Goal: Obtain resource: Download file/media

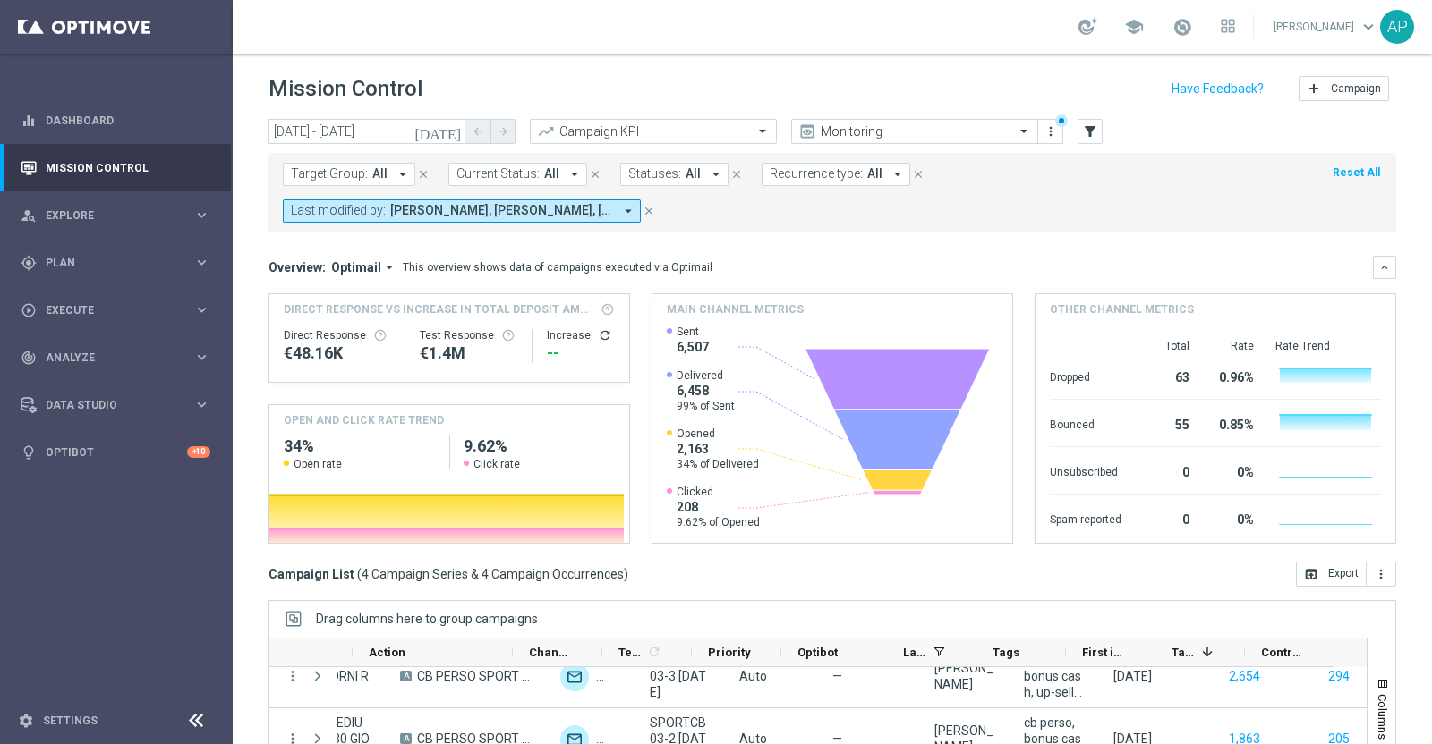
click at [949, 182] on form "Target Group: All arrow_drop_down close Current Status: All arrow_drop_down clo…" at bounding box center [792, 193] width 1019 height 60
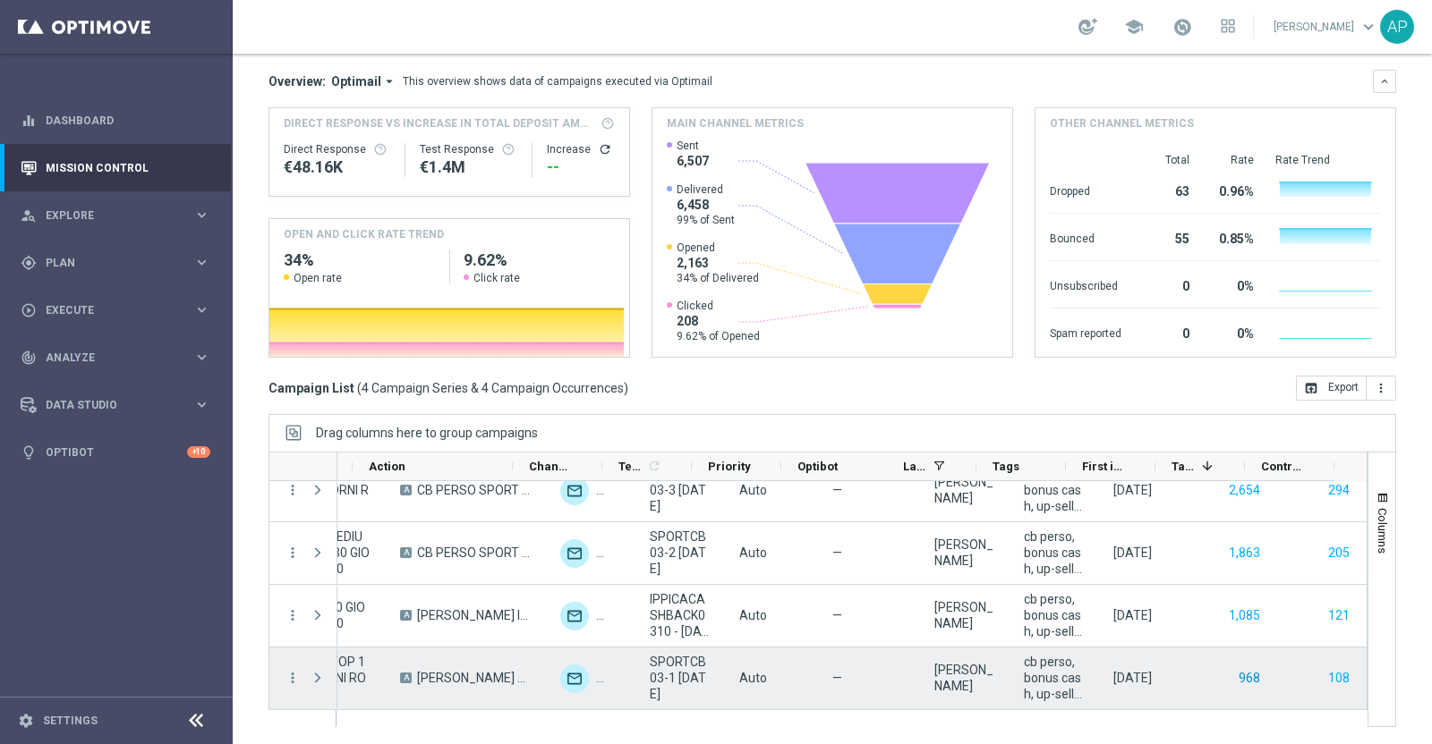
click at [1236, 672] on button "968" at bounding box center [1248, 678] width 25 height 22
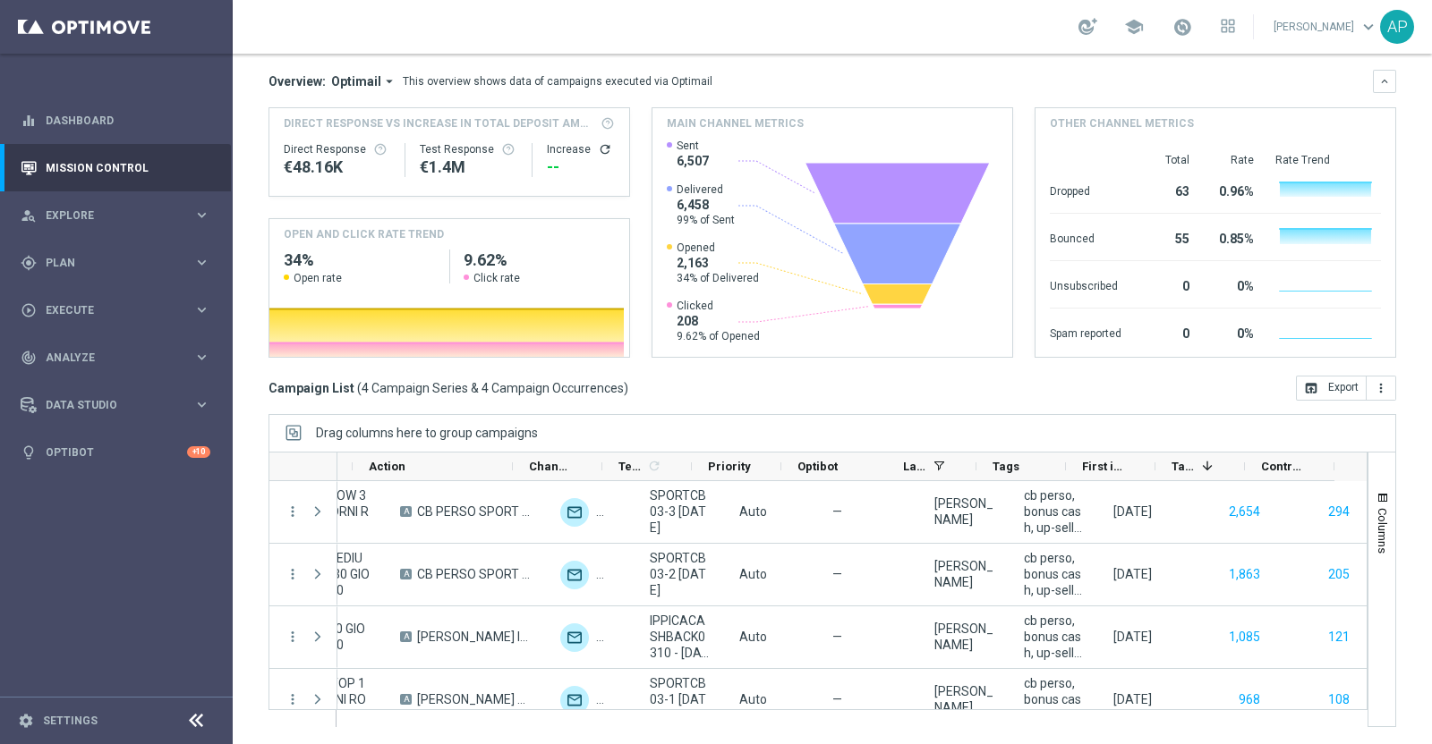
scroll to position [21, 0]
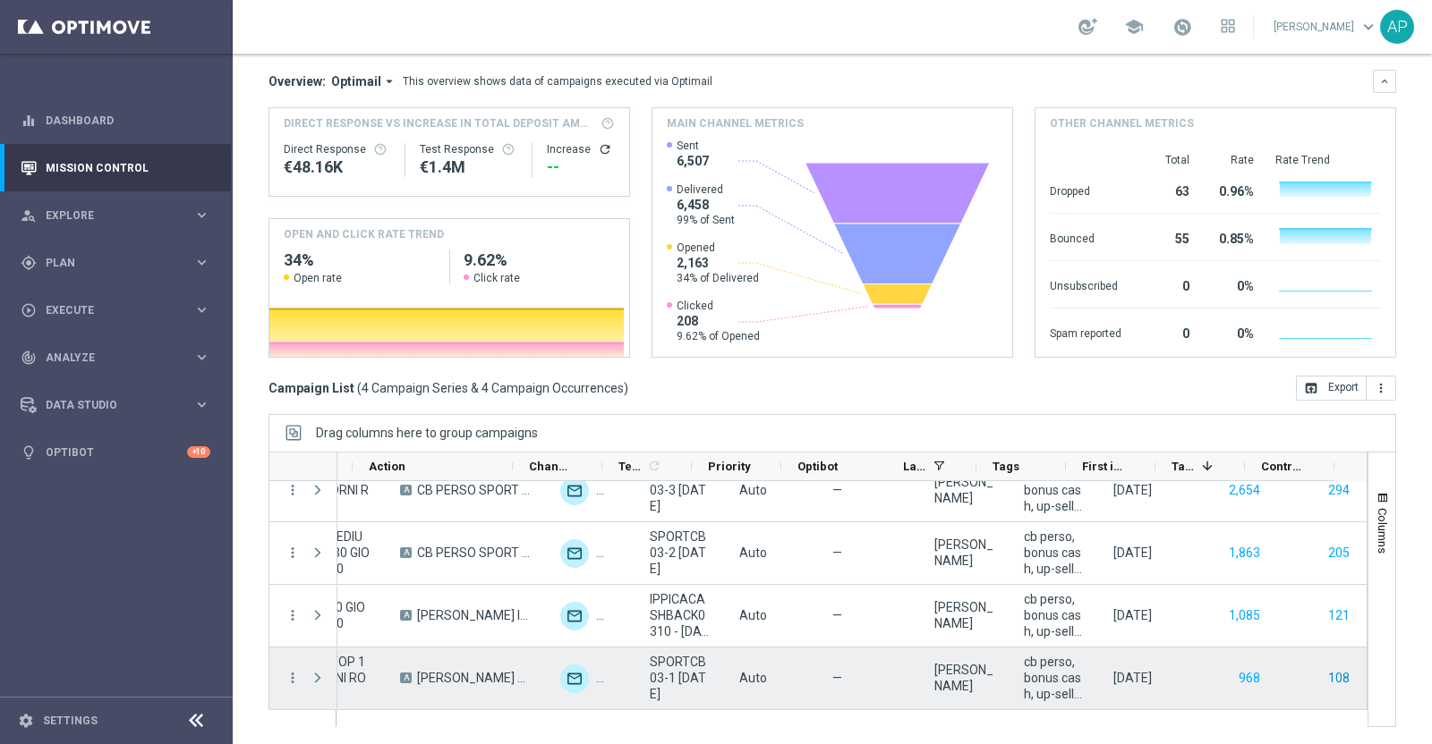
click at [1326, 674] on button "108" at bounding box center [1338, 678] width 25 height 22
click at [1326, 675] on button "108" at bounding box center [1338, 678] width 25 height 22
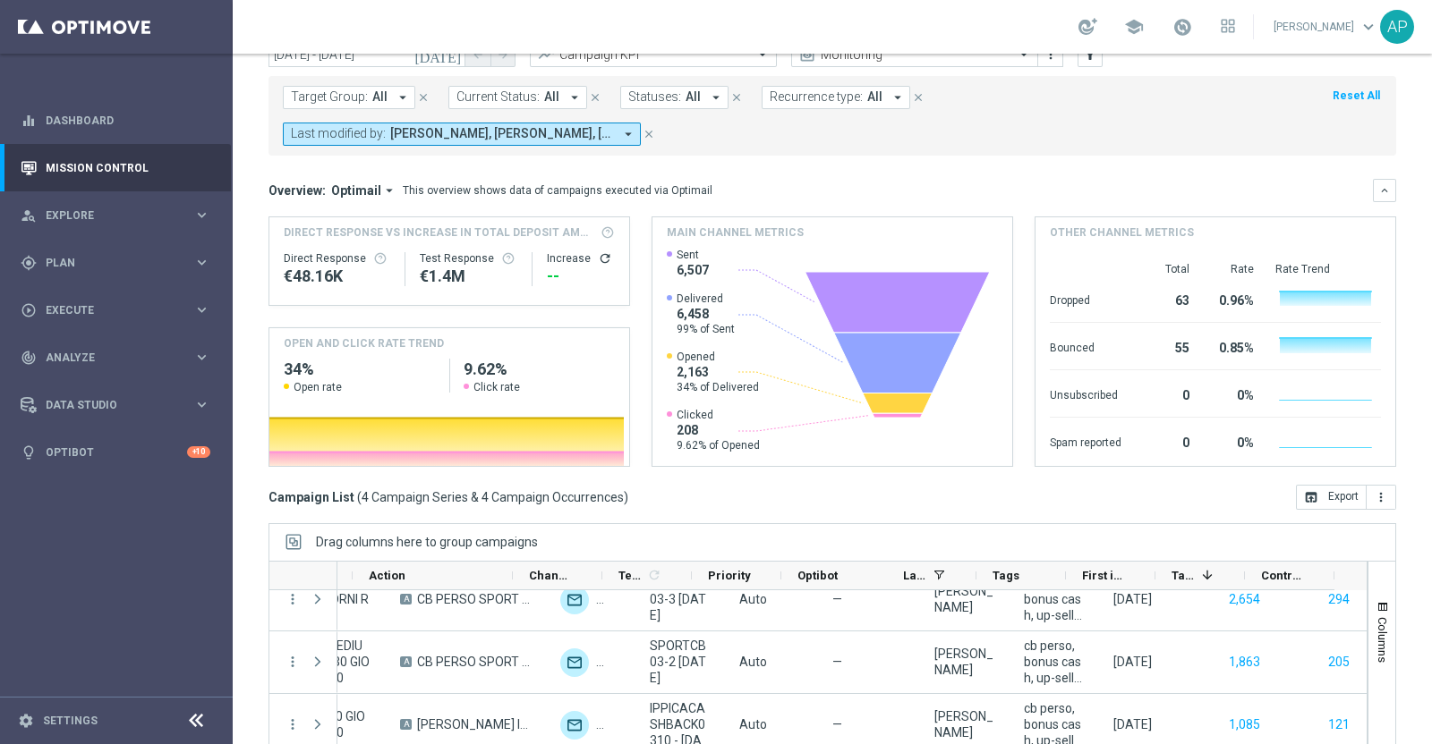
scroll to position [0, 0]
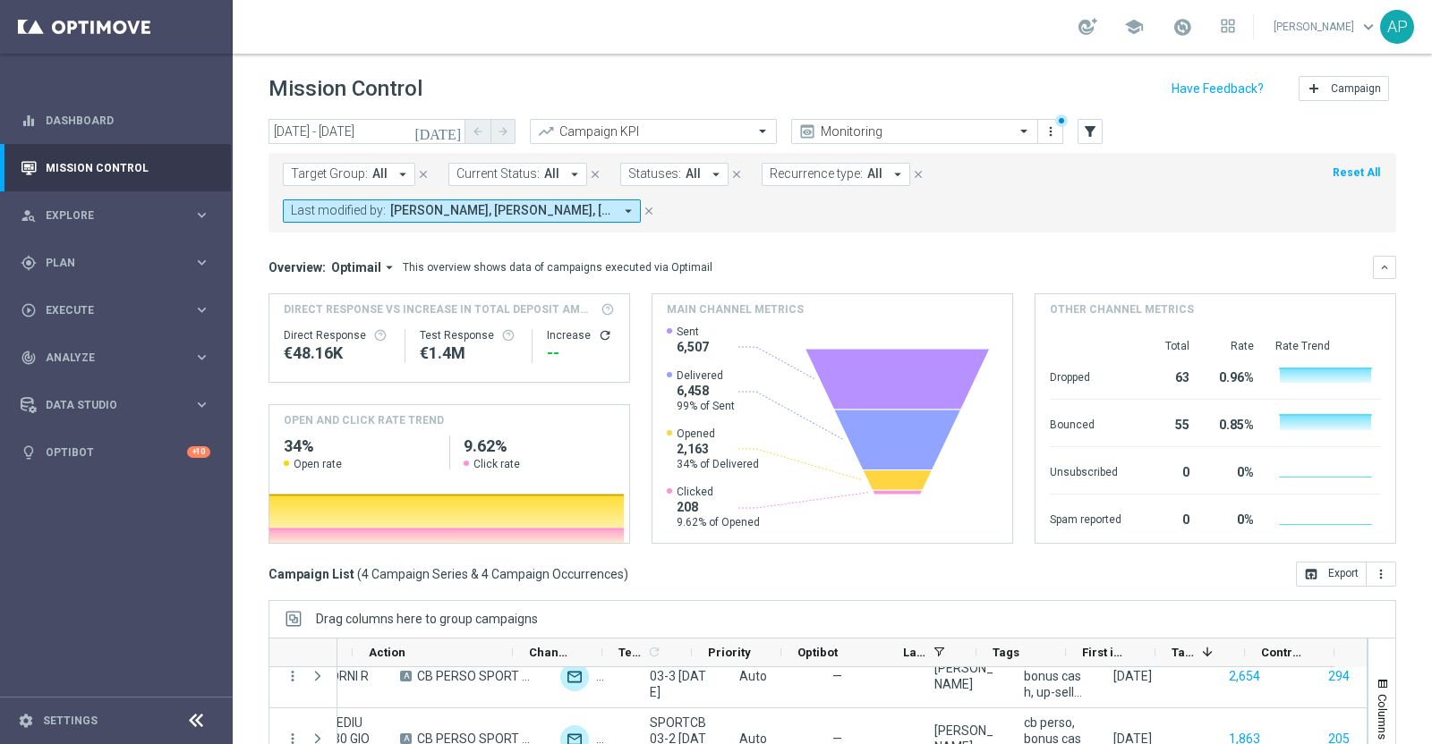
click at [917, 243] on mini-dashboard "Overview: Optimail arrow_drop_down This overview shows data of campaigns execut…" at bounding box center [831, 397] width 1127 height 329
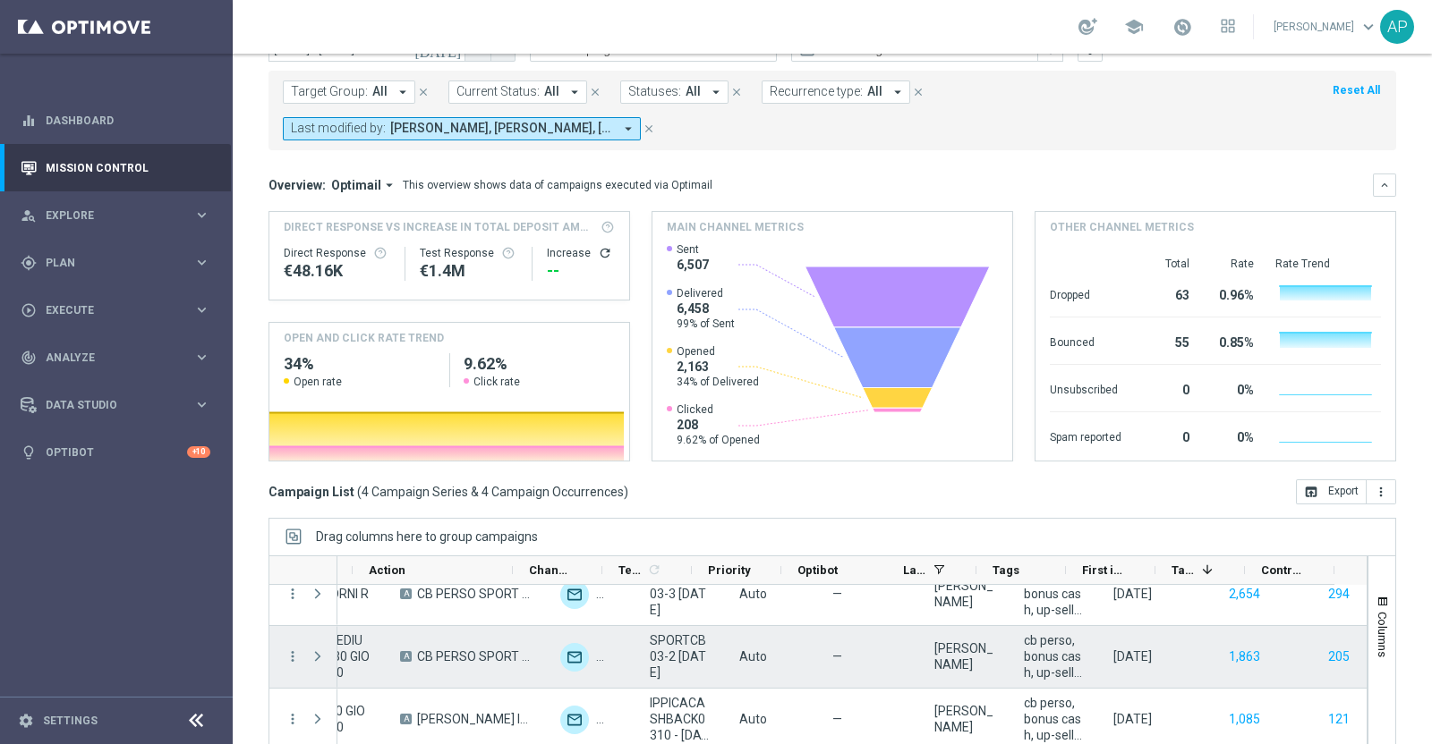
scroll to position [112, 0]
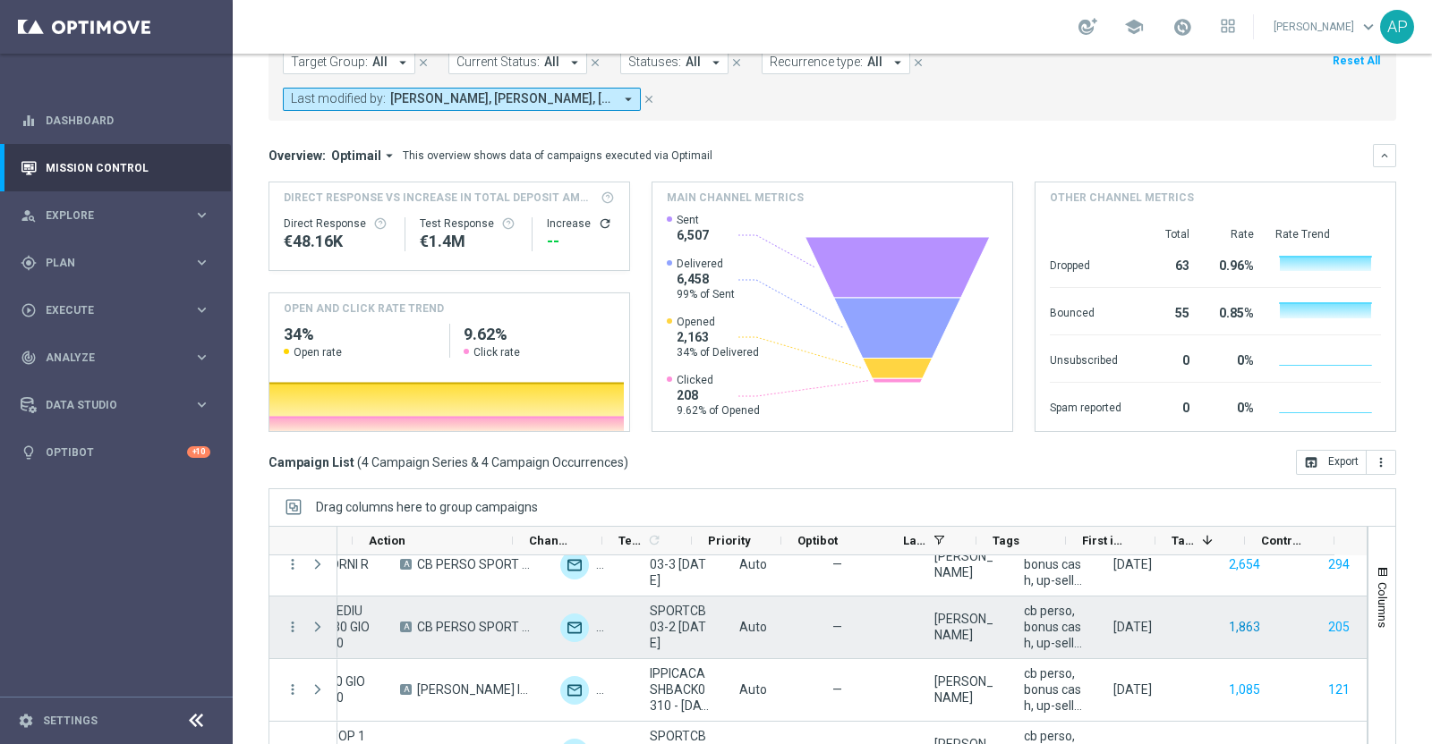
click at [1227, 617] on button "1,863" at bounding box center [1244, 627] width 35 height 22
click at [1326, 624] on button "205" at bounding box center [1338, 627] width 25 height 22
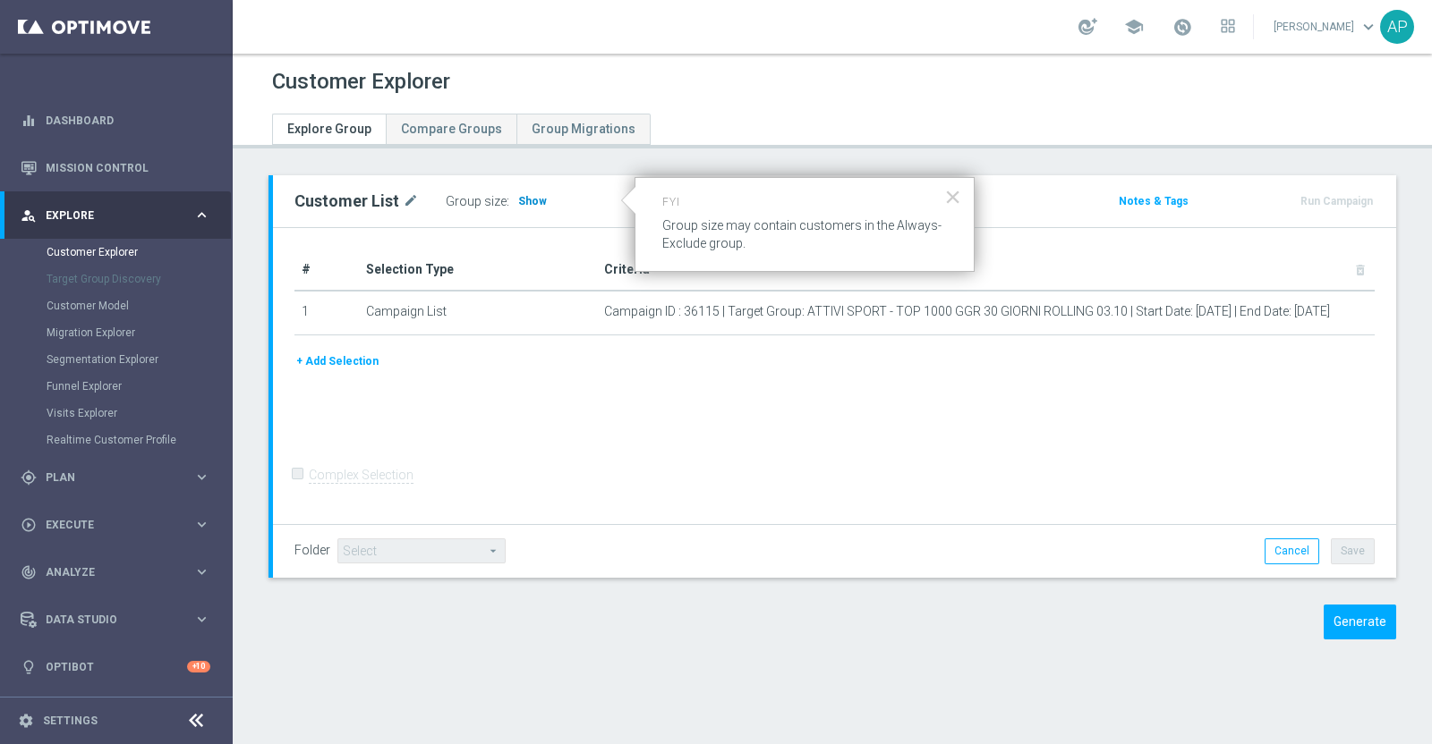
click at [522, 195] on span "Show" at bounding box center [532, 201] width 29 height 13
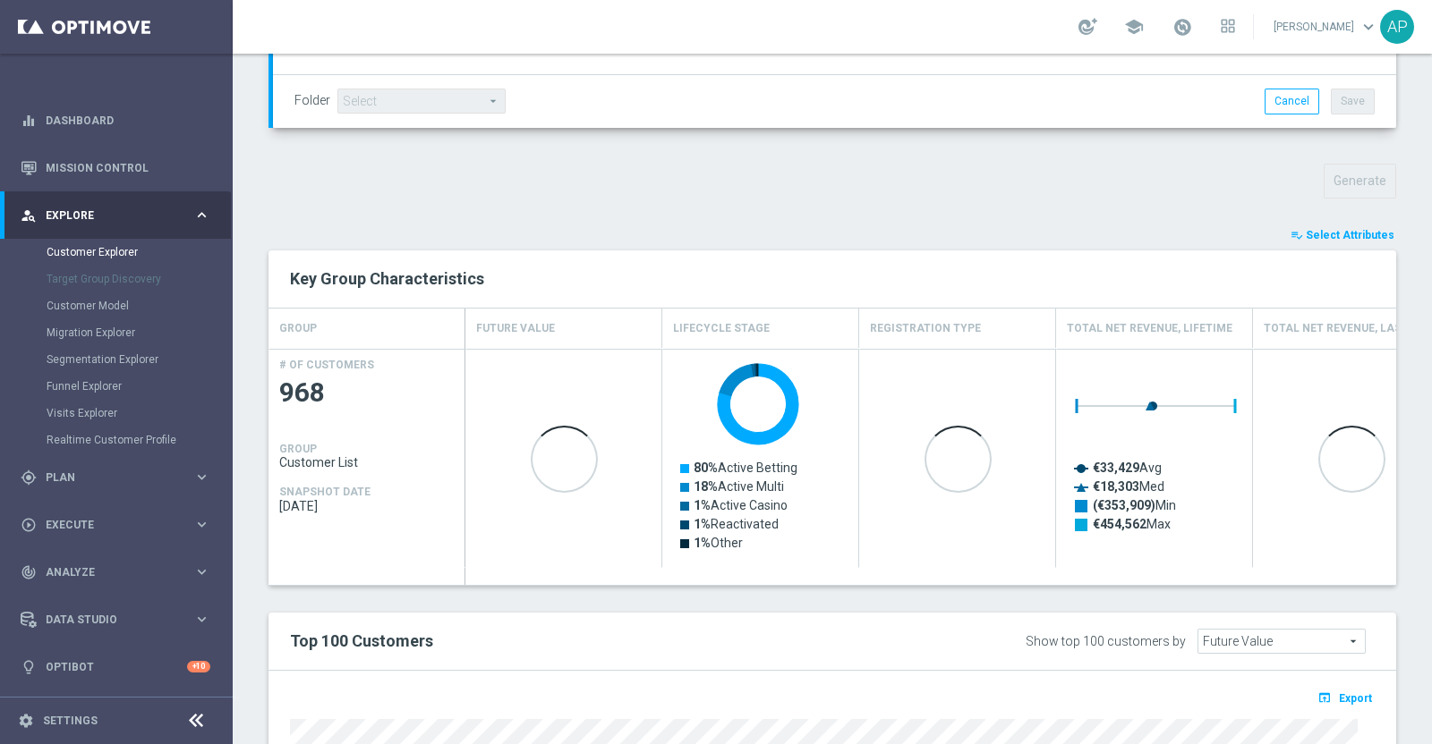
scroll to position [336, 0]
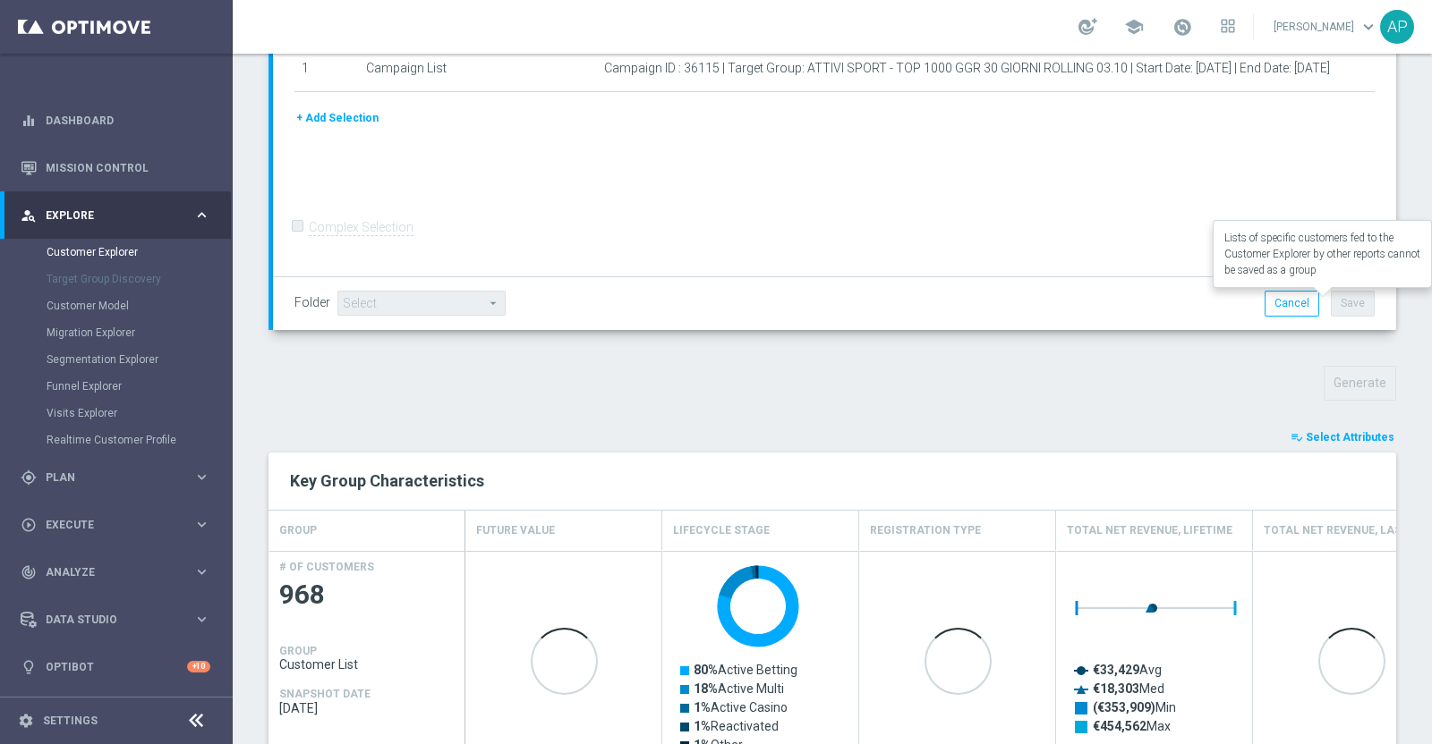
click at [1333, 435] on span "Select Attributes" at bounding box center [1349, 437] width 89 height 13
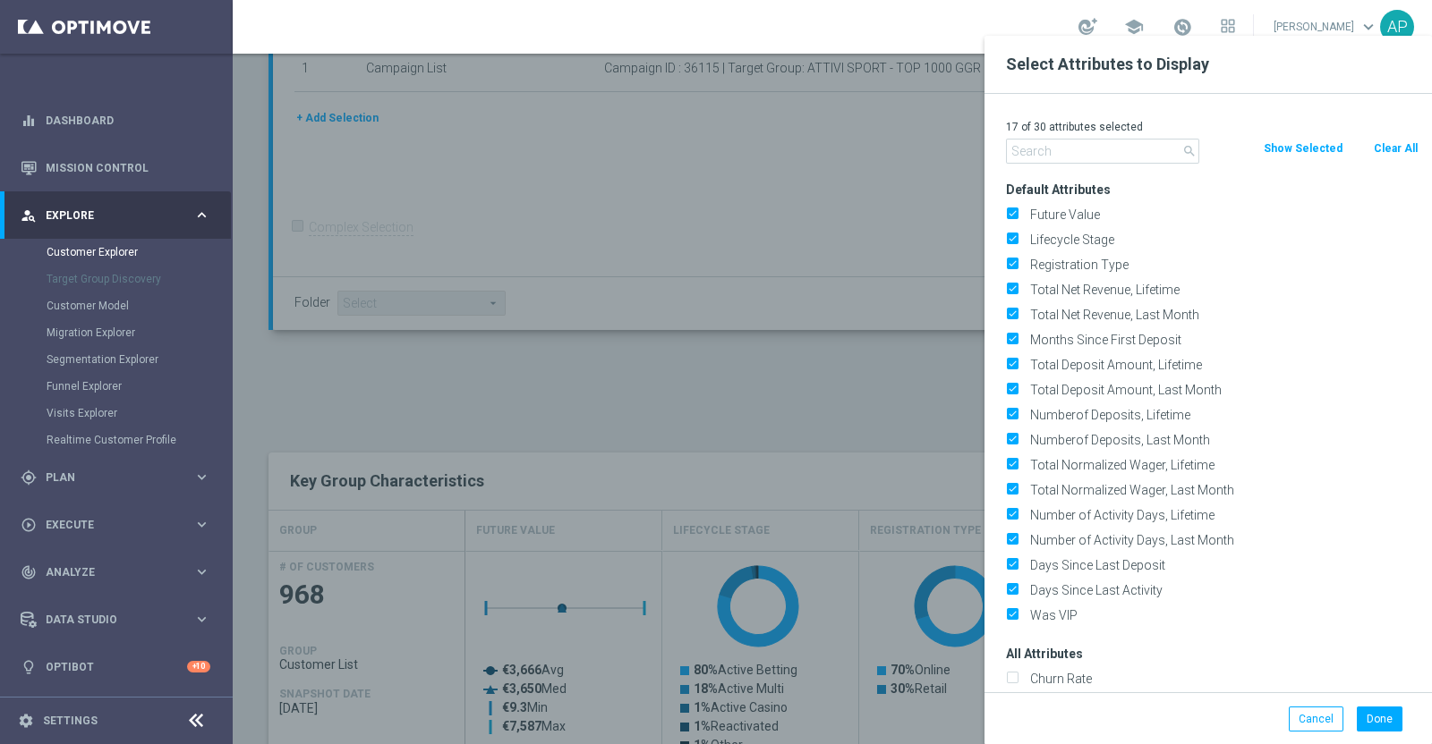
click at [1399, 144] on button "Clear All" at bounding box center [1395, 149] width 47 height 20
checkbox input "false"
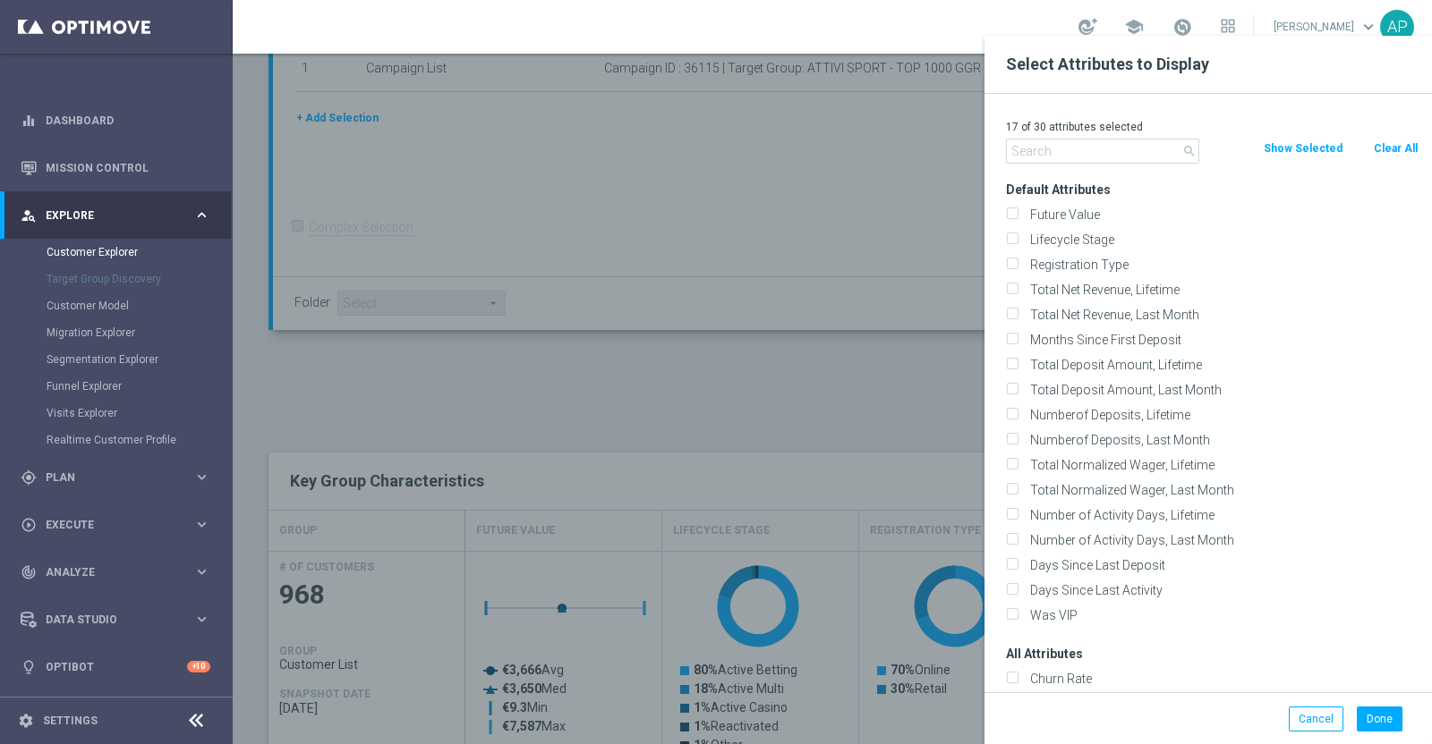
checkbox input "false"
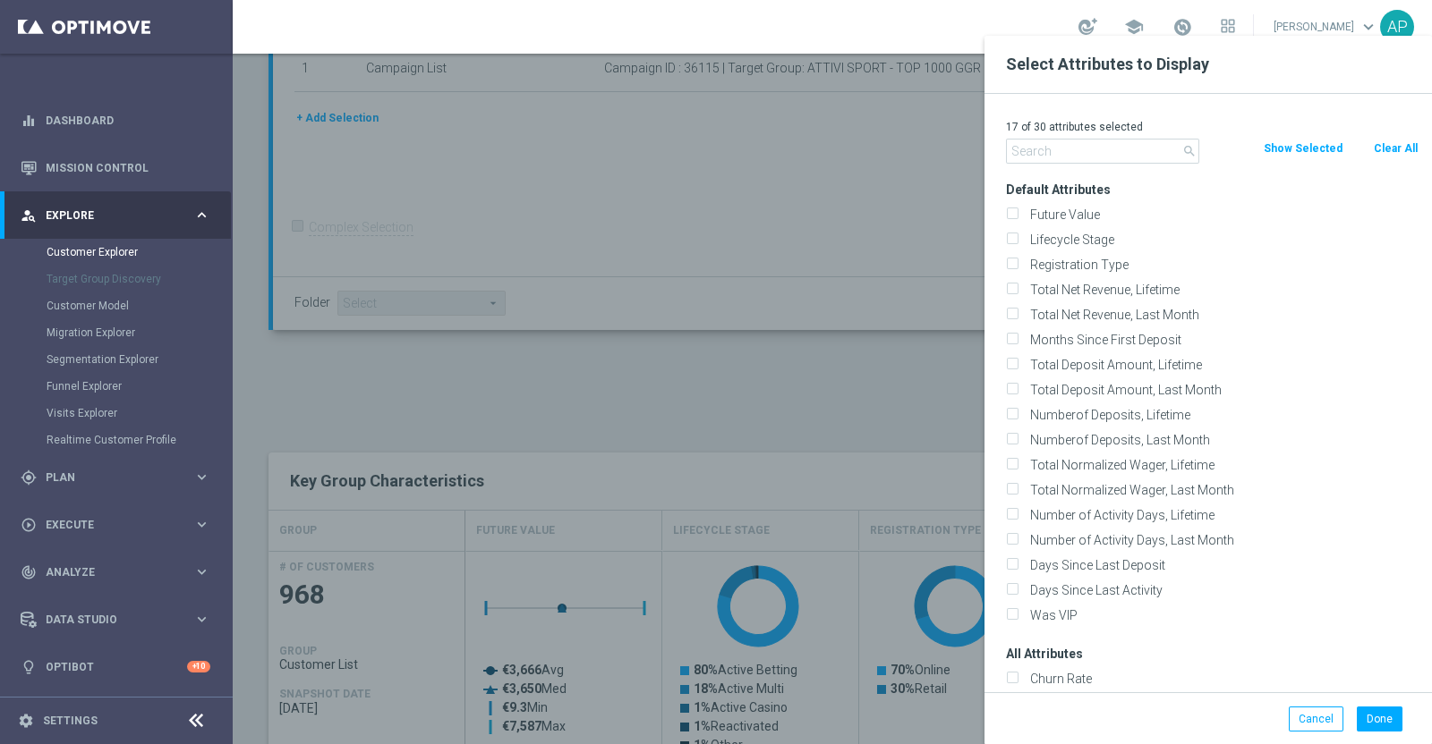
checkbox input "false"
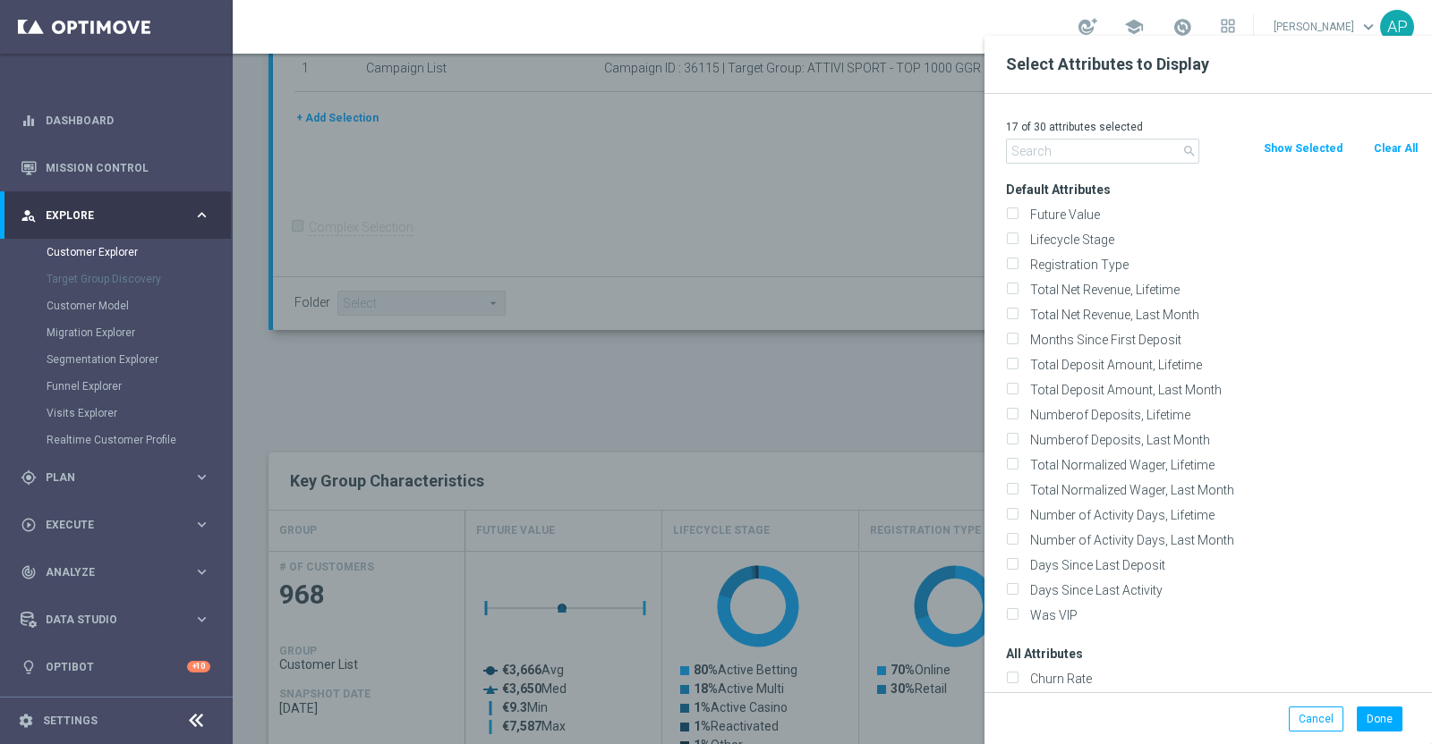
checkbox input "false"
click at [1088, 154] on input "text" at bounding box center [1102, 151] width 193 height 25
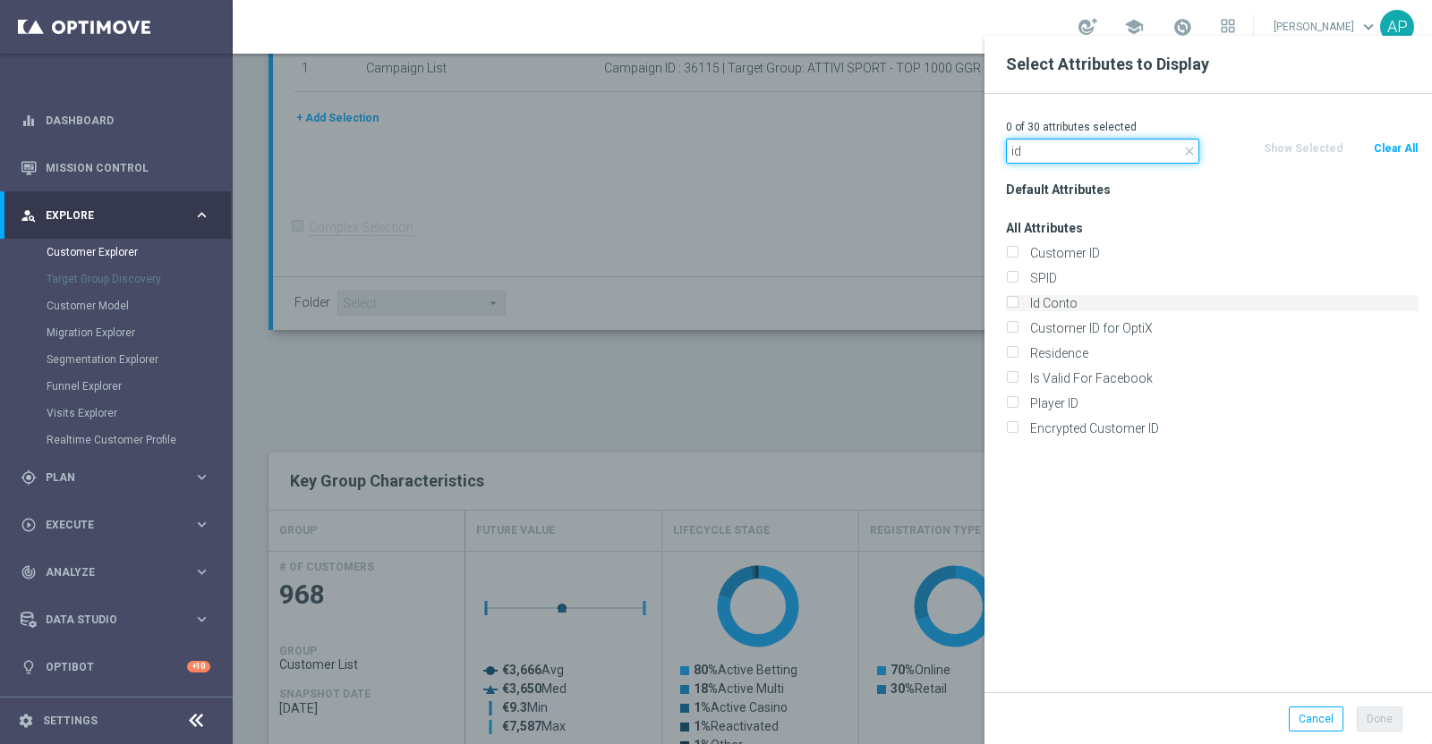
type input "id"
click at [1050, 300] on label "Id Conto" at bounding box center [1221, 303] width 395 height 16
click at [1017, 300] on input "Id Conto" at bounding box center [1012, 306] width 12 height 12
checkbox input "true"
click at [1372, 716] on button "Done" at bounding box center [1379, 719] width 46 height 25
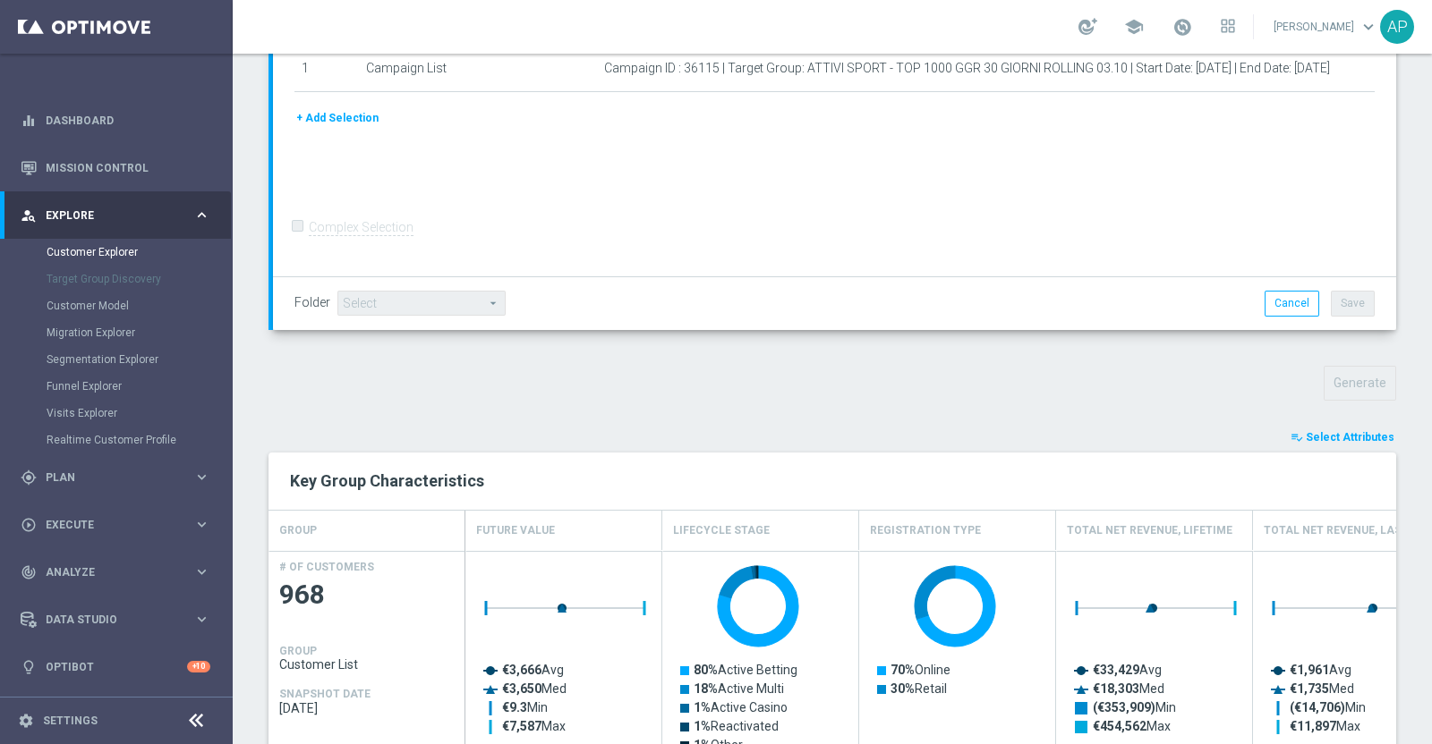
type input "Search"
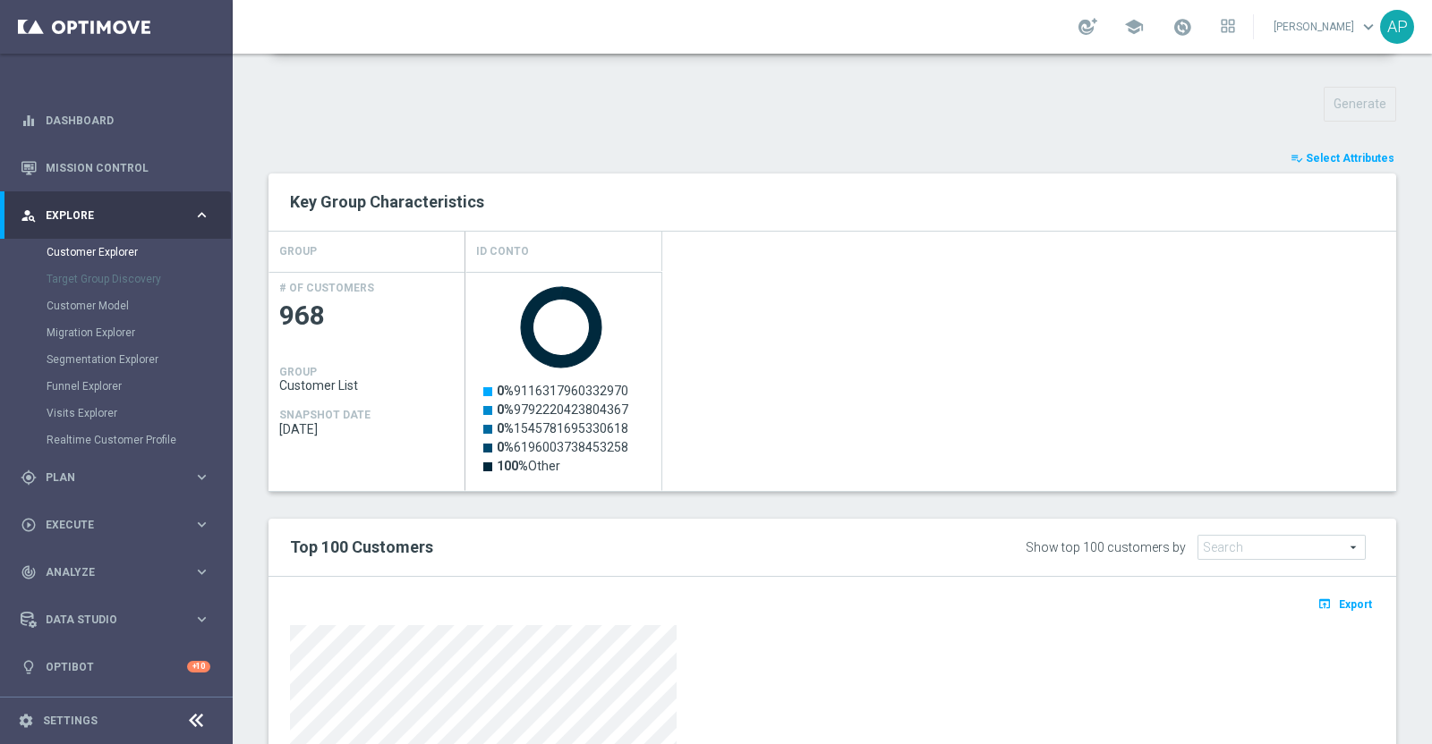
scroll to position [926, 0]
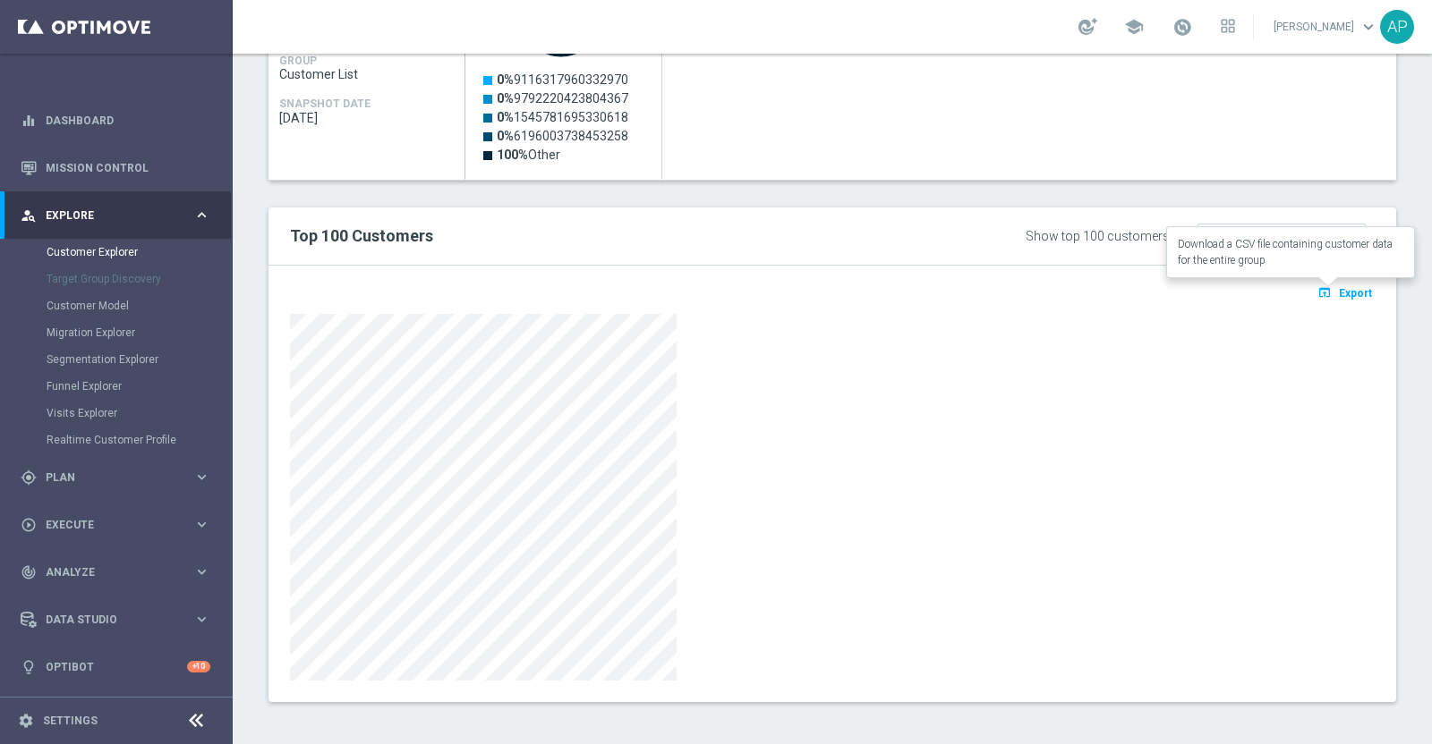
click at [1321, 290] on button "open_in_browser Export" at bounding box center [1344, 292] width 60 height 23
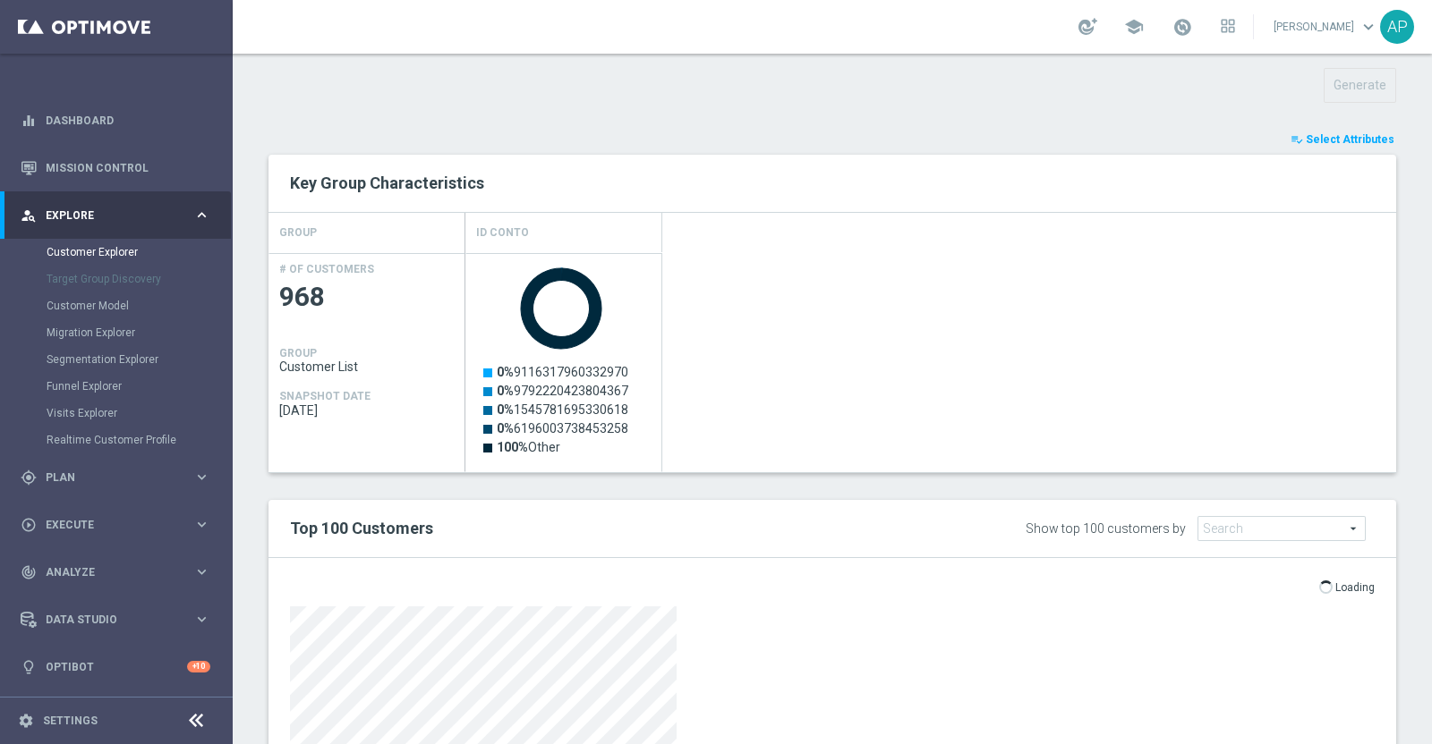
scroll to position [590, 0]
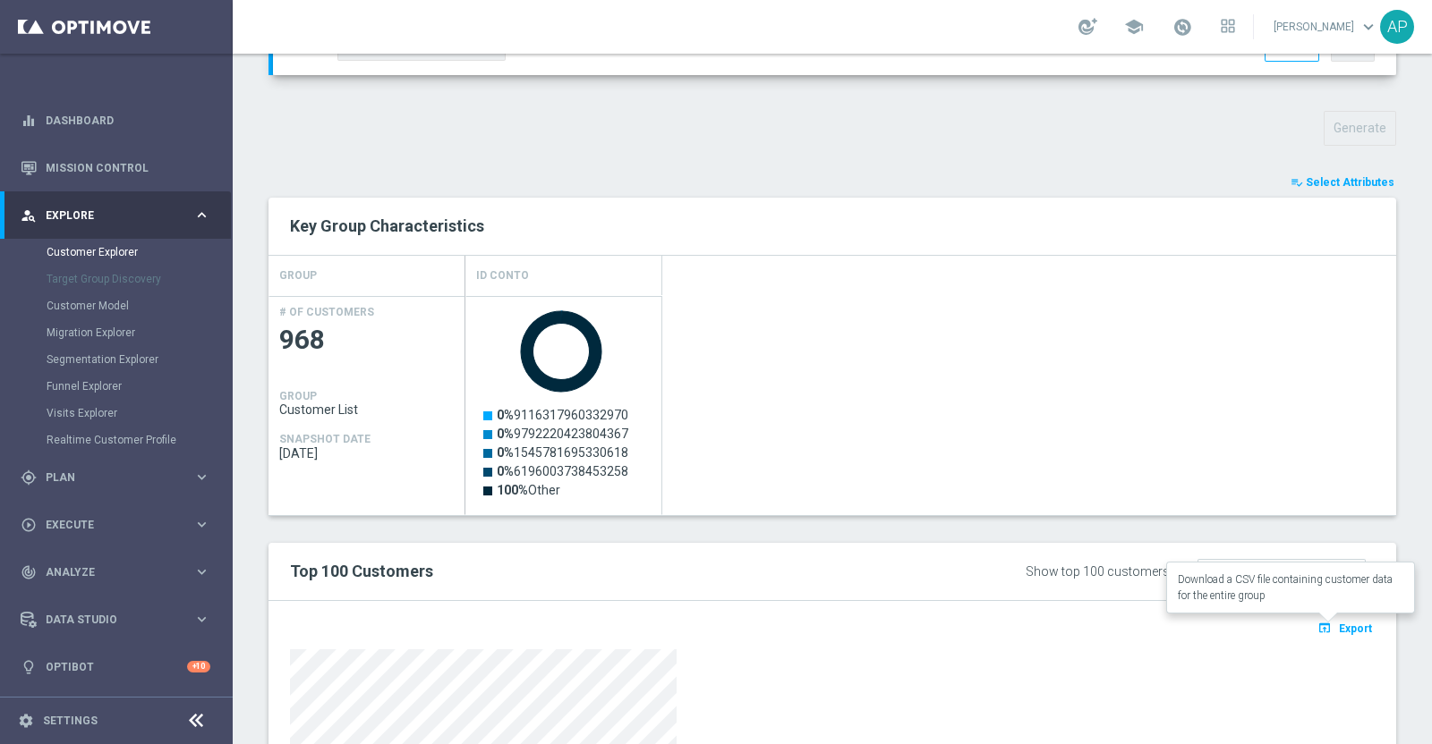
click at [1342, 626] on span "Export" at bounding box center [1354, 629] width 33 height 13
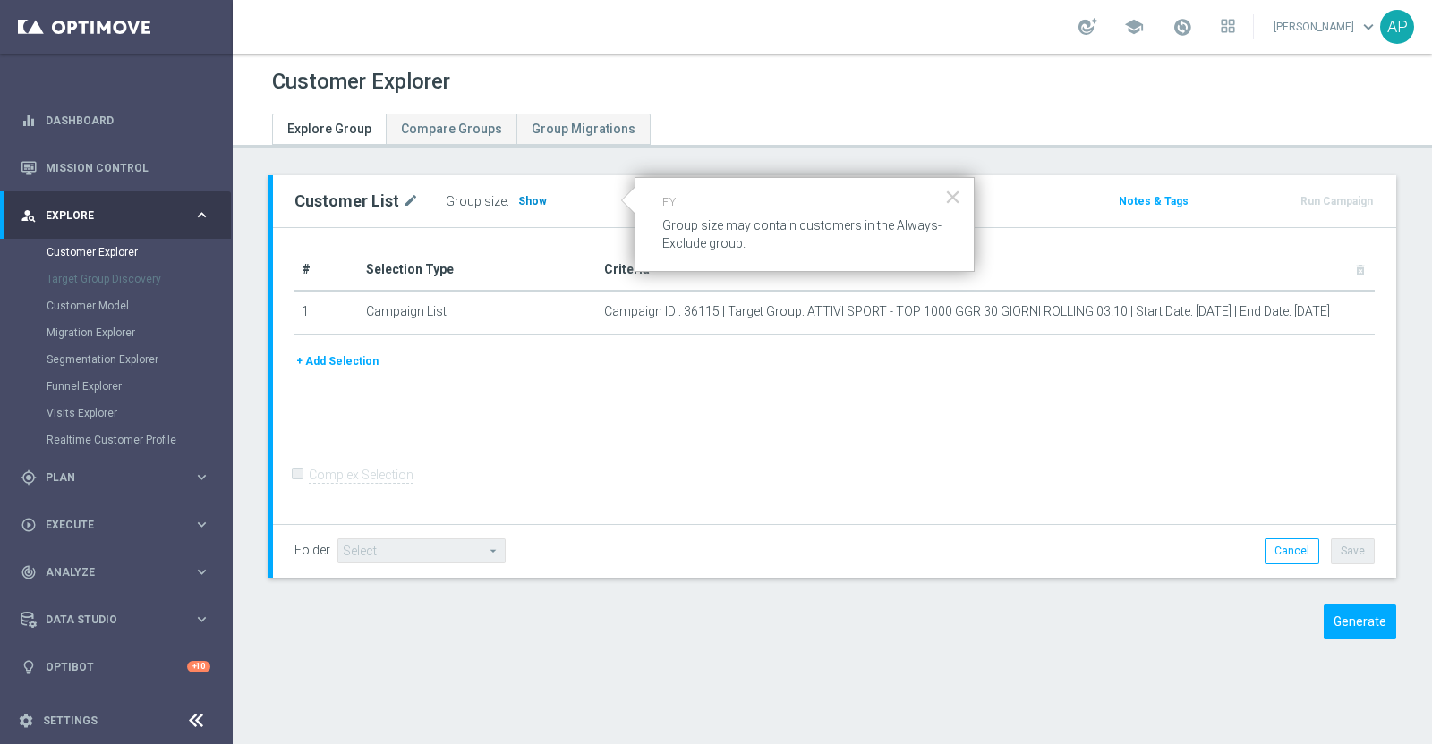
click at [522, 195] on span "Show" at bounding box center [532, 201] width 29 height 13
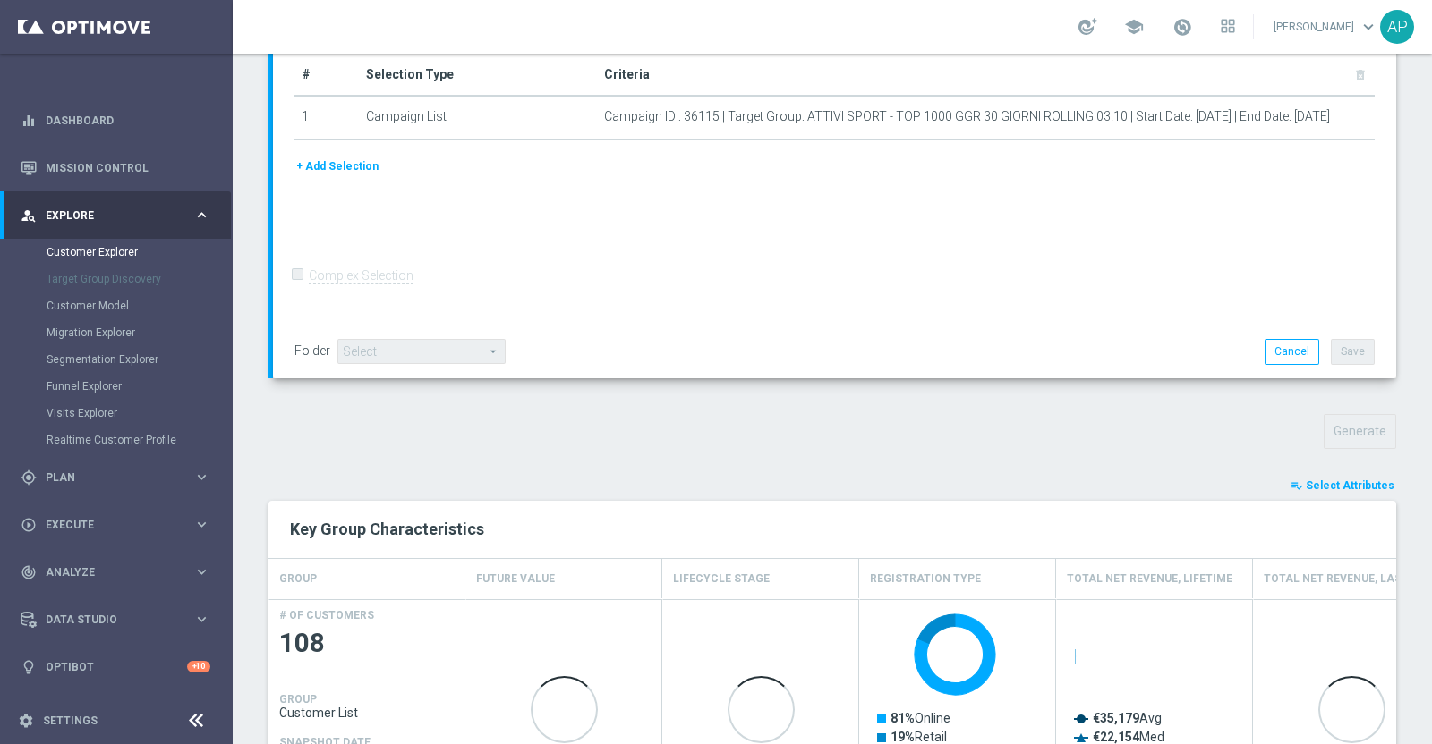
scroll to position [336, 0]
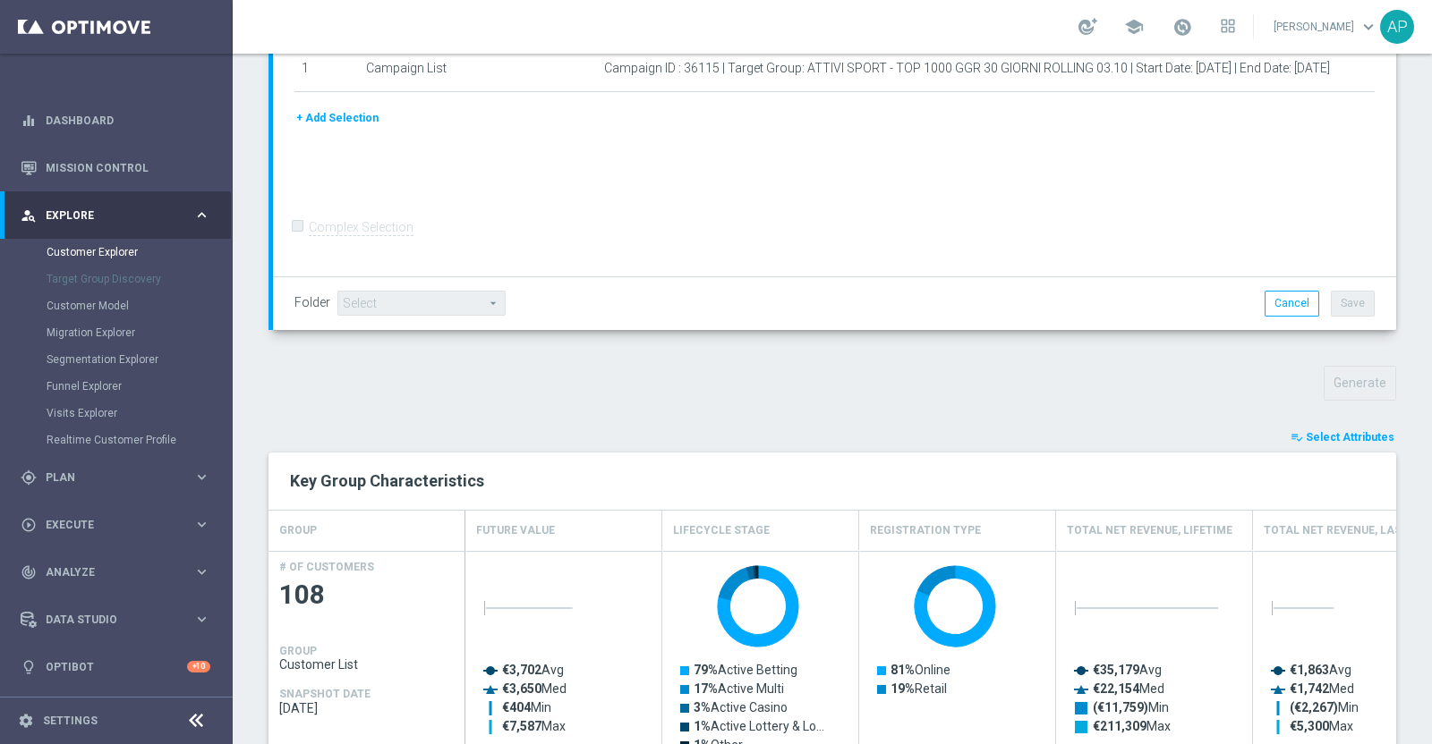
click at [1313, 432] on span "Select Attributes" at bounding box center [1349, 437] width 89 height 13
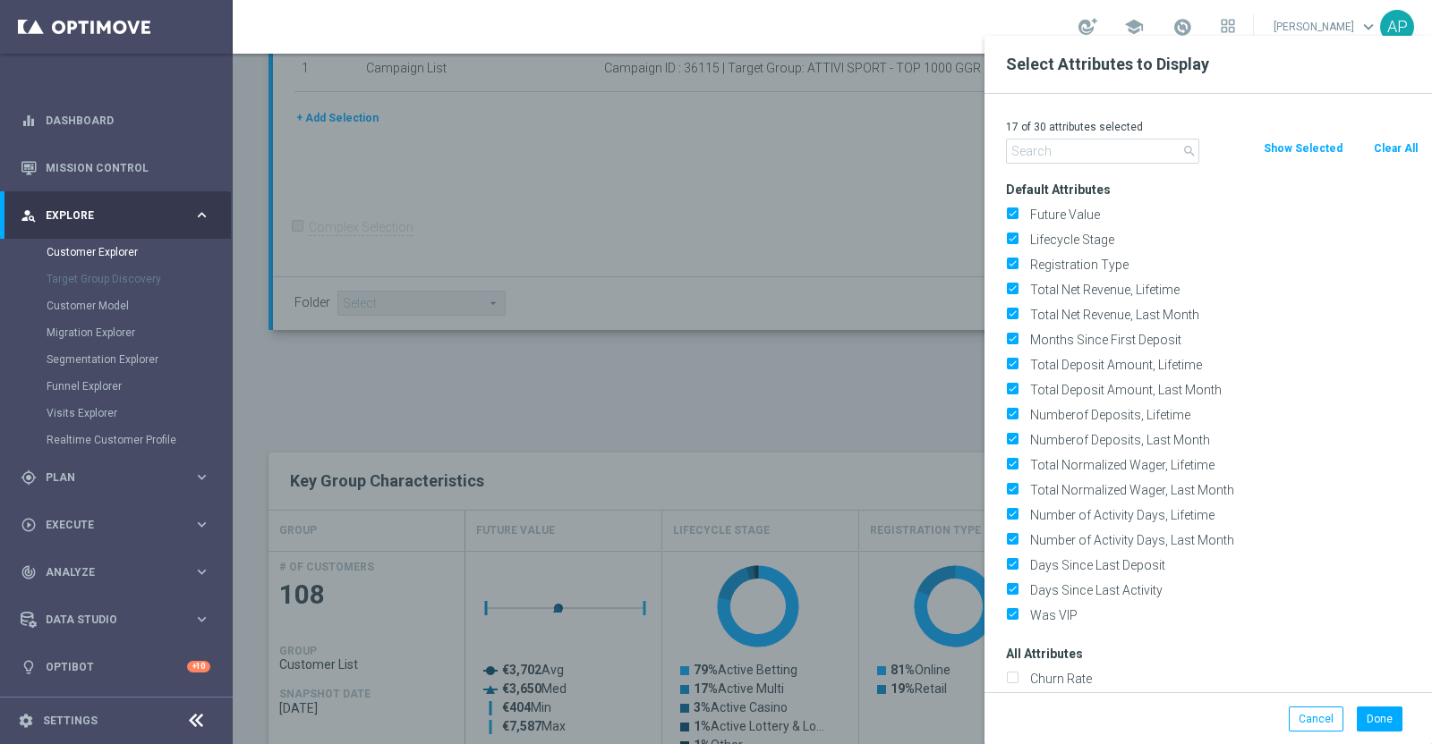
click at [1396, 144] on button "Clear All" at bounding box center [1395, 149] width 47 height 20
checkbox input "false"
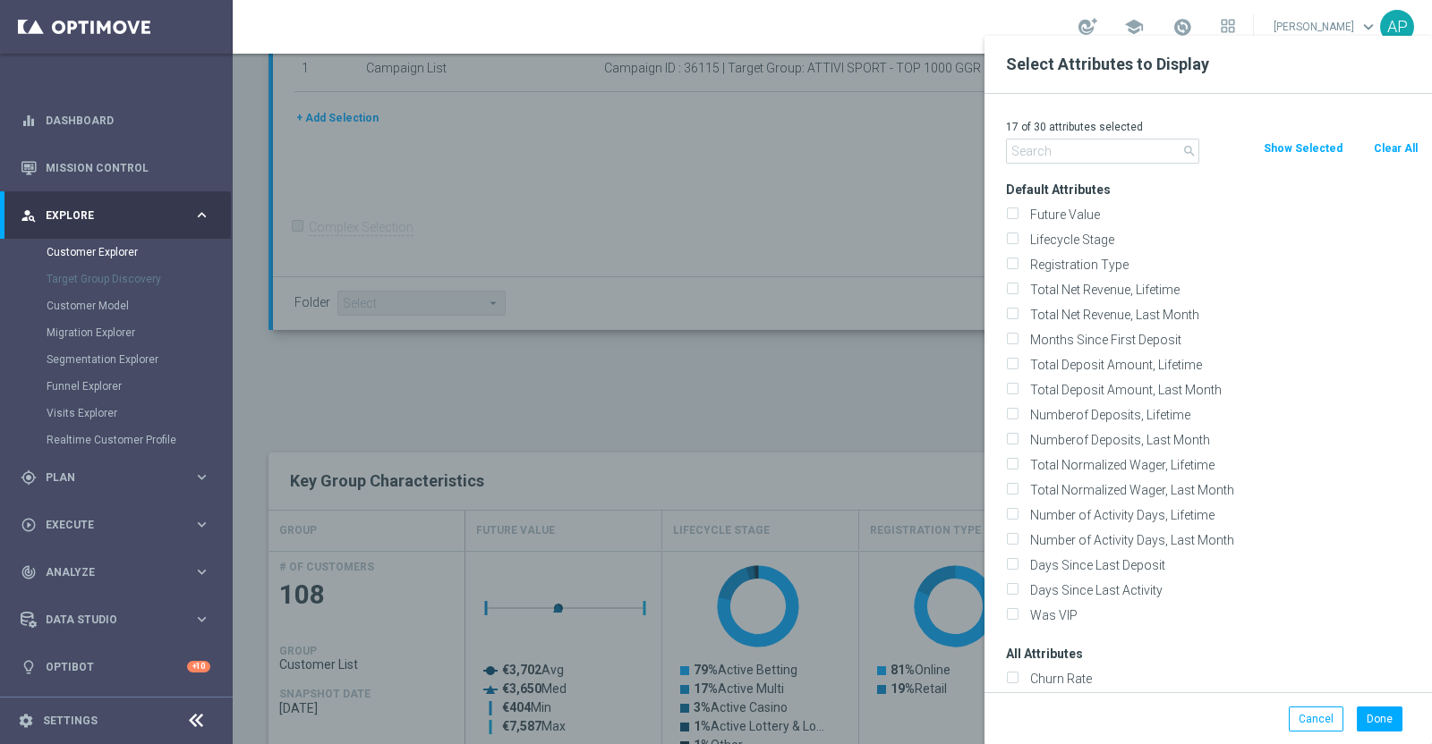
checkbox input "false"
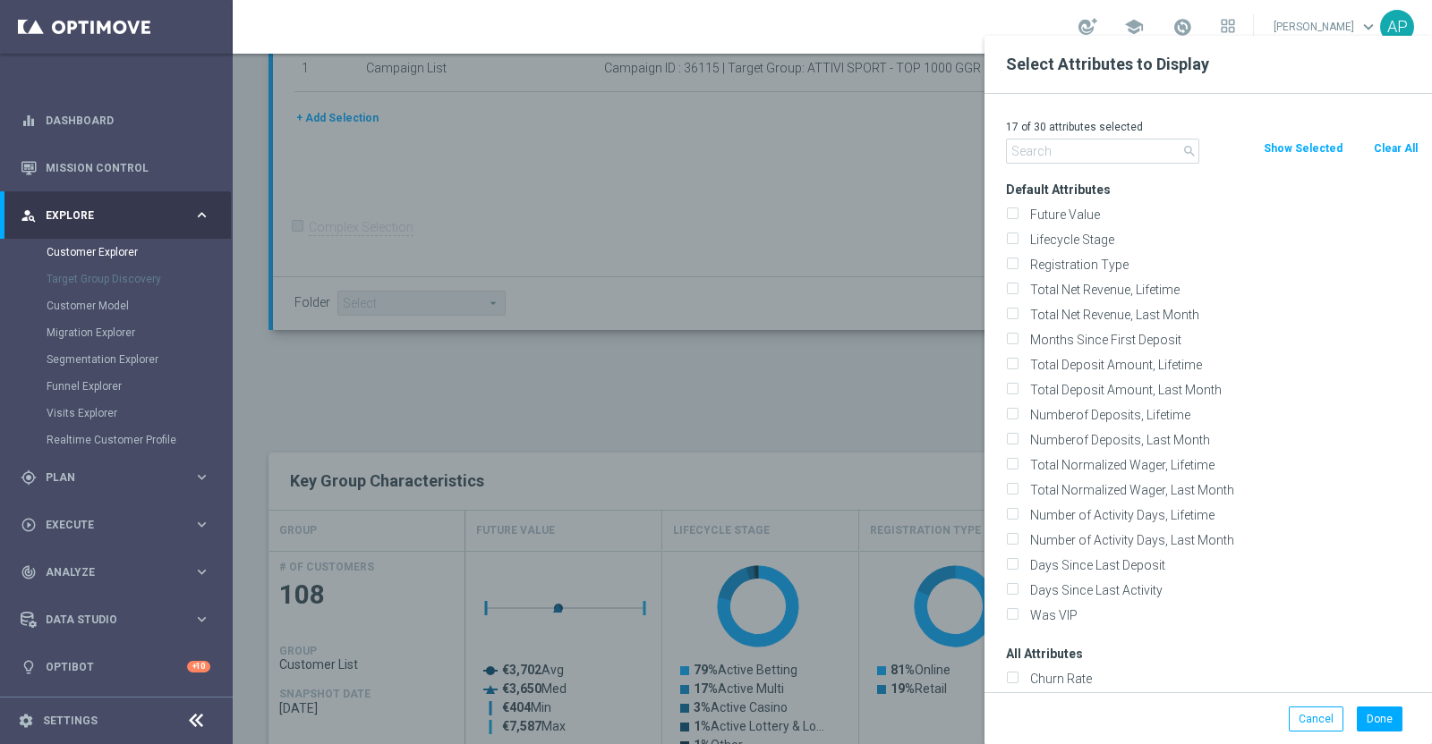
checkbox input "false"
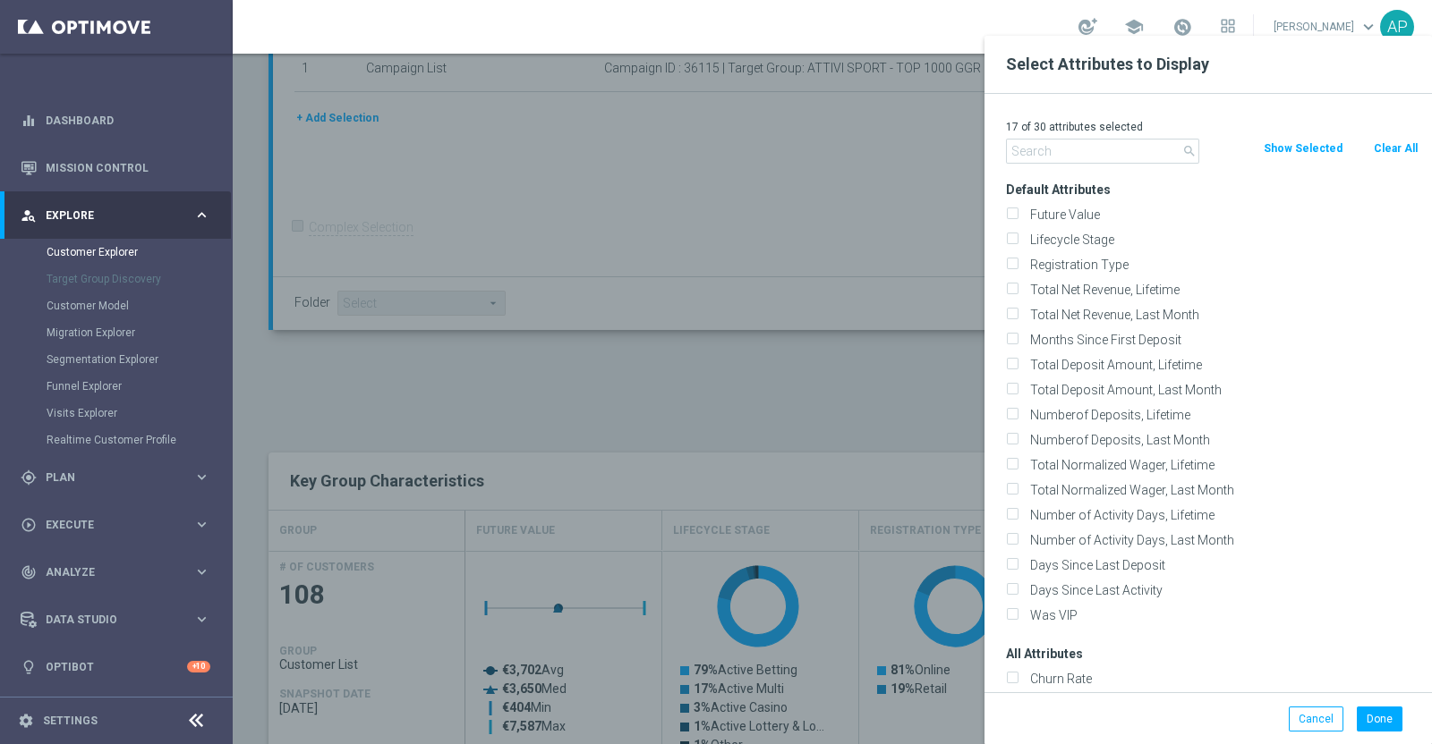
checkbox input "false"
click at [1080, 141] on input "text" at bounding box center [1102, 151] width 193 height 25
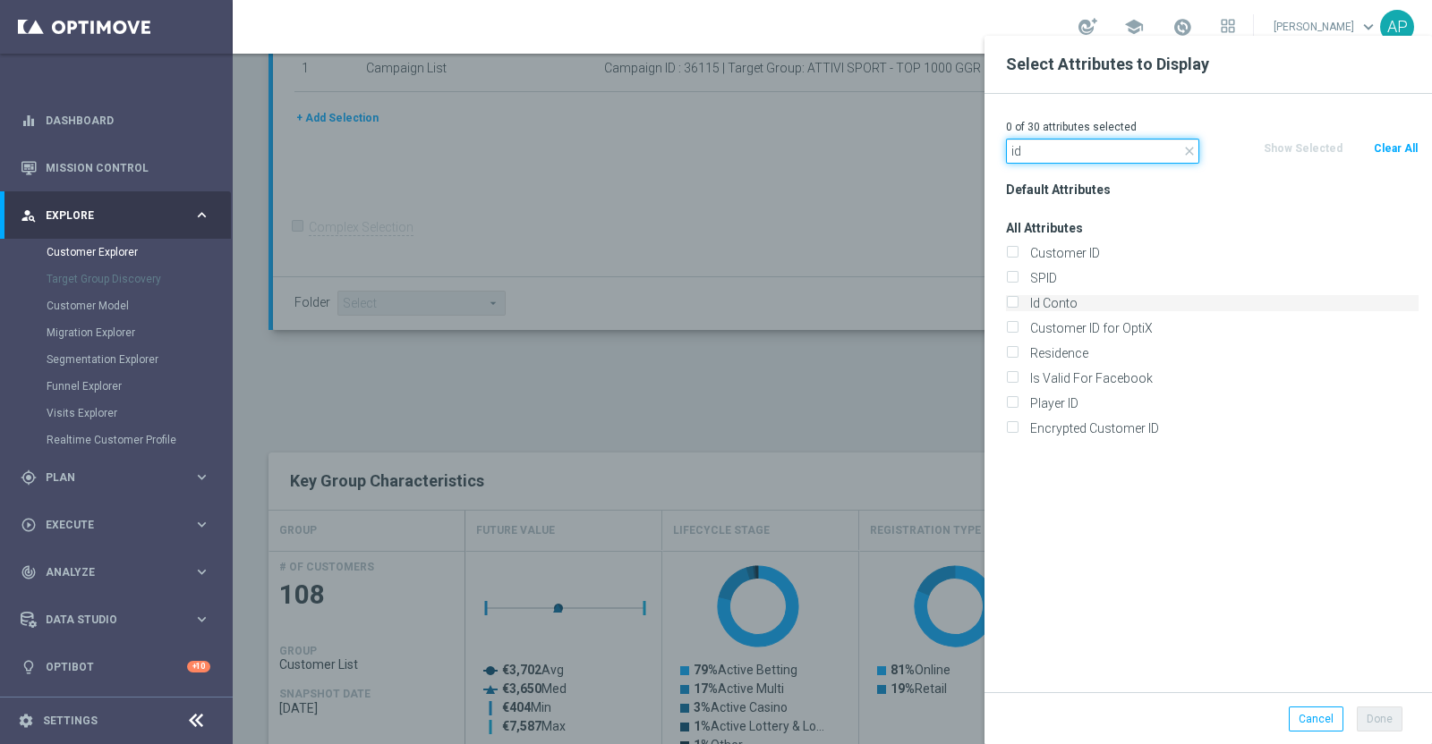
type input "id"
click at [1072, 301] on label "Id Conto" at bounding box center [1221, 303] width 395 height 16
click at [1017, 301] on input "Id Conto" at bounding box center [1012, 306] width 12 height 12
checkbox input "true"
click at [1383, 718] on button "Done" at bounding box center [1379, 719] width 46 height 25
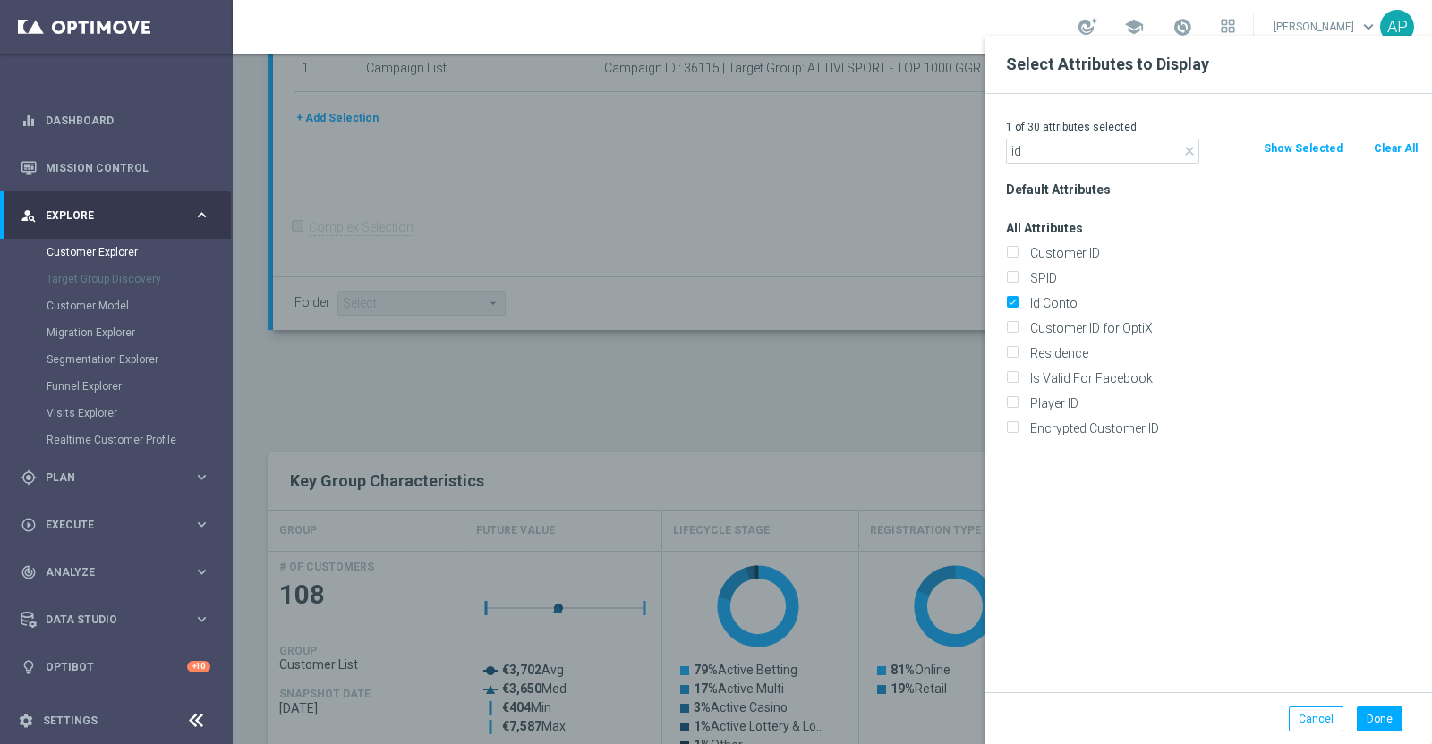
type input "Search"
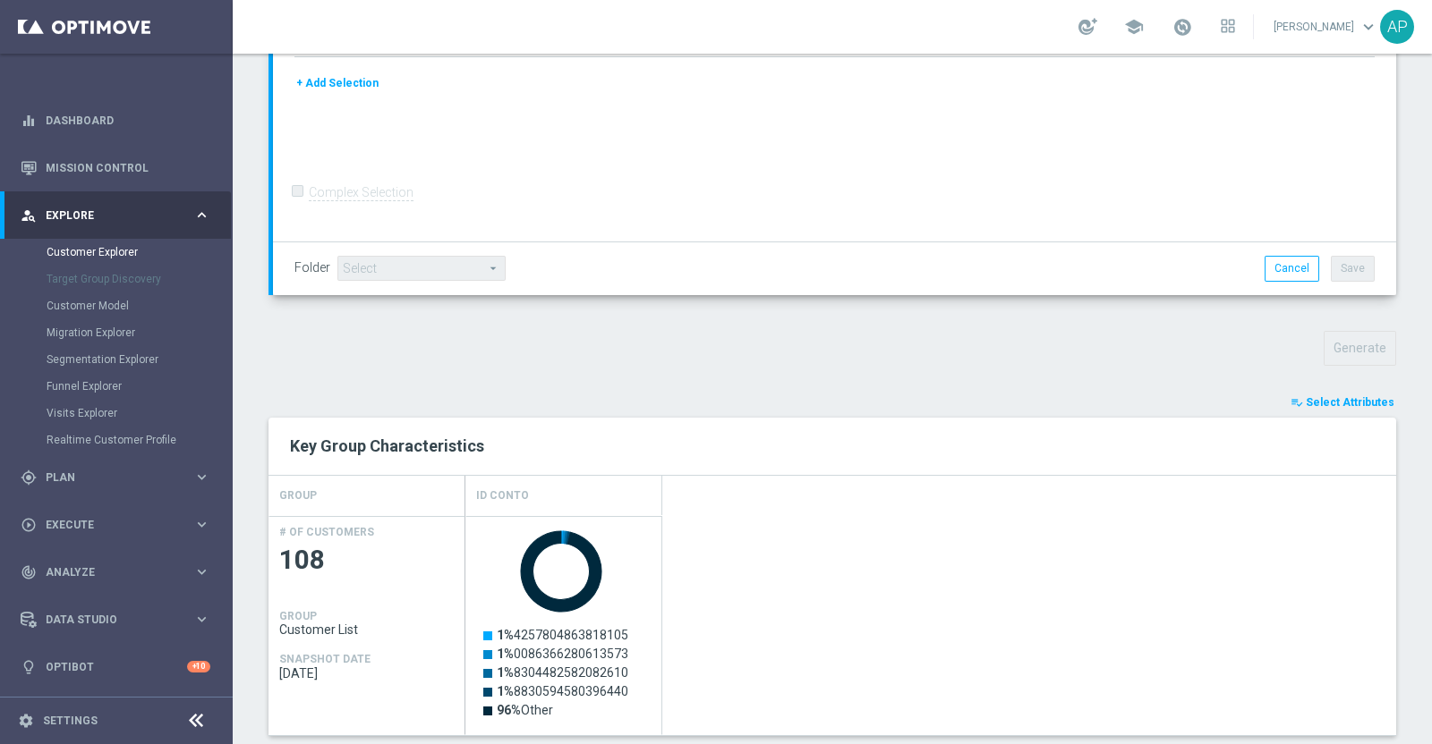
scroll to position [782, 0]
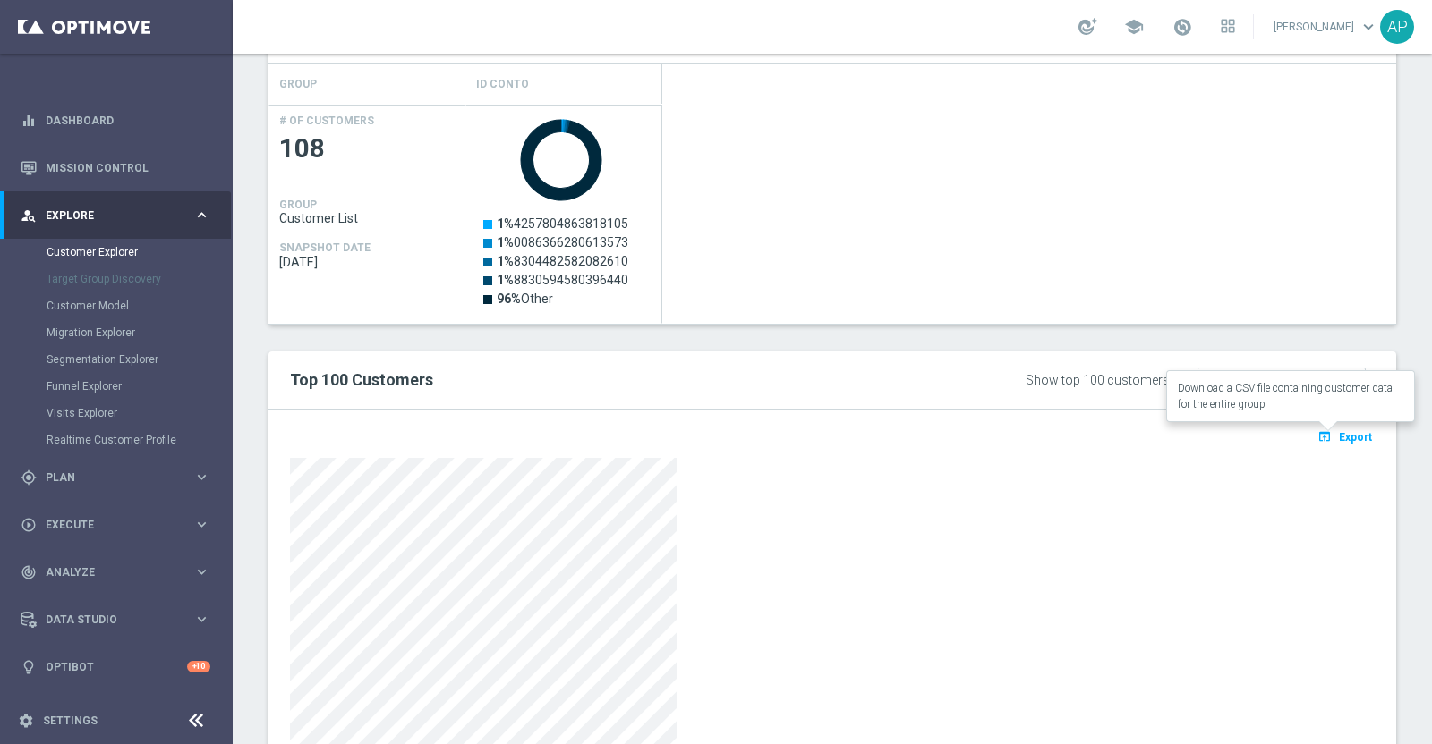
click at [1345, 431] on span "Export" at bounding box center [1354, 437] width 33 height 13
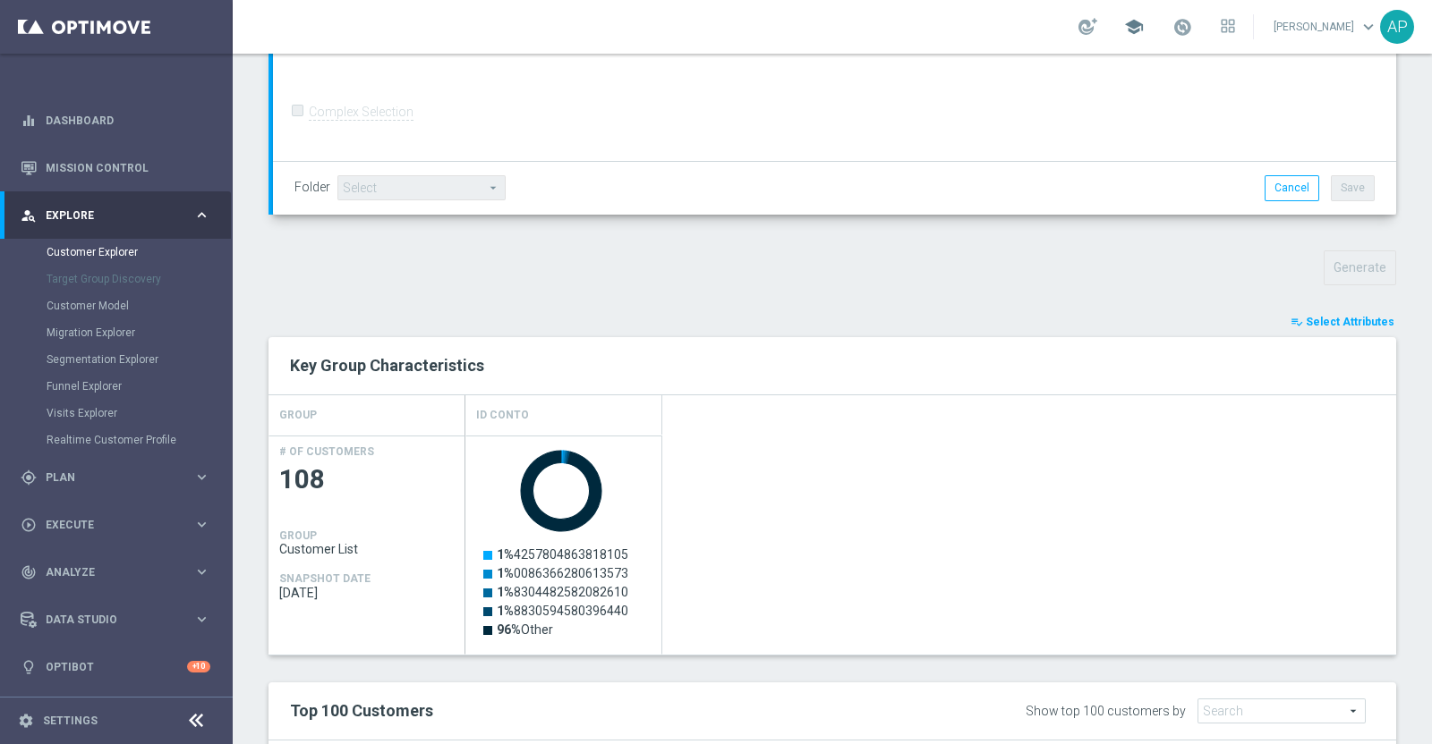
scroll to position [446, 0]
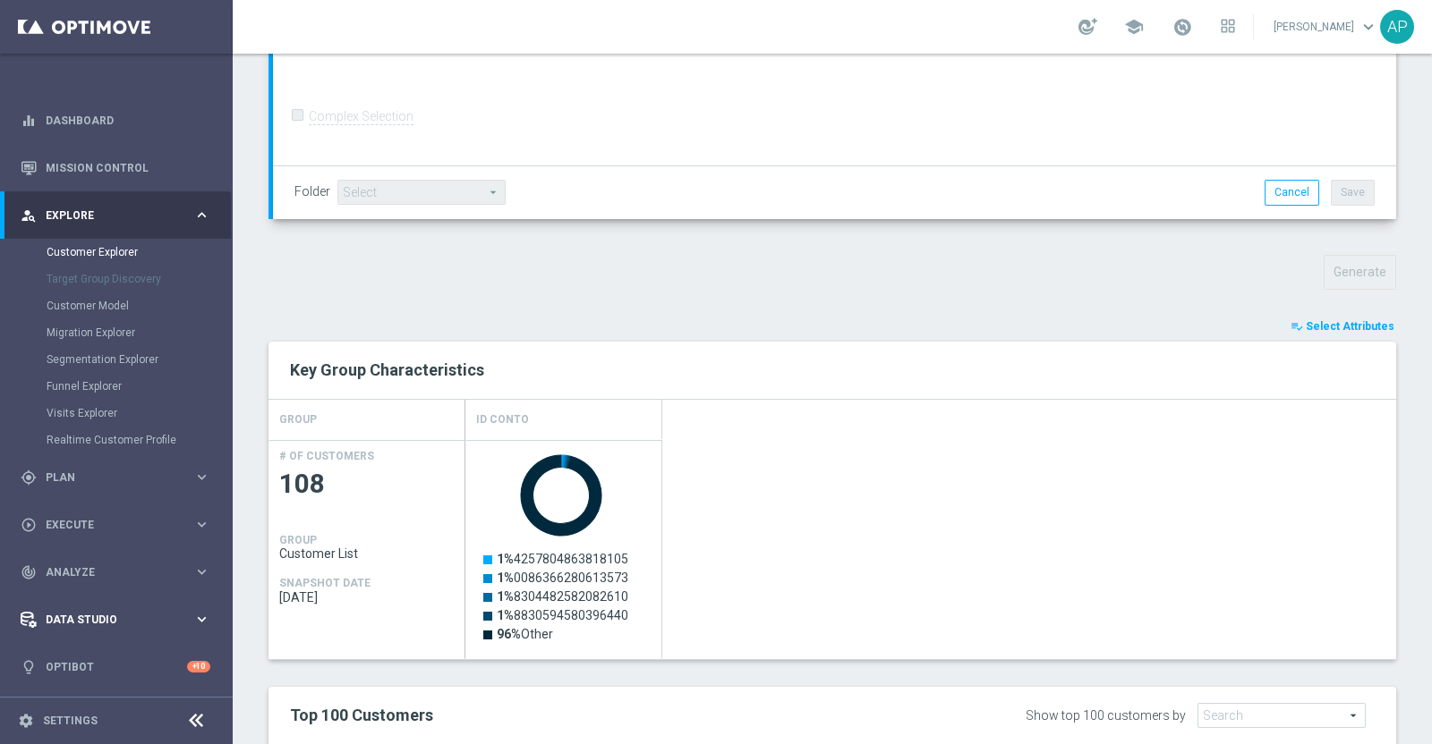
click at [3, 631] on div "Data Studio keyboard_arrow_right" at bounding box center [115, 619] width 231 height 47
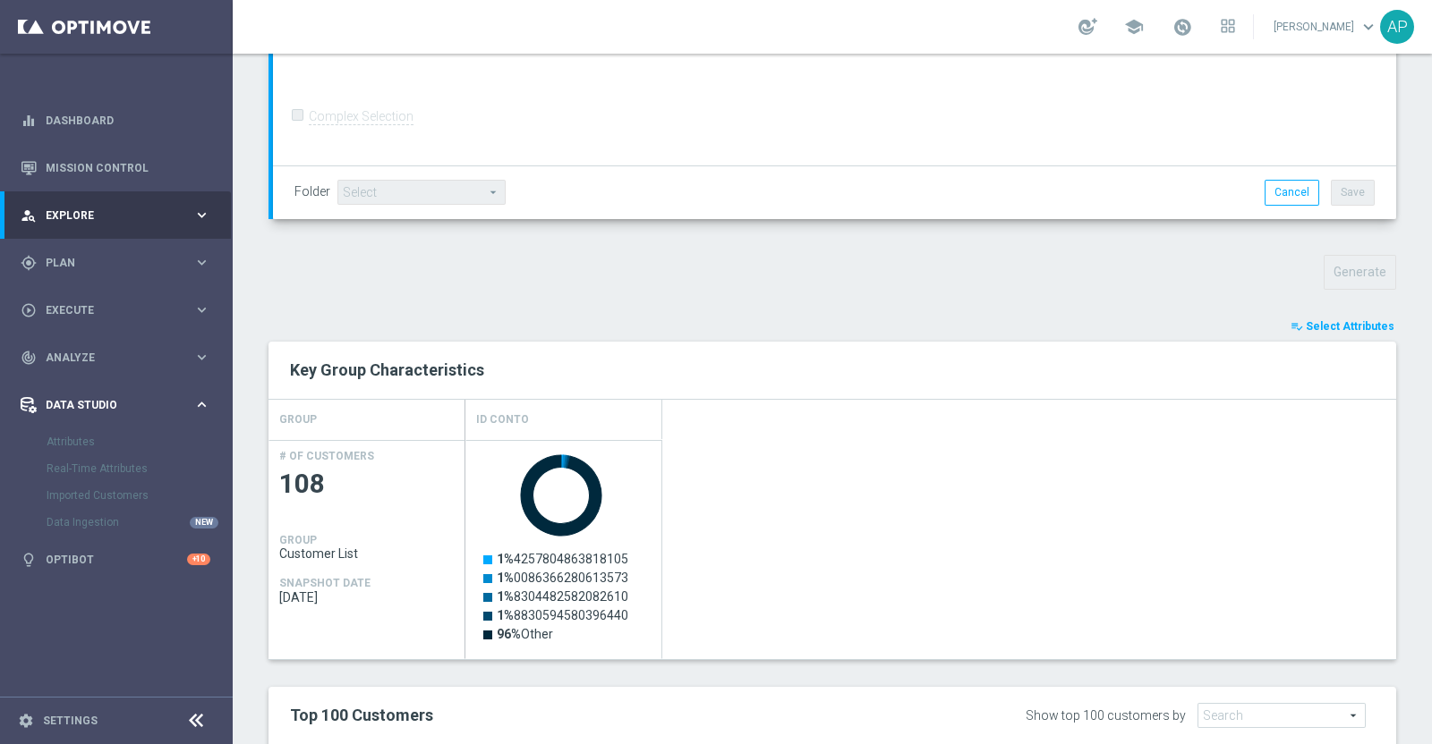
click at [24, 633] on nav "equalizer Dashboard Mission Control" at bounding box center [115, 418] width 231 height 643
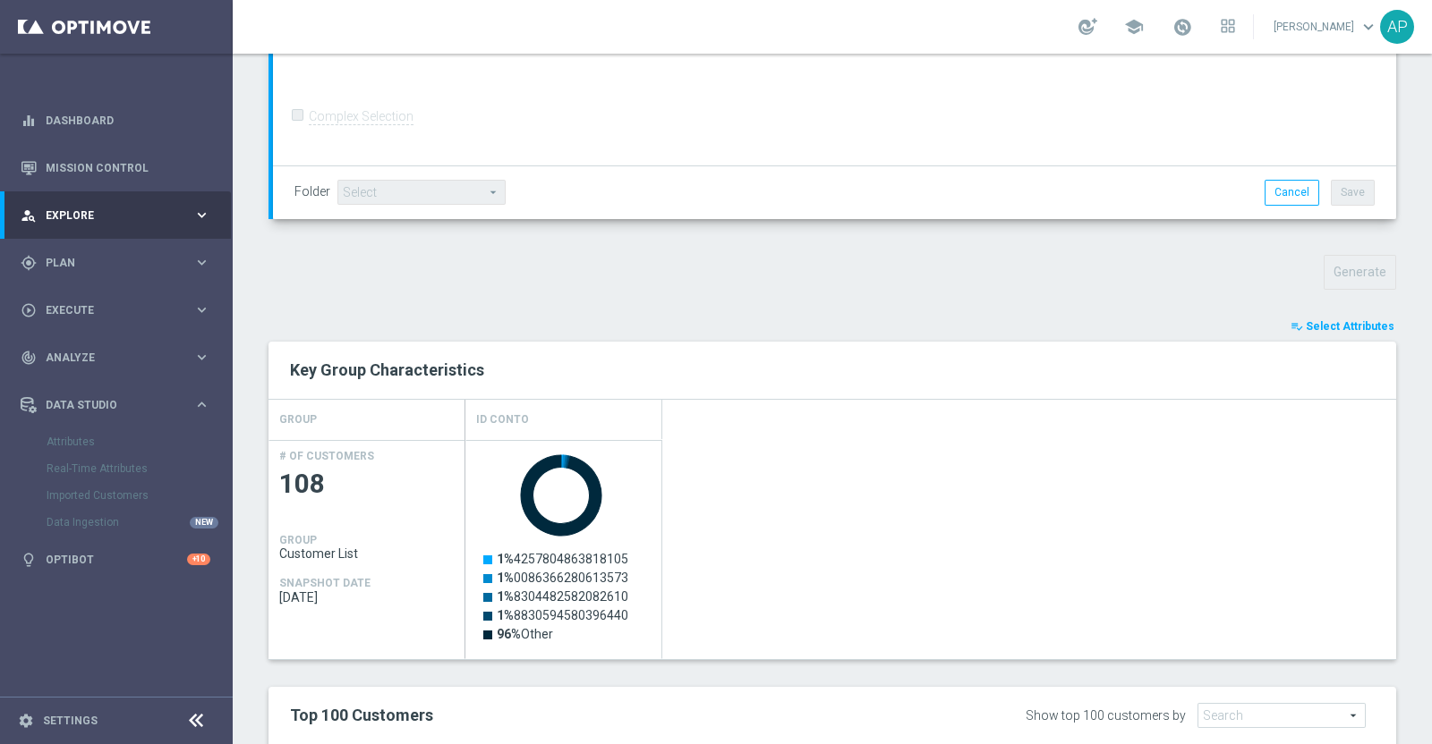
click at [24, 633] on nav "equalizer Dashboard Mission Control" at bounding box center [115, 418] width 231 height 643
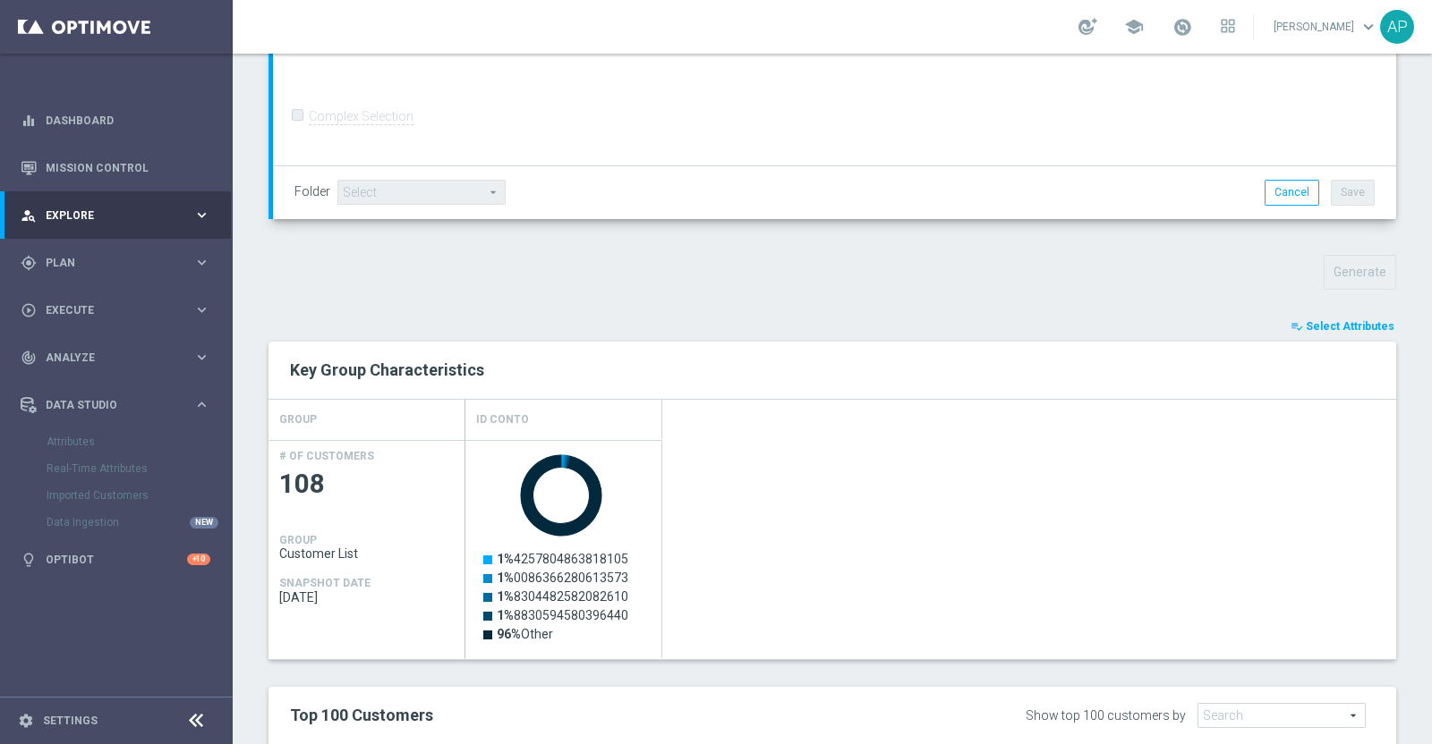
click at [24, 633] on nav "equalizer Dashboard Mission Control" at bounding box center [115, 418] width 231 height 643
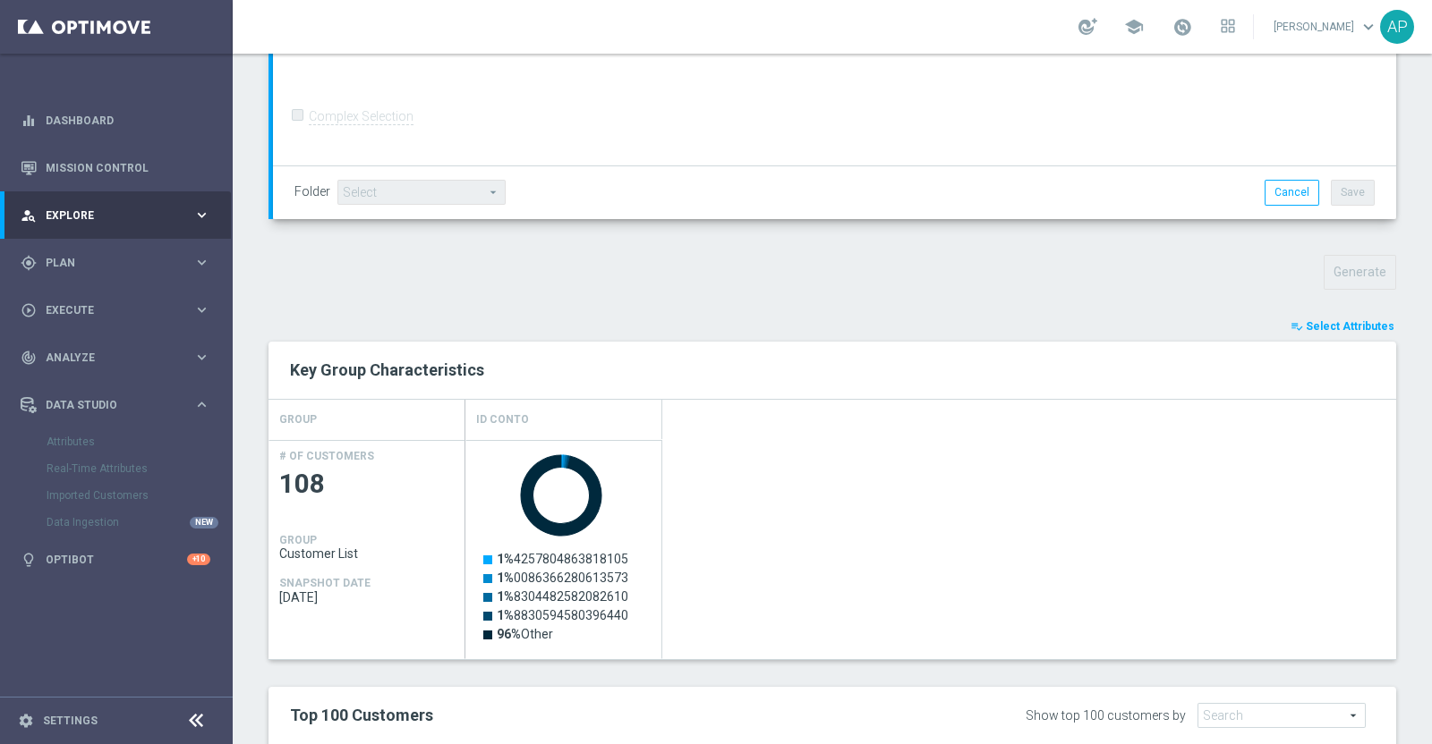
click at [24, 633] on nav "equalizer Dashboard Mission Control" at bounding box center [115, 418] width 231 height 643
click at [0, 15] on link at bounding box center [116, 27] width 233 height 54
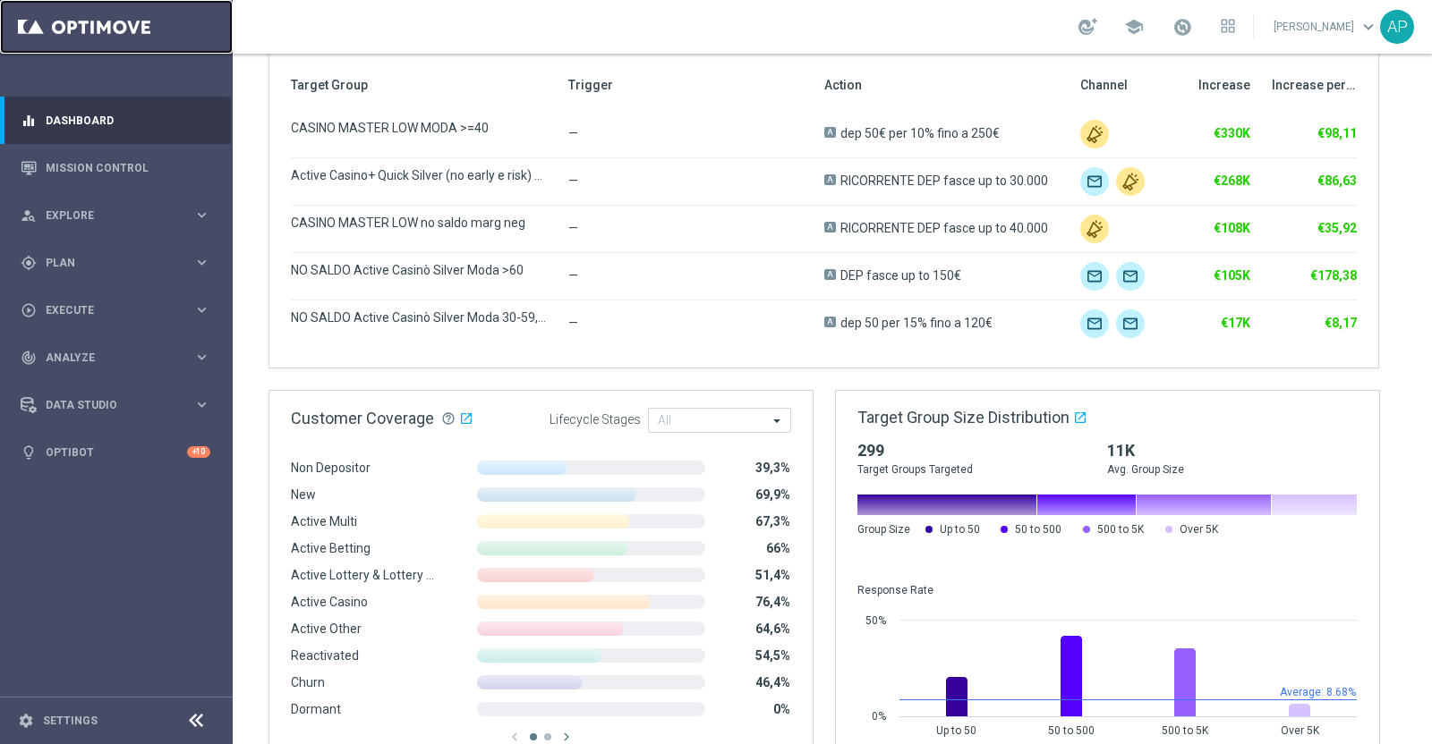
scroll to position [782, 0]
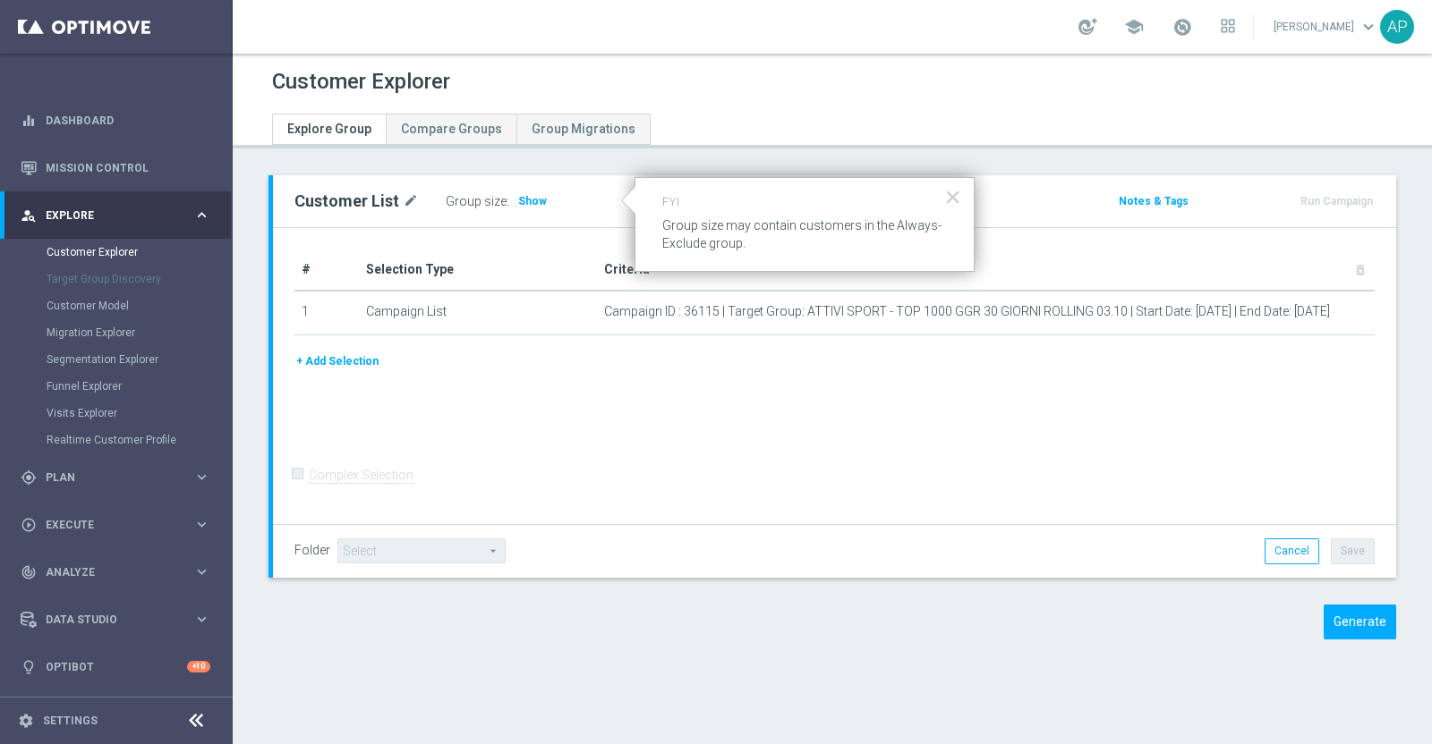
click at [524, 181] on div "Customer List mode_edit Group size : Show Notes & Tags Run Campaign" at bounding box center [834, 201] width 1123 height 52
click at [524, 197] on span "Show" at bounding box center [532, 201] width 29 height 13
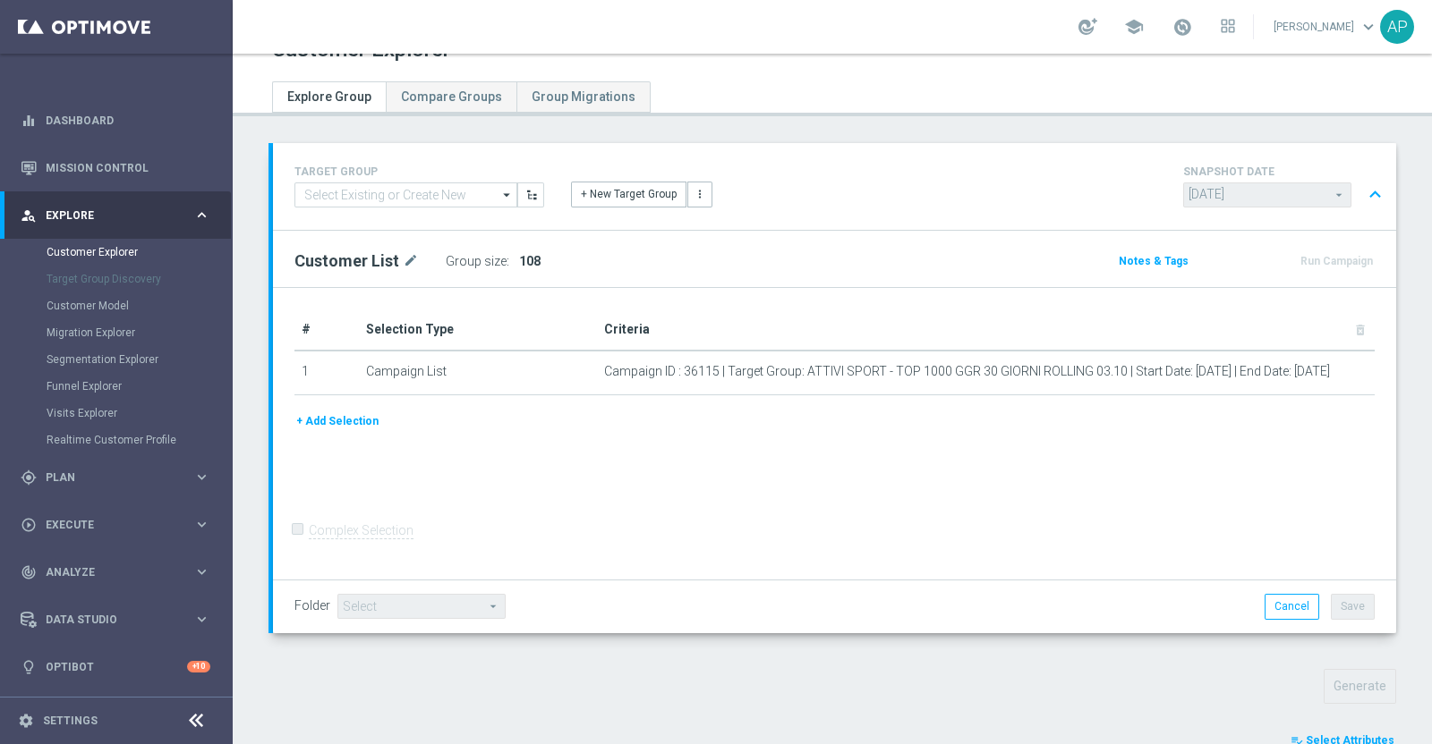
scroll to position [144, 0]
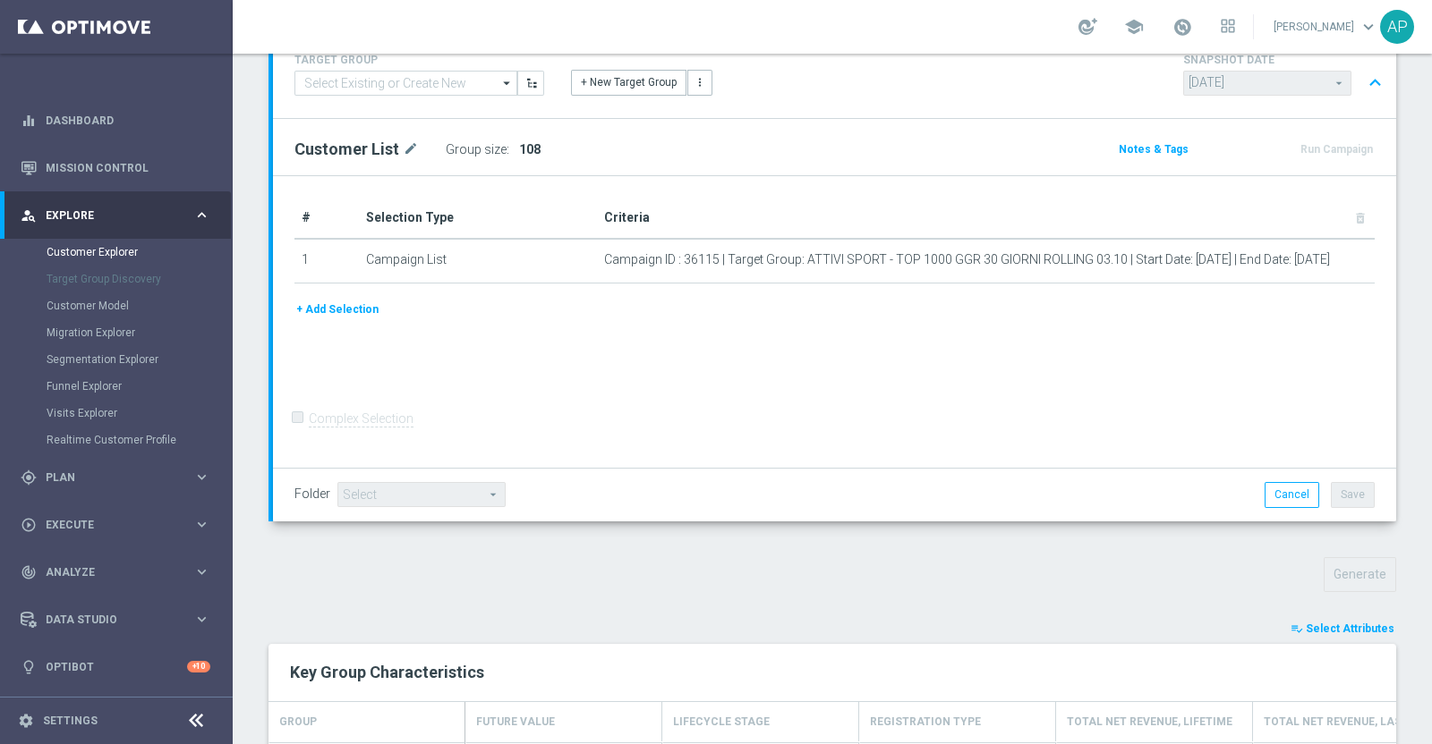
click at [1316, 624] on span "Select Attributes" at bounding box center [1349, 629] width 89 height 13
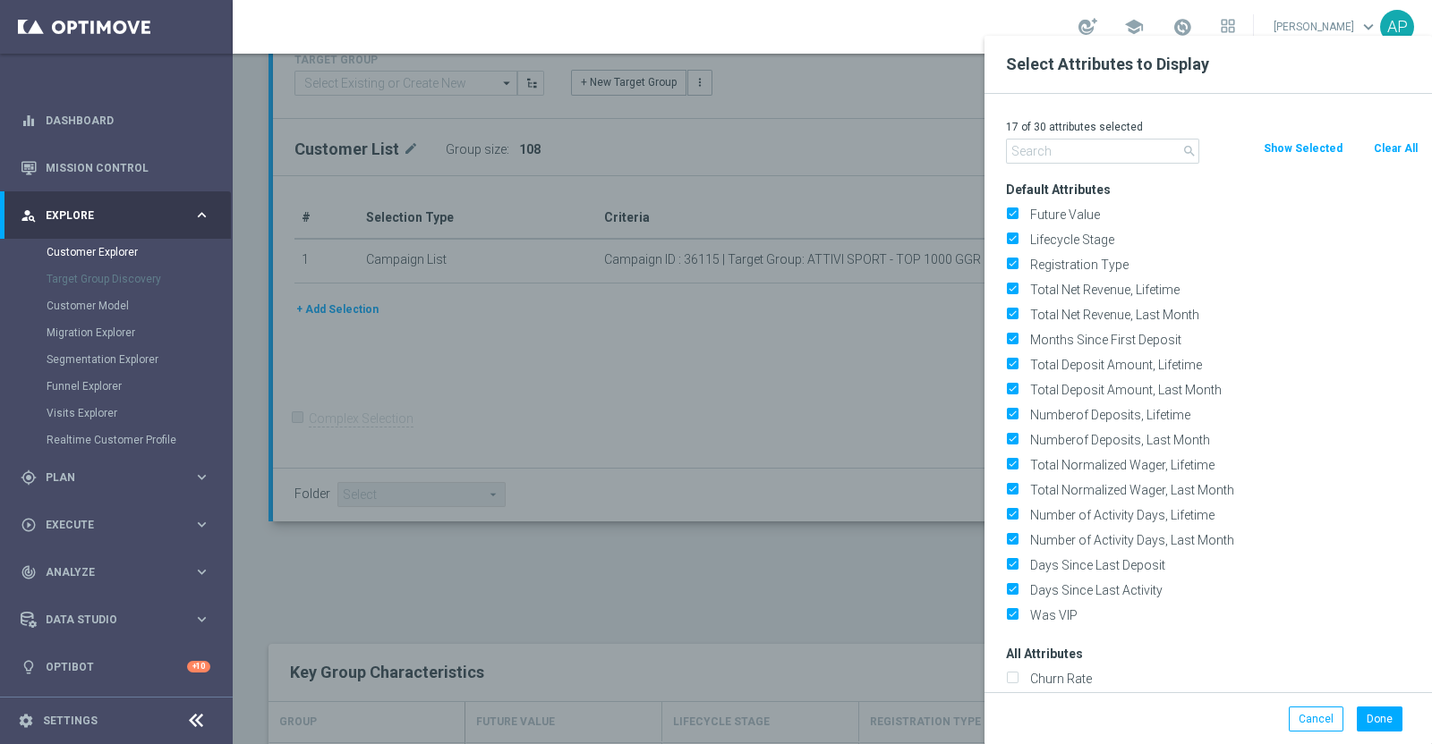
click at [1389, 136] on div "17 of 30 attributes selected" at bounding box center [1211, 126] width 439 height 23
click at [1415, 142] on button "Clear All" at bounding box center [1395, 149] width 47 height 20
checkbox input "false"
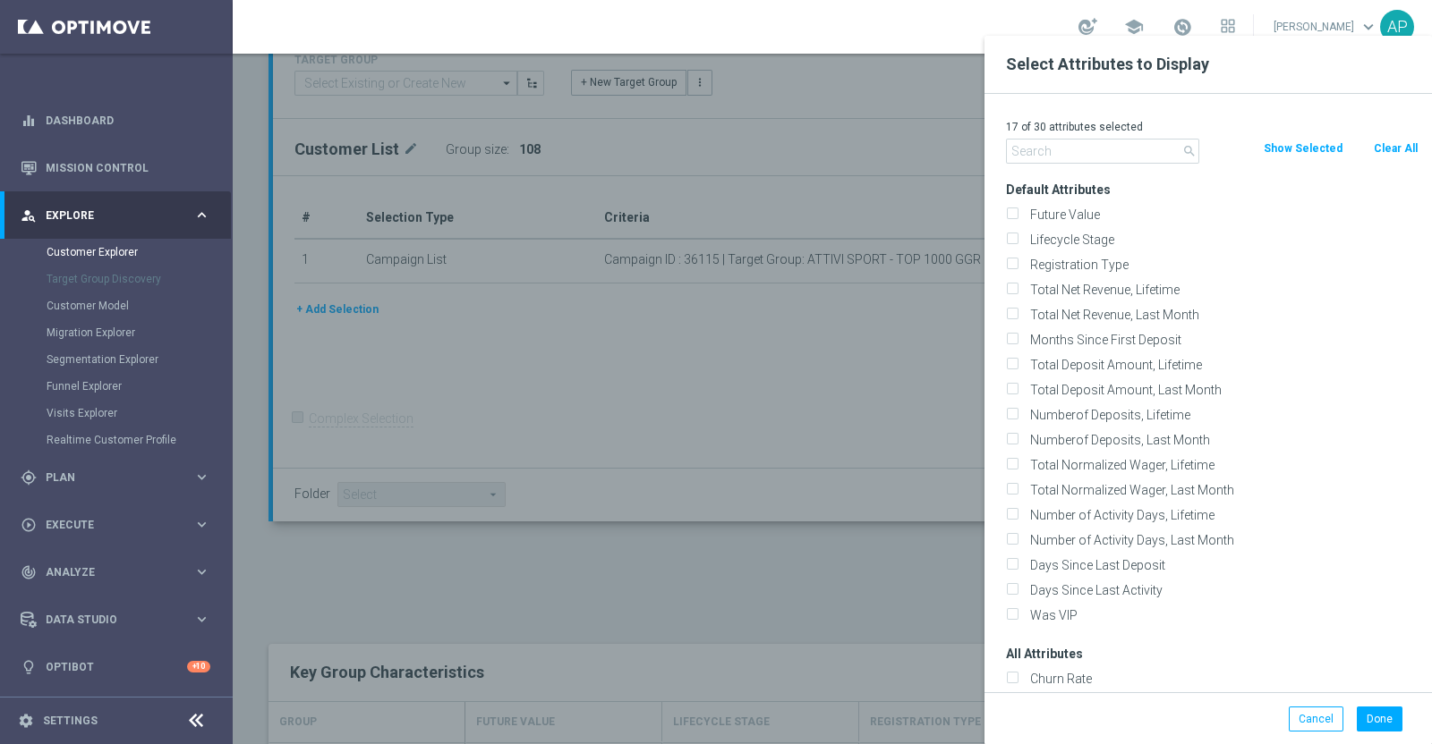
checkbox input "false"
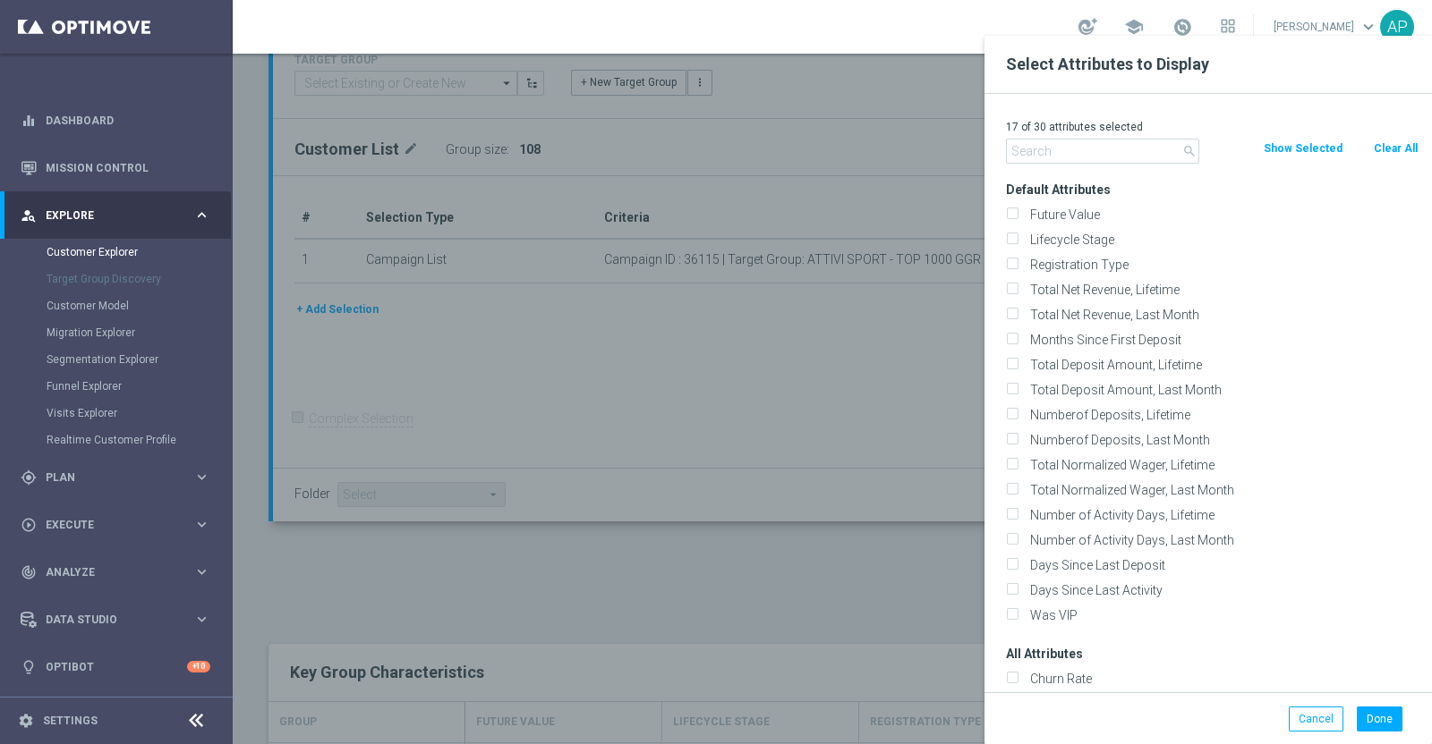
checkbox input "false"
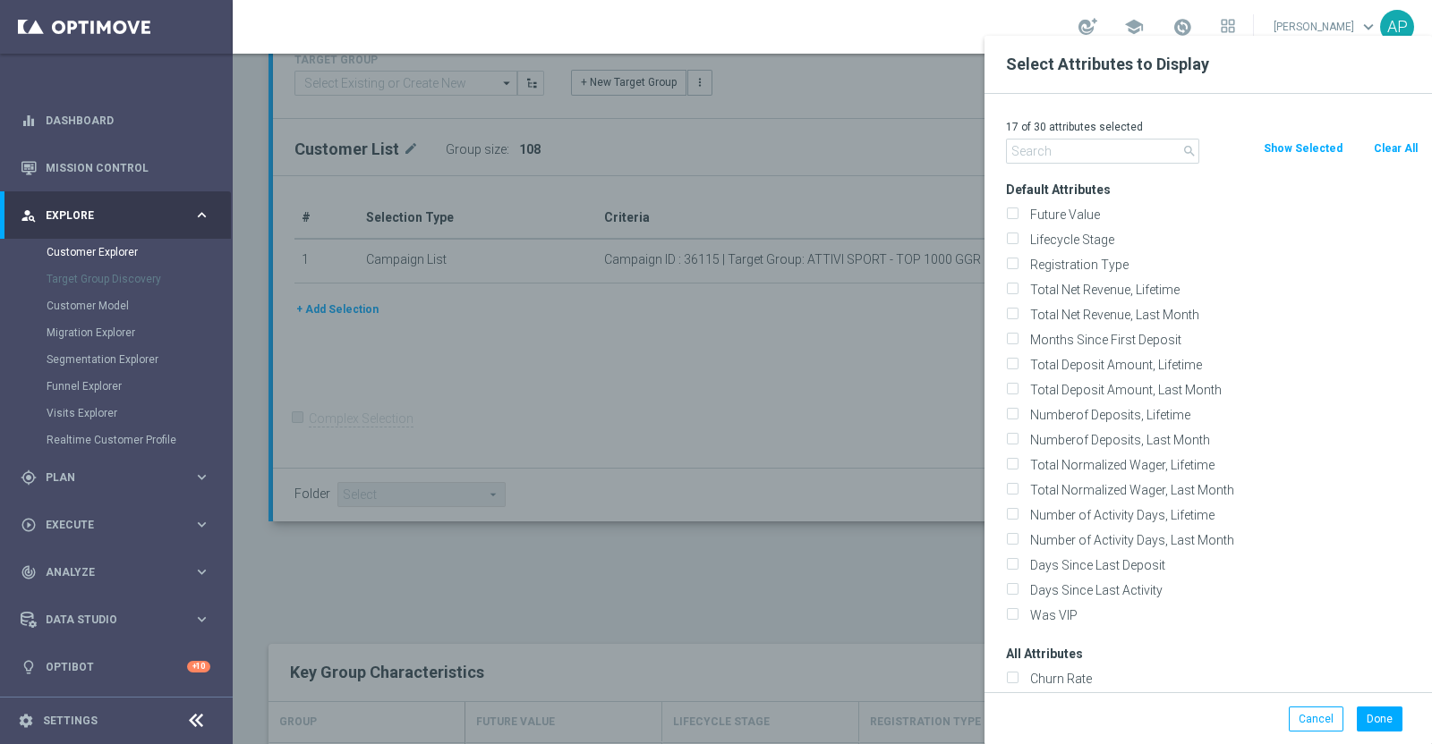
checkbox input "false"
click at [1027, 151] on input "text" at bounding box center [1102, 151] width 193 height 25
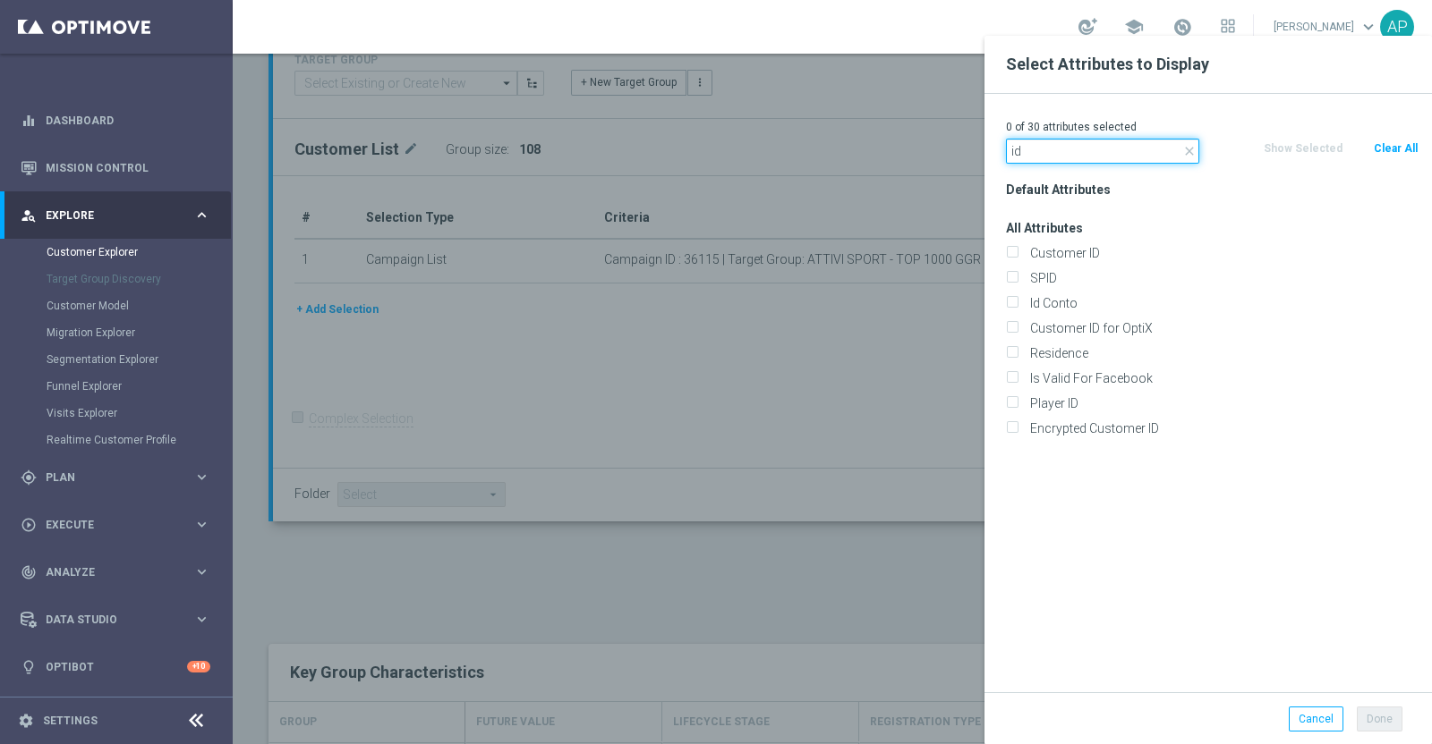
type input "id"
click at [1066, 291] on div "Id Conto" at bounding box center [1211, 303] width 439 height 25
click at [1067, 306] on label "Id Conto" at bounding box center [1221, 303] width 395 height 16
click at [1017, 306] on input "Id Conto" at bounding box center [1012, 306] width 12 height 12
checkbox input "true"
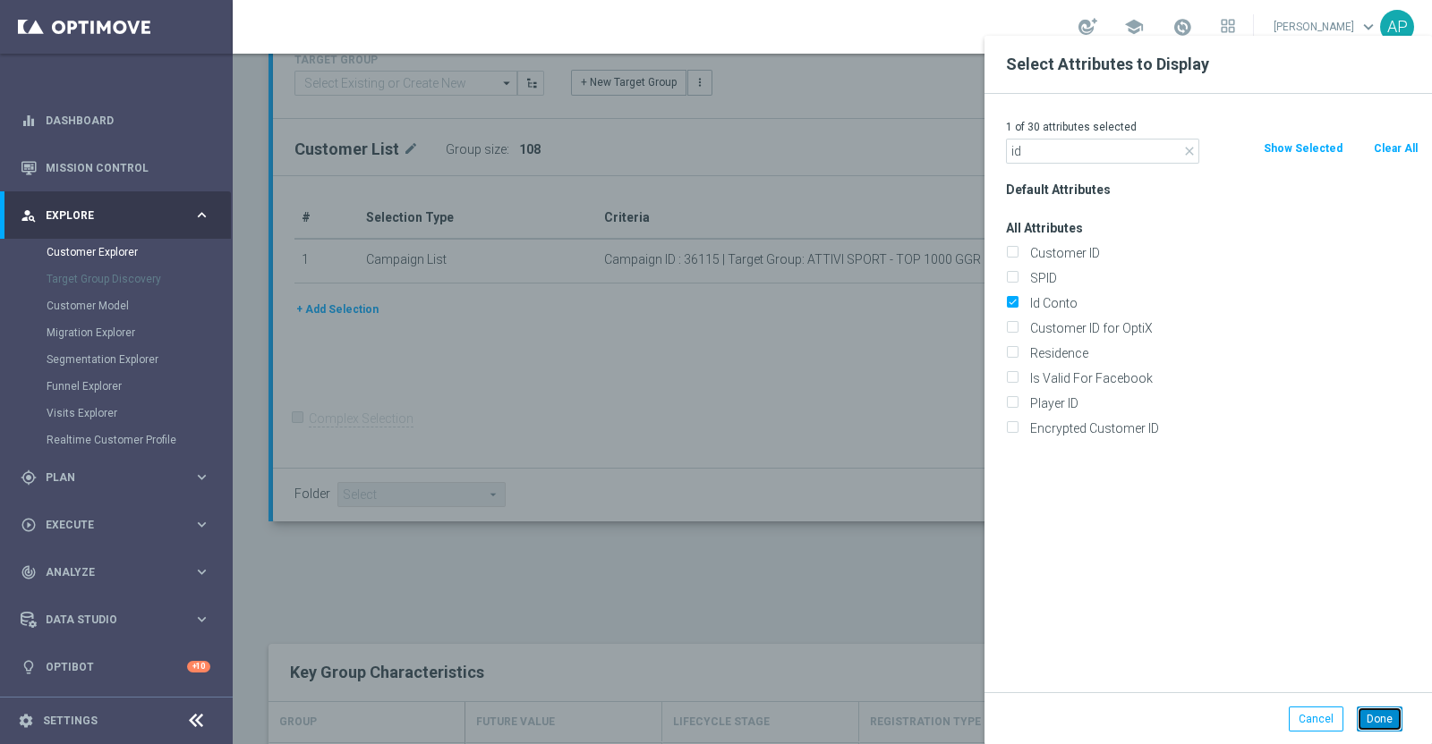
click at [1373, 714] on button "Done" at bounding box center [1379, 719] width 46 height 25
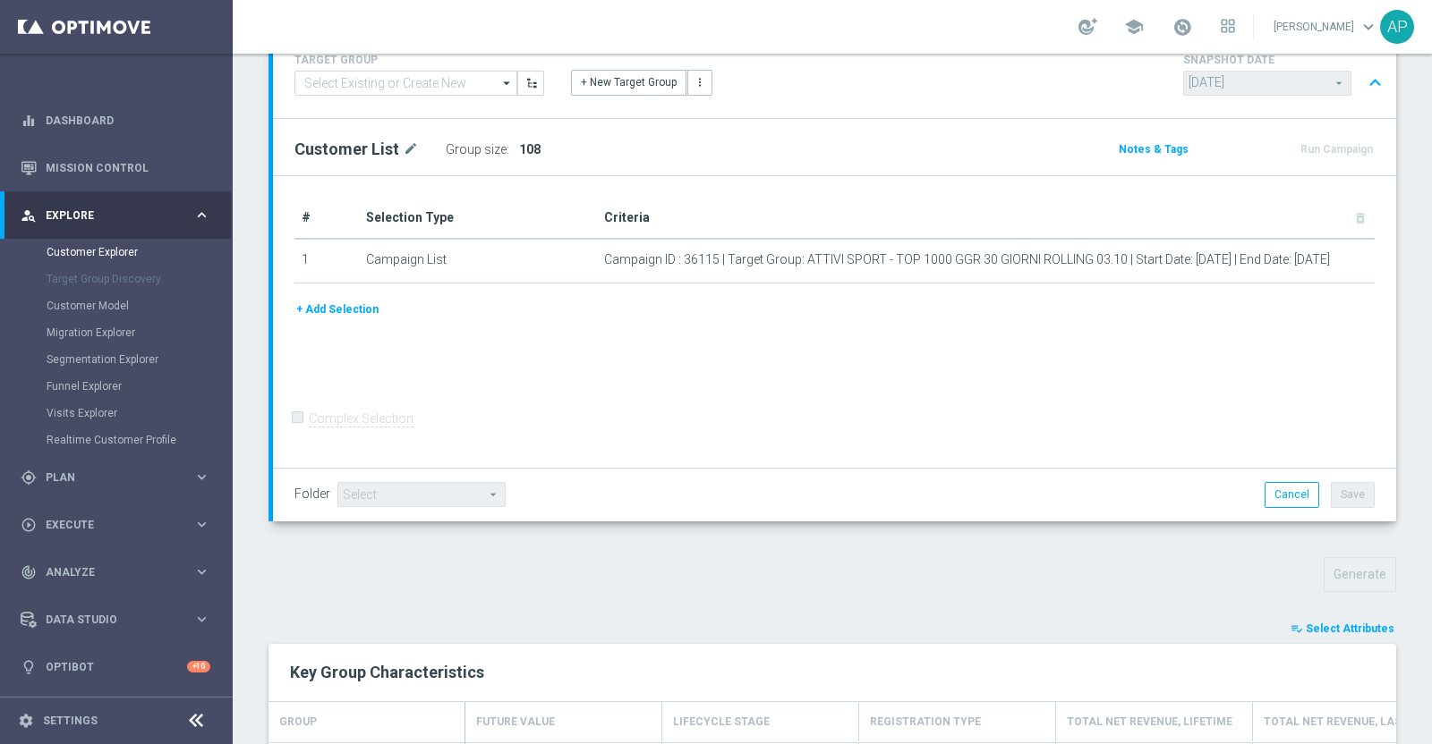
type input "Search"
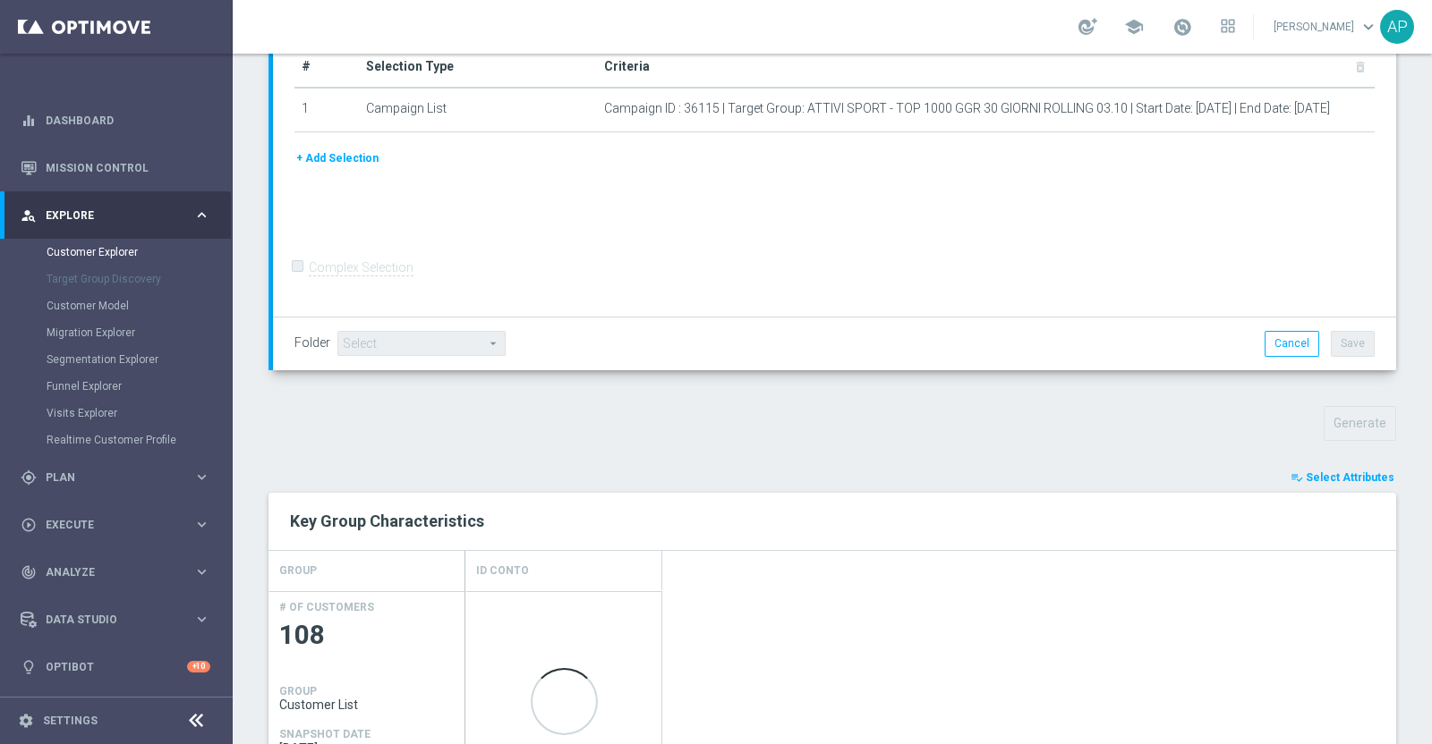
scroll to position [591, 0]
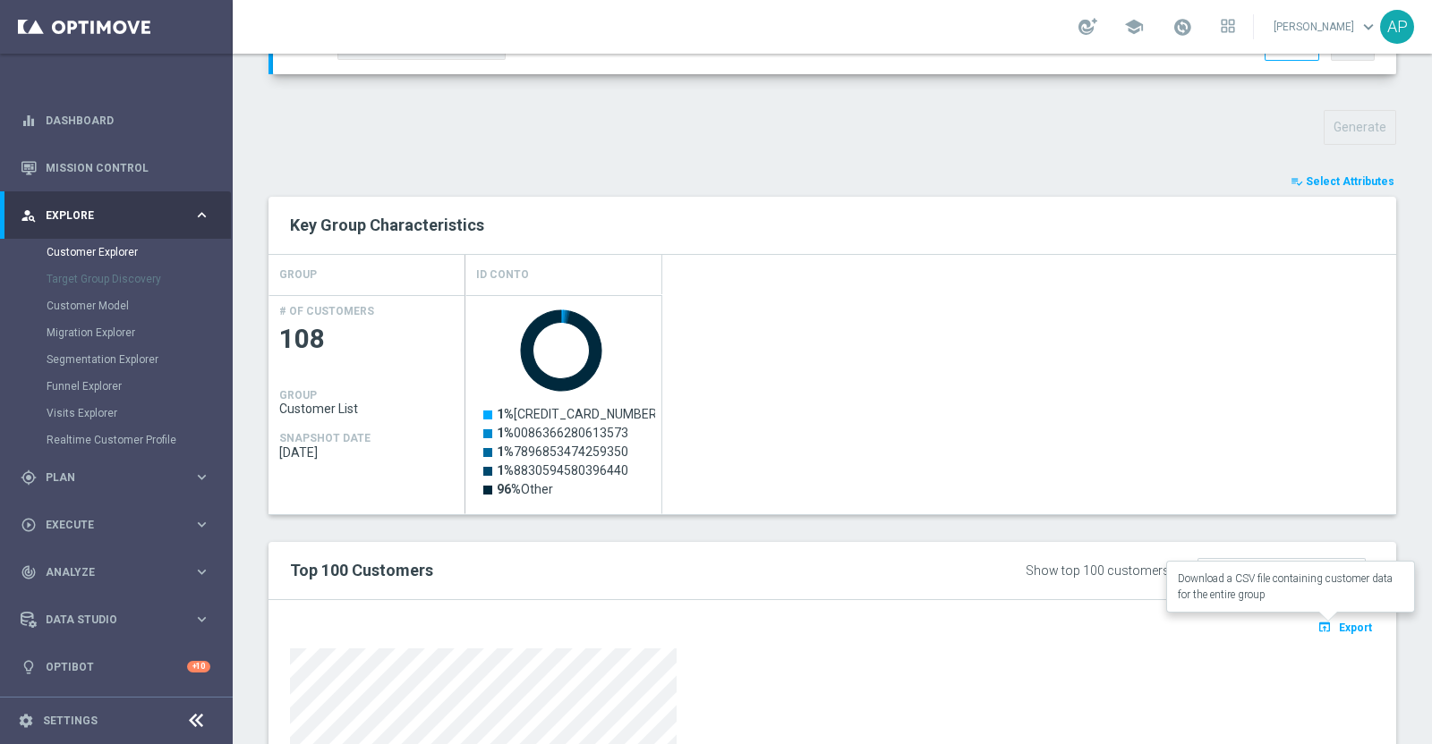
click at [1341, 624] on span "Export" at bounding box center [1354, 628] width 33 height 13
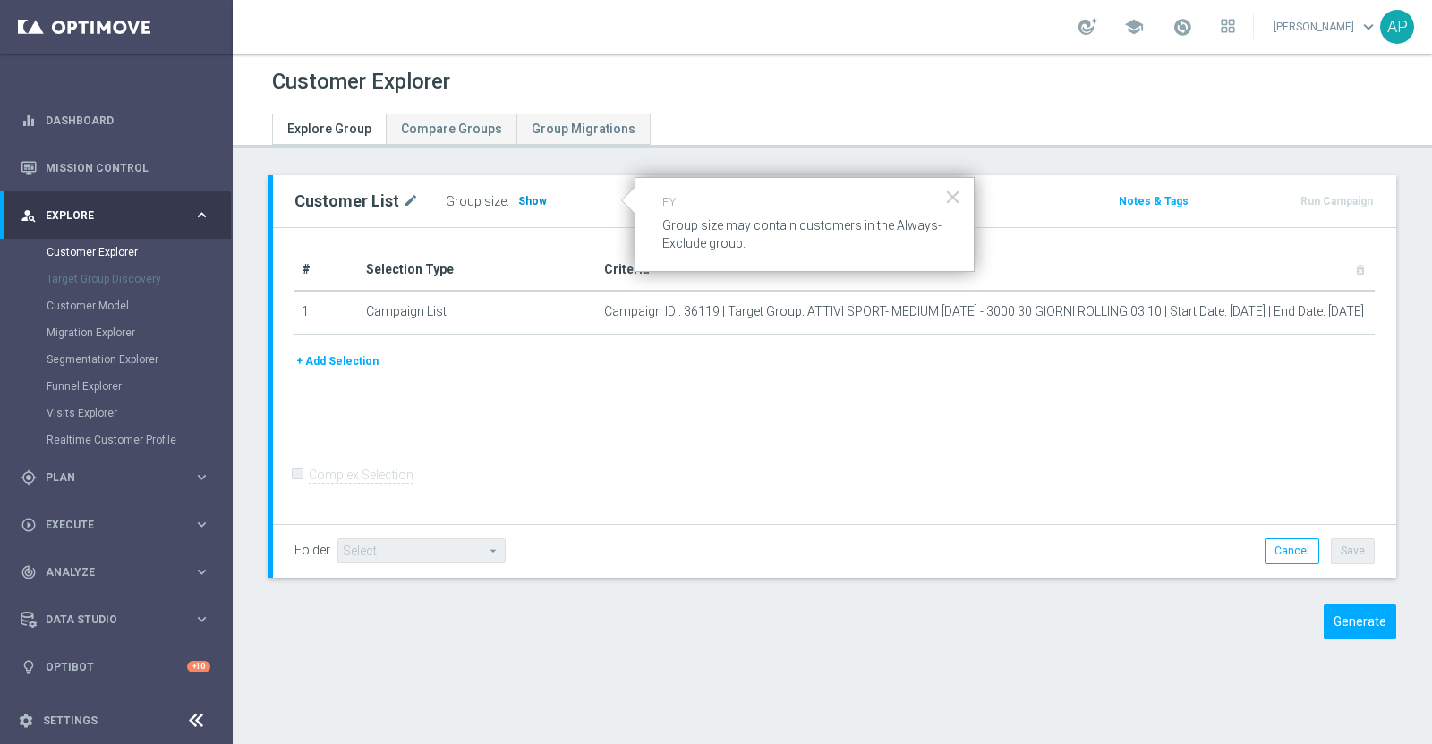
click at [528, 199] on span "Show" at bounding box center [532, 201] width 29 height 13
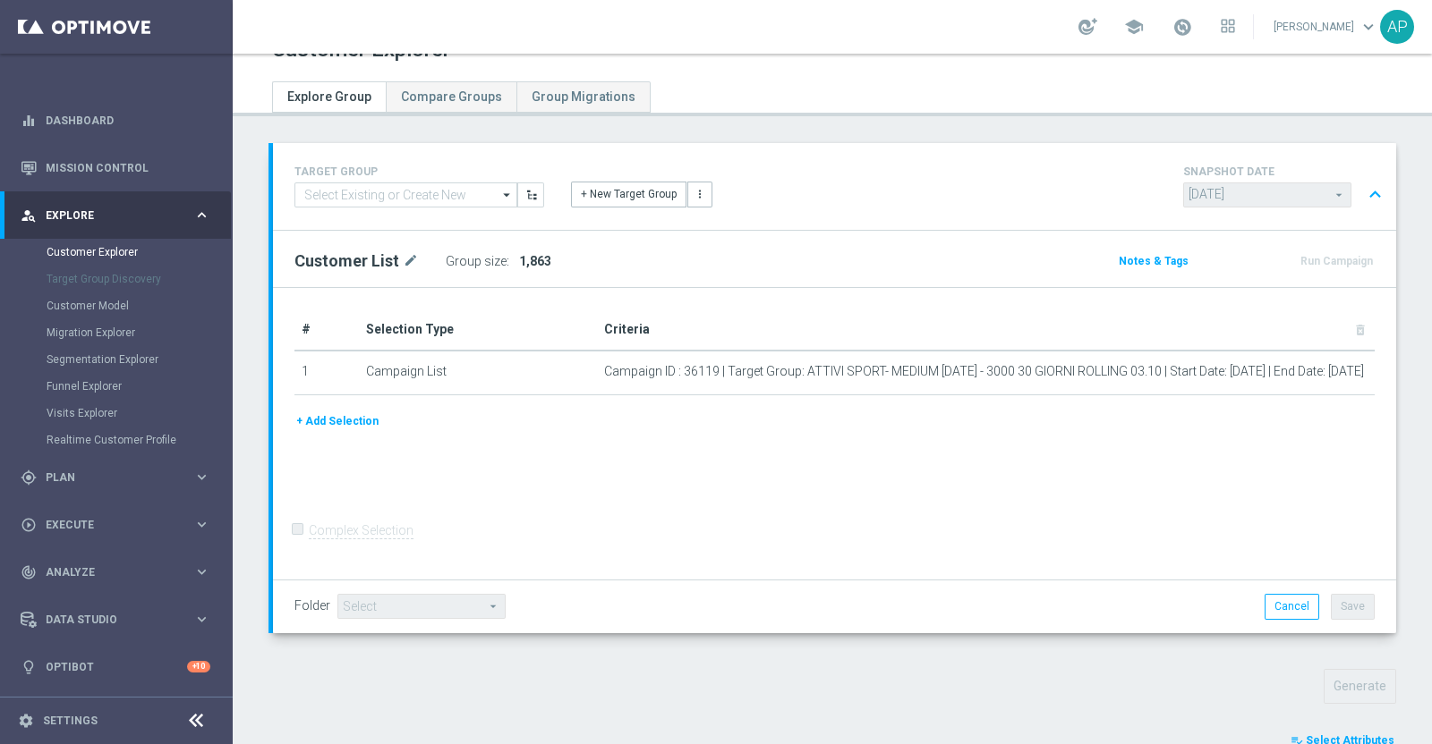
scroll to position [256, 0]
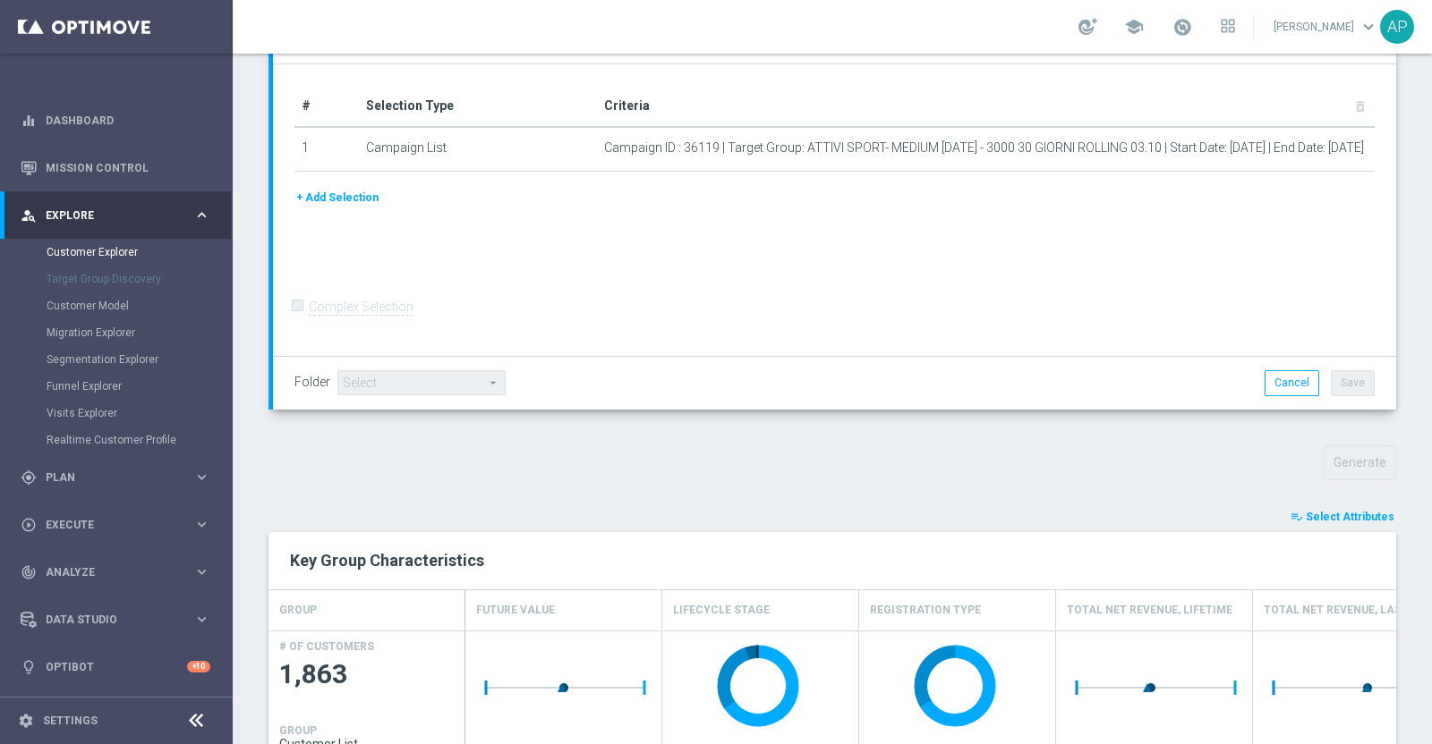
click at [1363, 512] on span "Select Attributes" at bounding box center [1349, 517] width 89 height 13
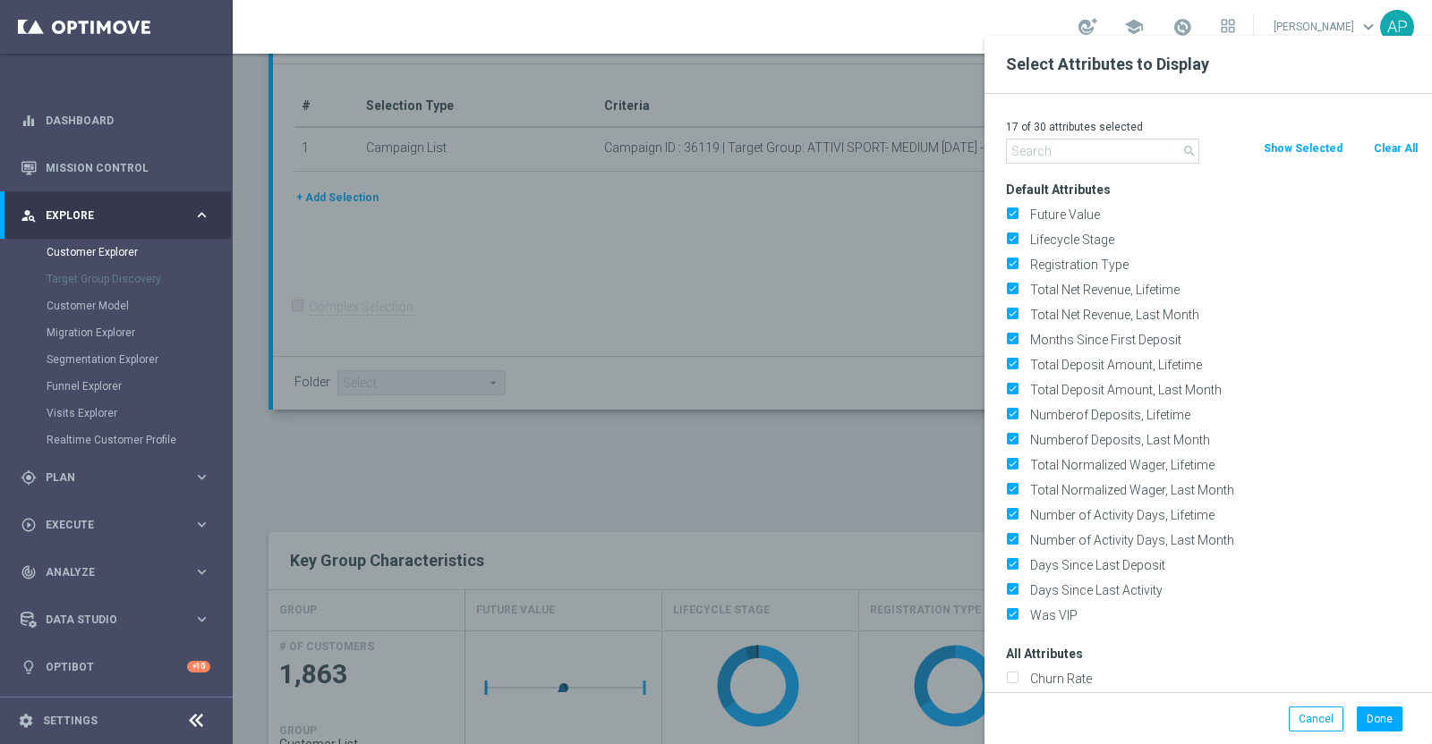
click at [1400, 155] on button "Clear All" at bounding box center [1395, 149] width 47 height 20
checkbox input "false"
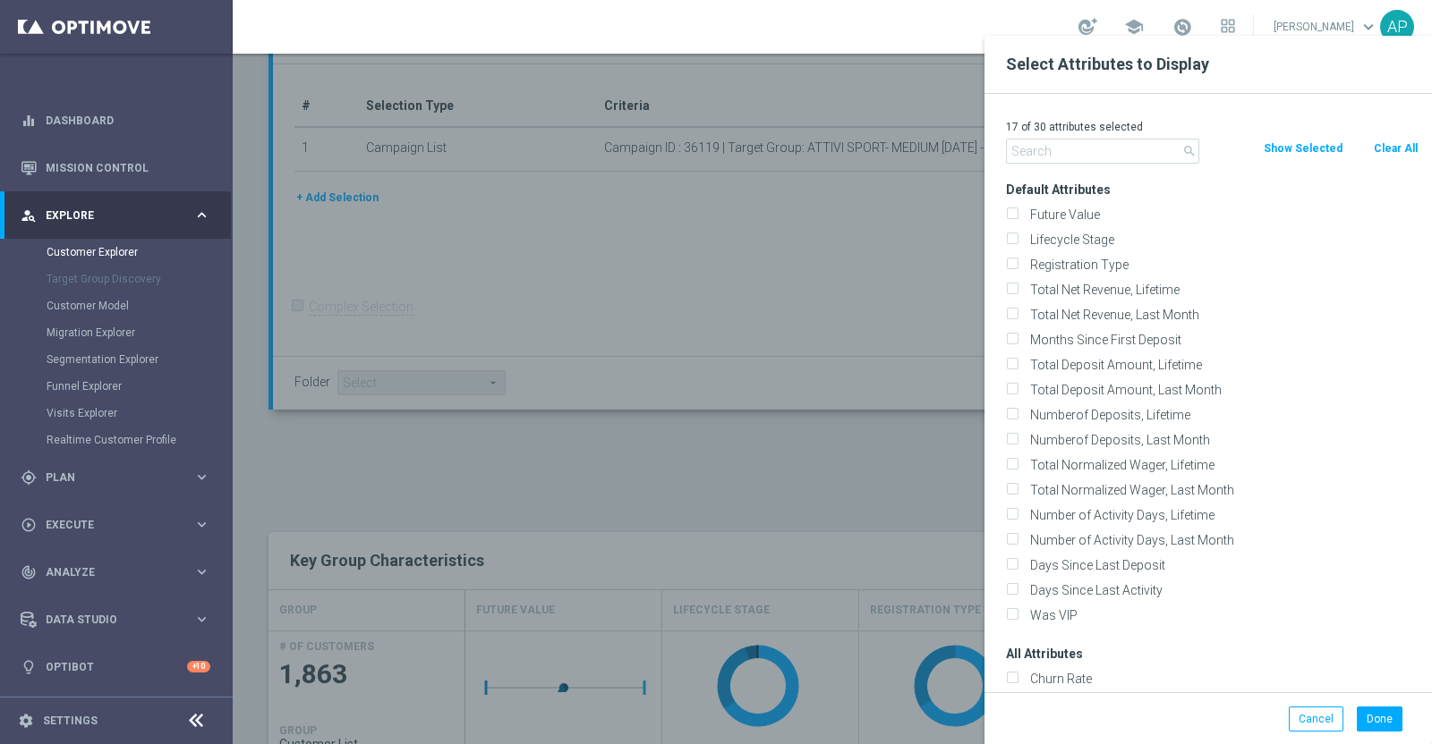
checkbox input "false"
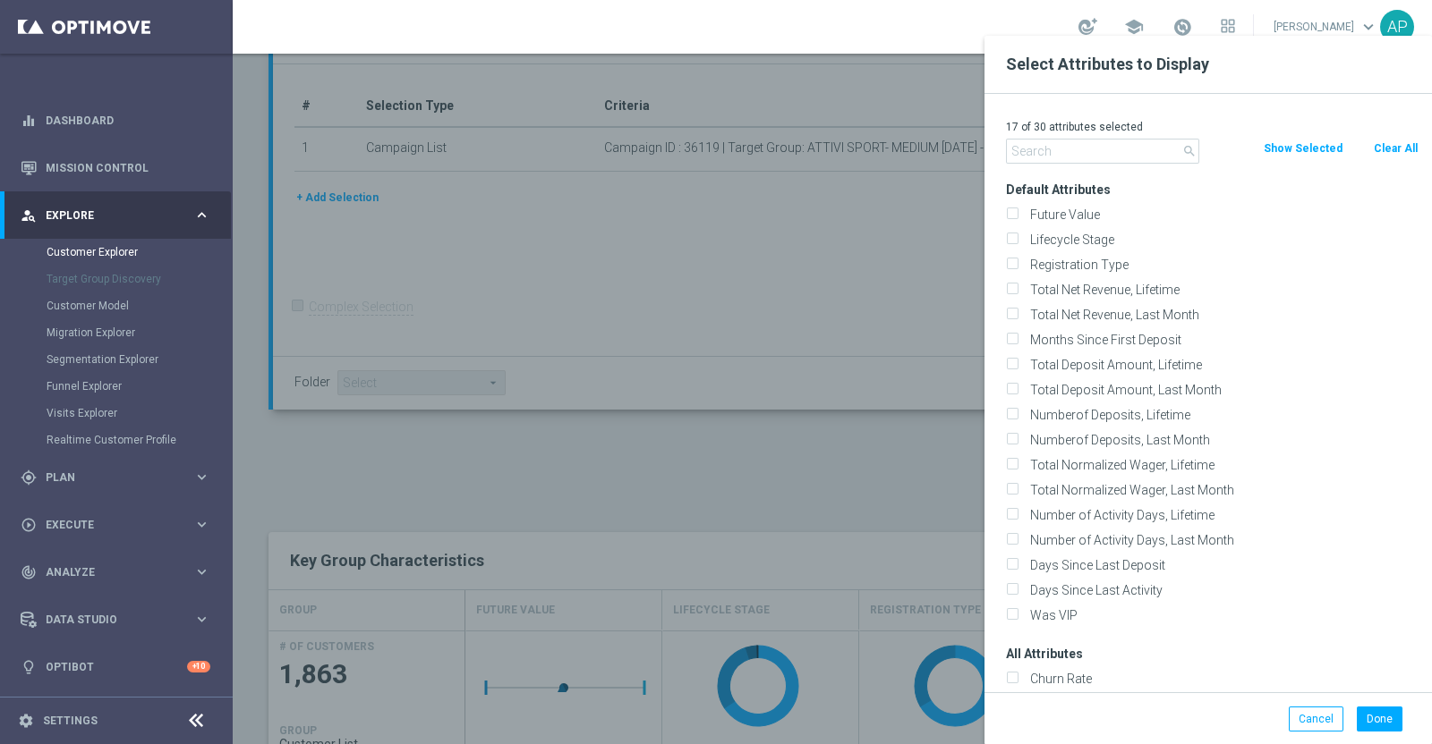
checkbox input "false"
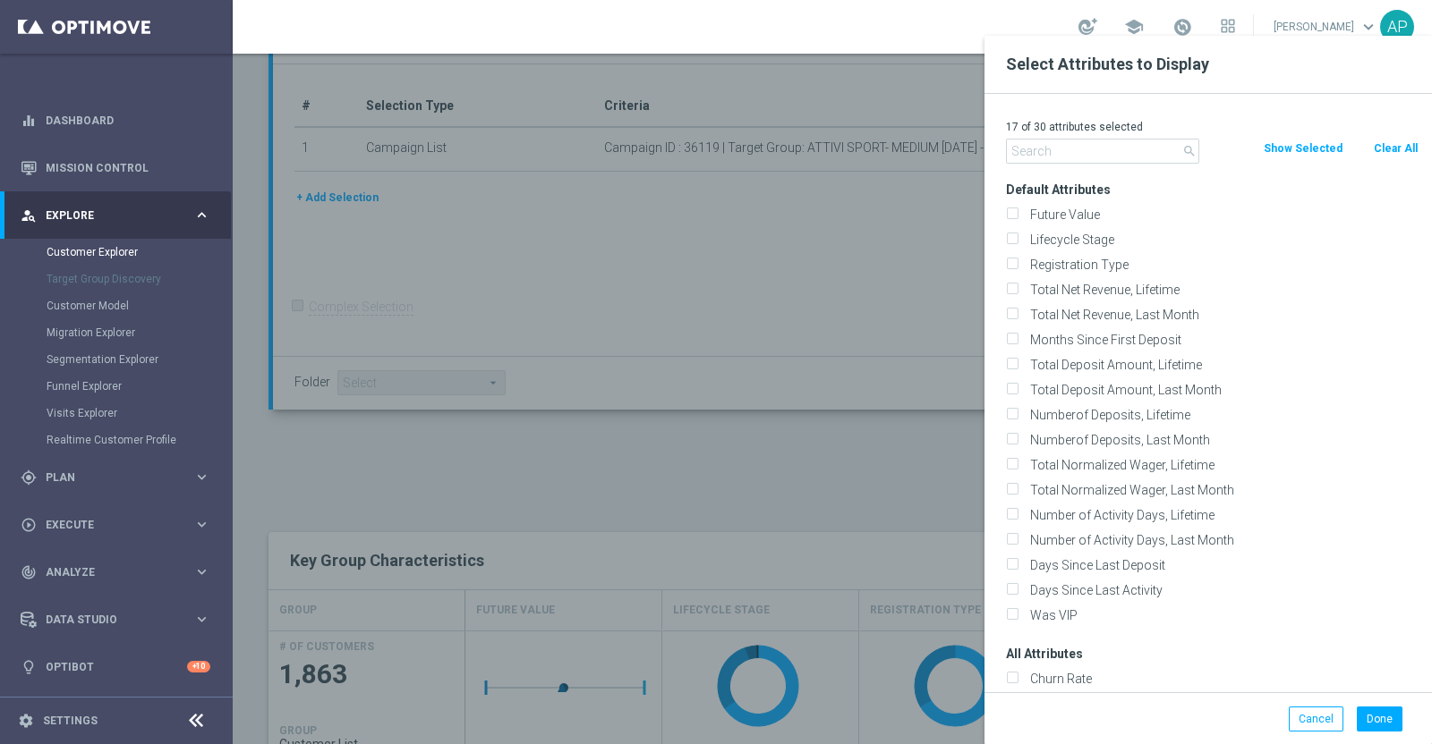
checkbox input "false"
click at [1058, 156] on input "text" at bounding box center [1102, 151] width 193 height 25
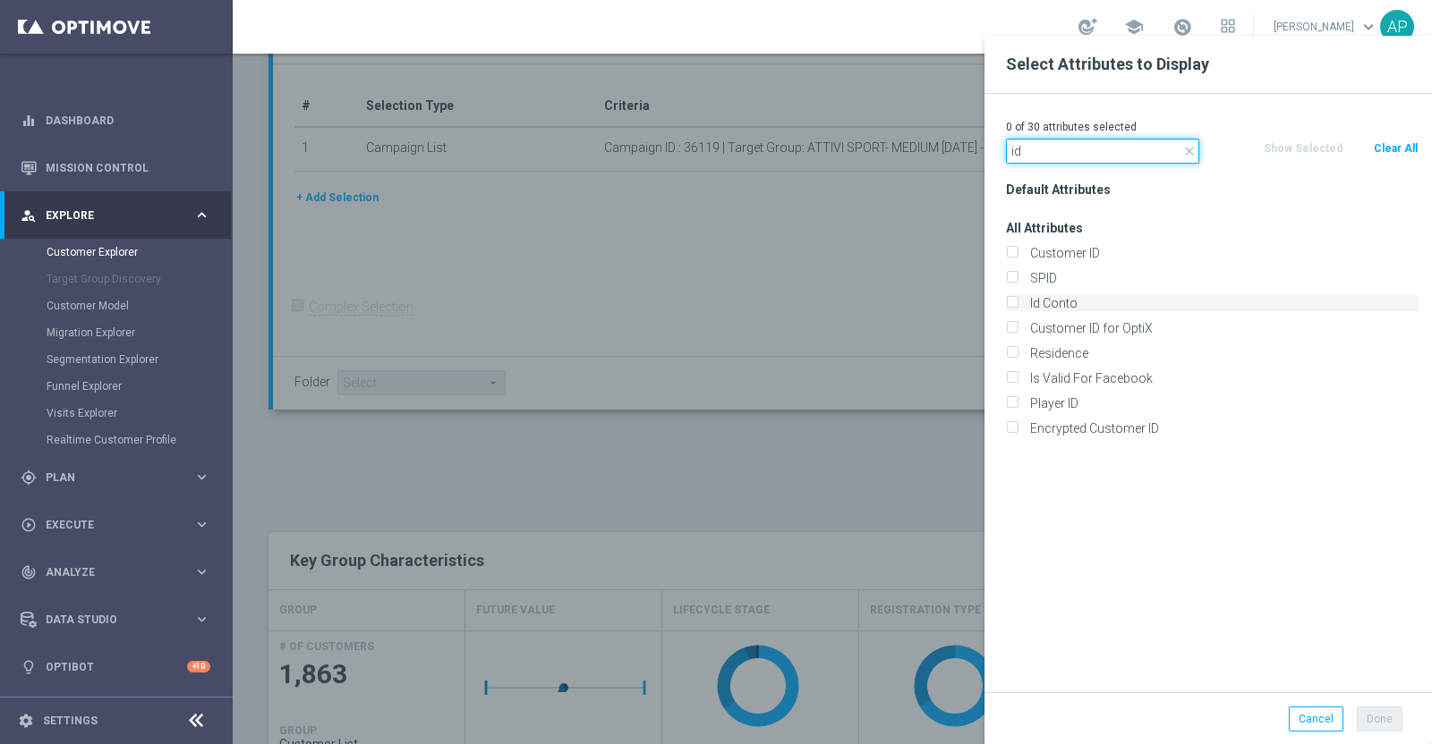
type input "id"
click at [1092, 302] on label "Id Conto" at bounding box center [1221, 303] width 395 height 16
click at [1017, 302] on input "Id Conto" at bounding box center [1012, 306] width 12 height 12
checkbox input "true"
click at [1369, 720] on button "Done" at bounding box center [1379, 719] width 46 height 25
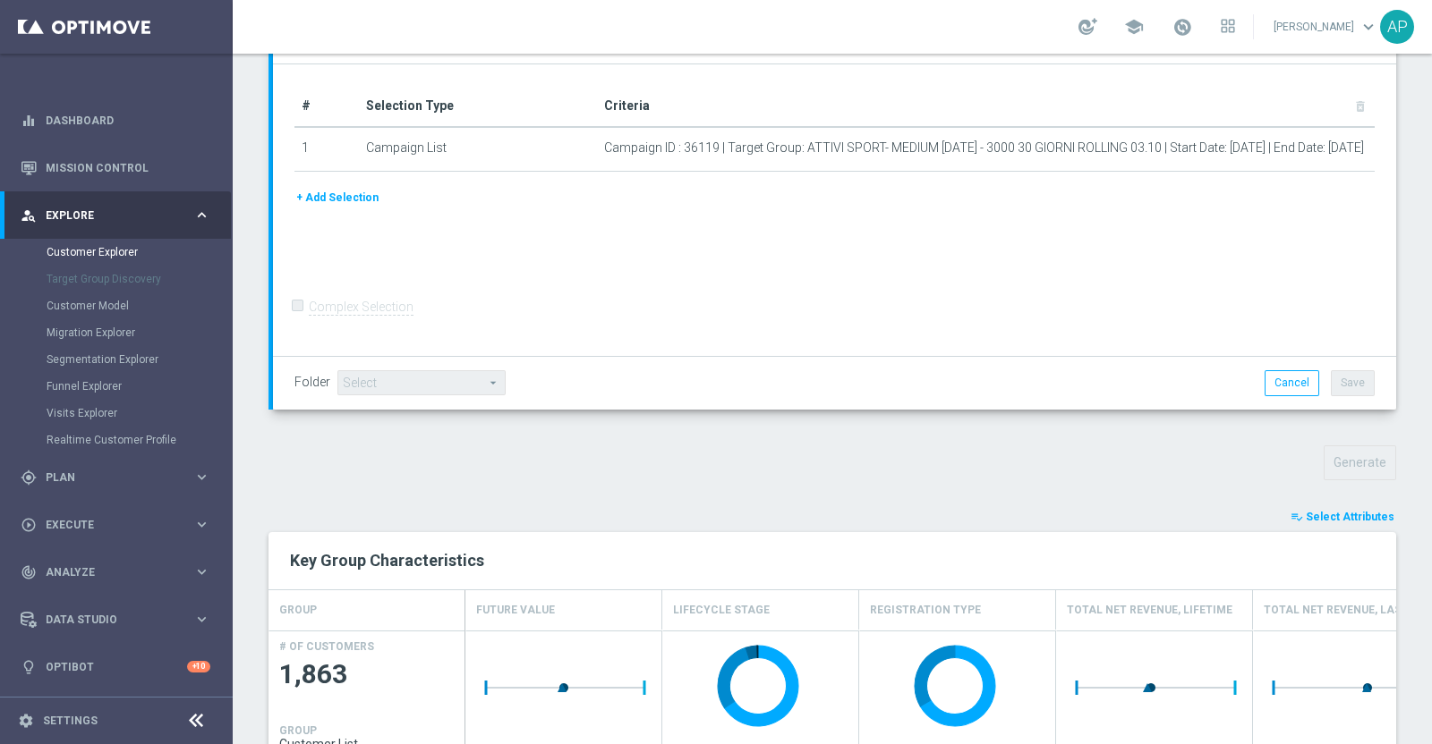
type input "Search"
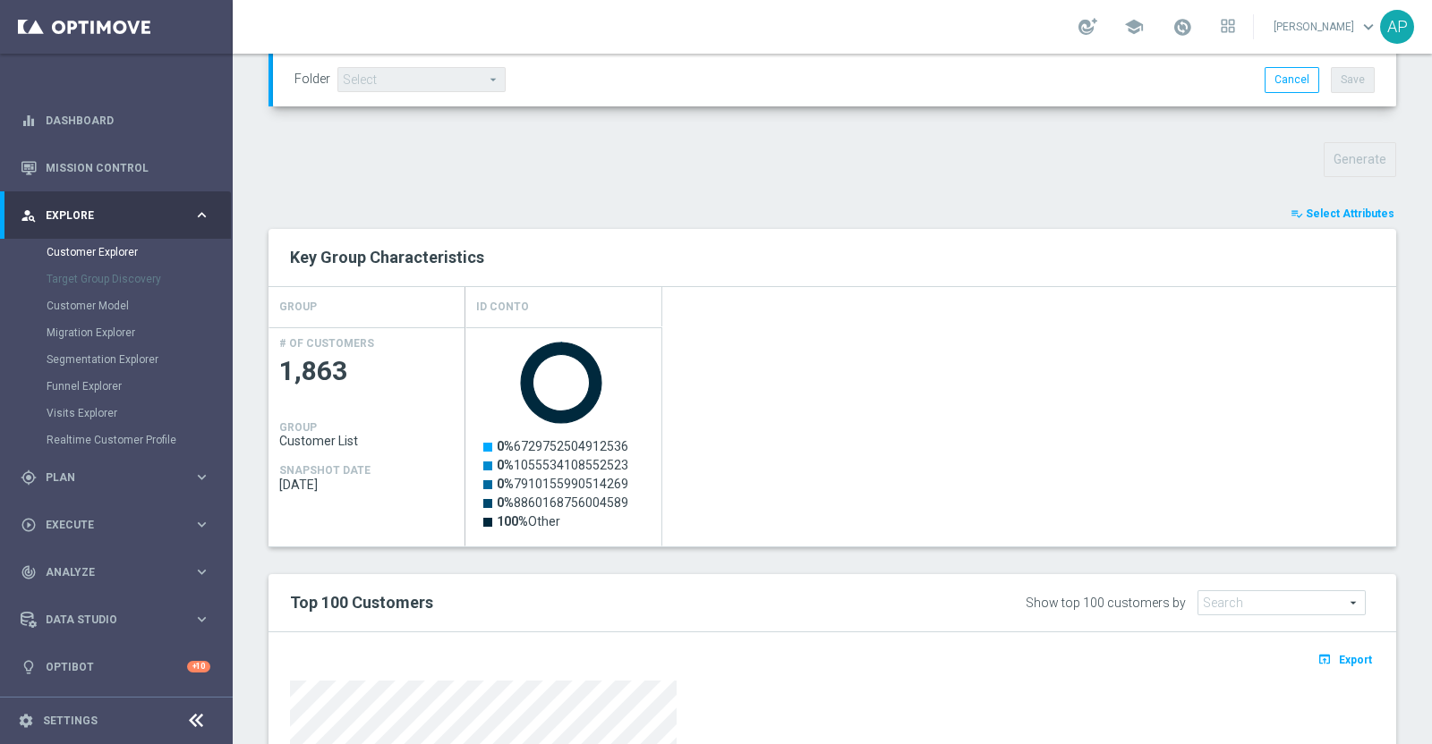
scroll to position [782, 0]
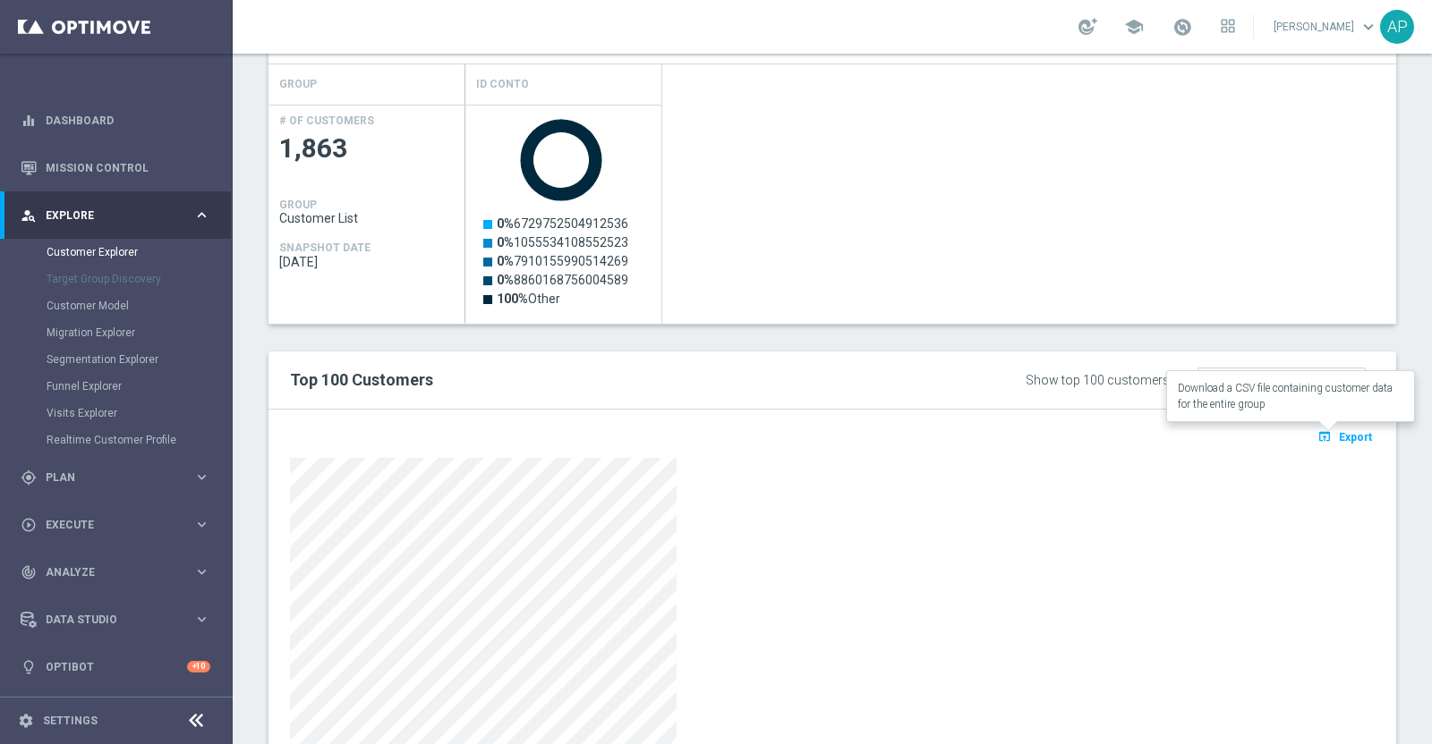
click at [1338, 437] on span "Export" at bounding box center [1354, 437] width 33 height 13
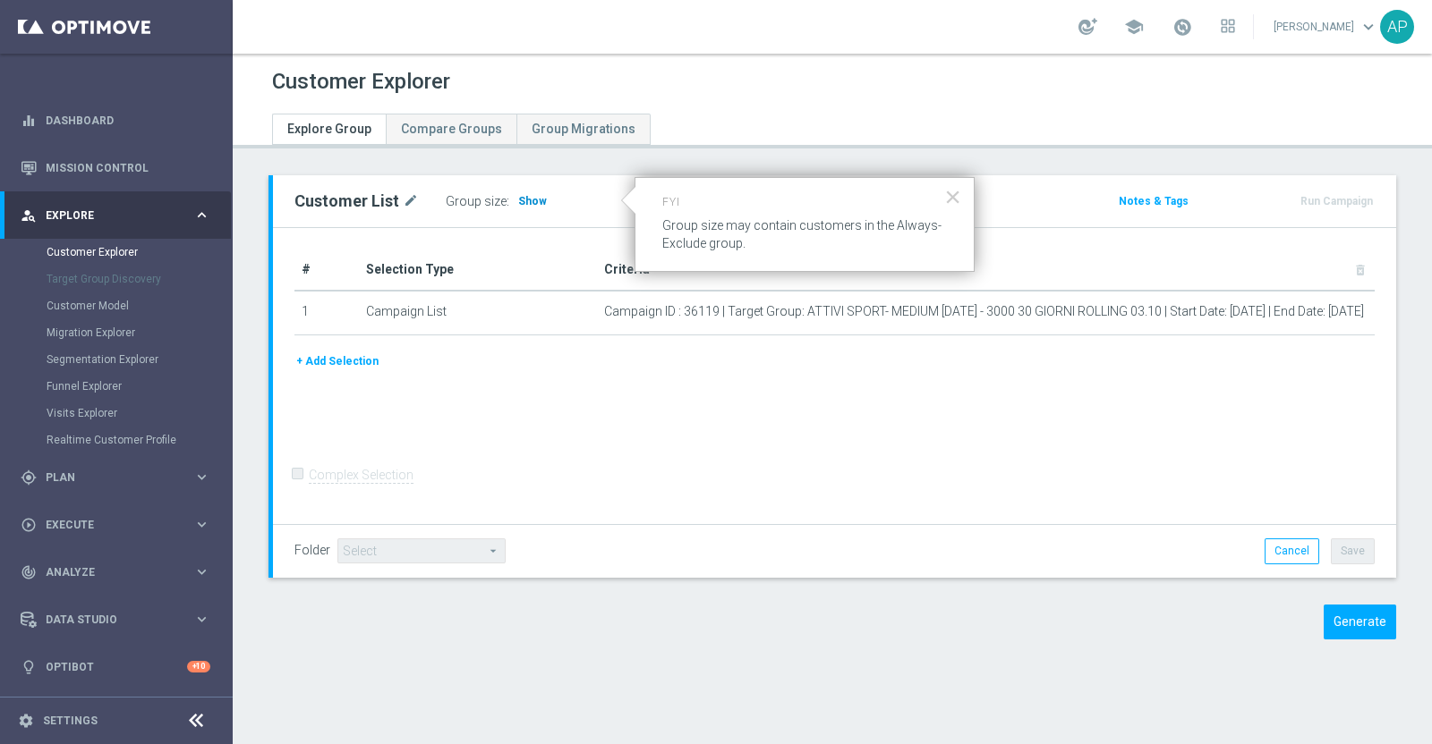
click at [531, 203] on span "Show" at bounding box center [532, 201] width 29 height 13
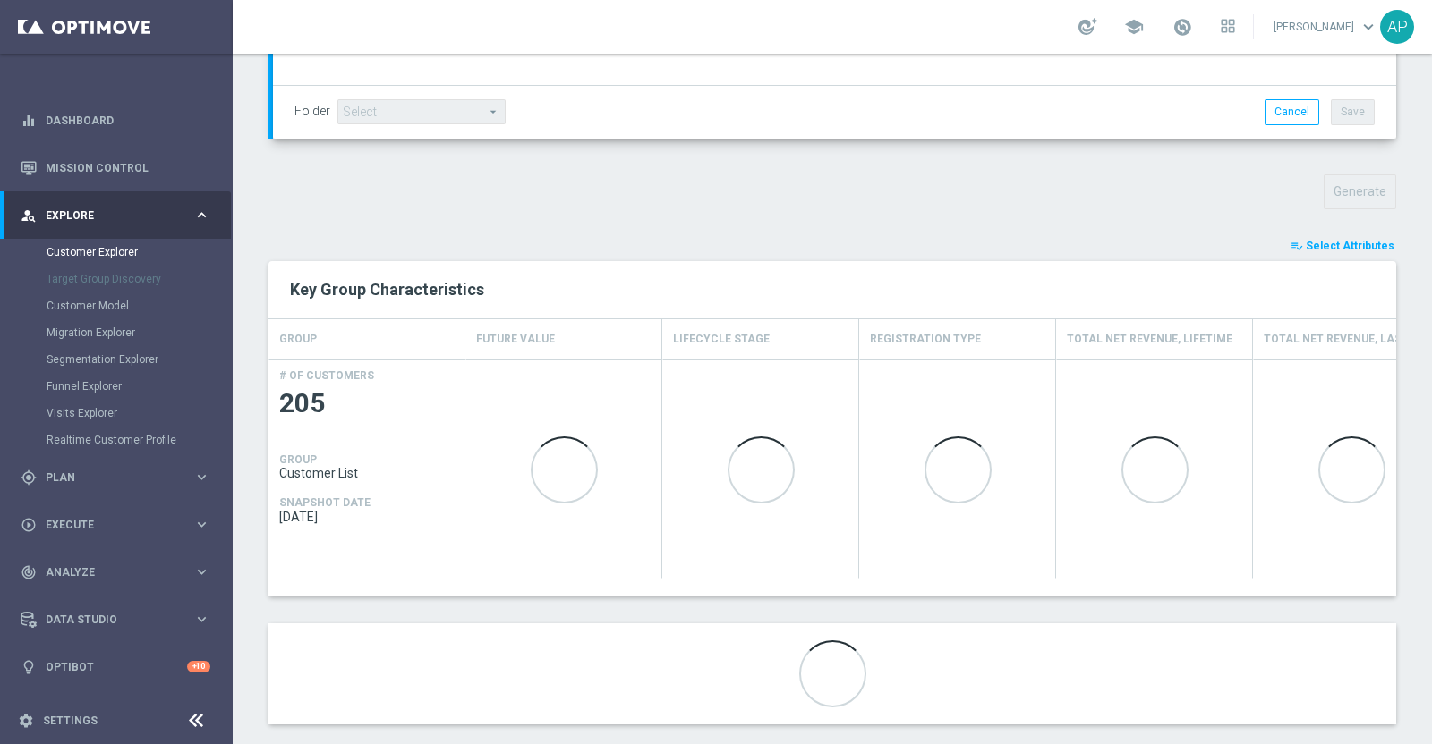
scroll to position [532, 0]
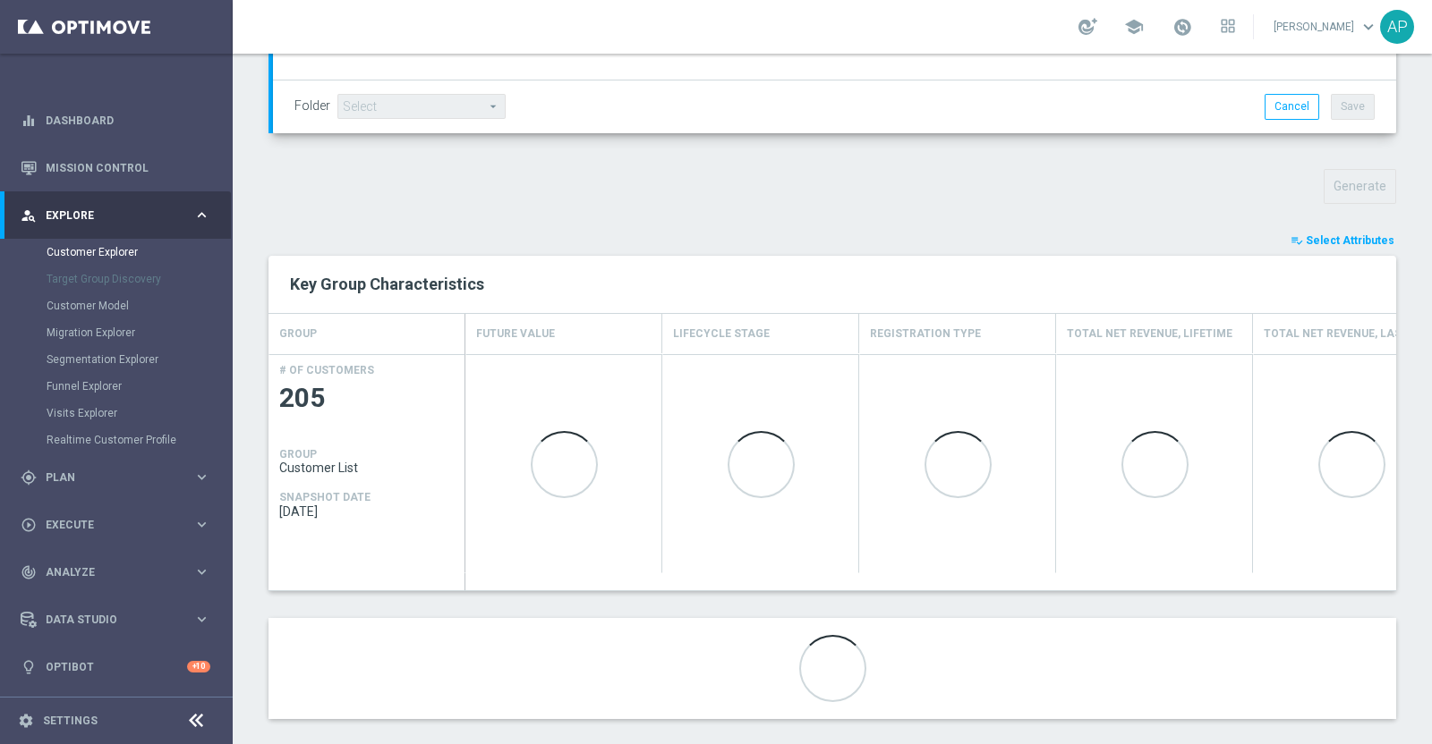
click at [1339, 236] on span "Select Attributes" at bounding box center [1349, 240] width 89 height 13
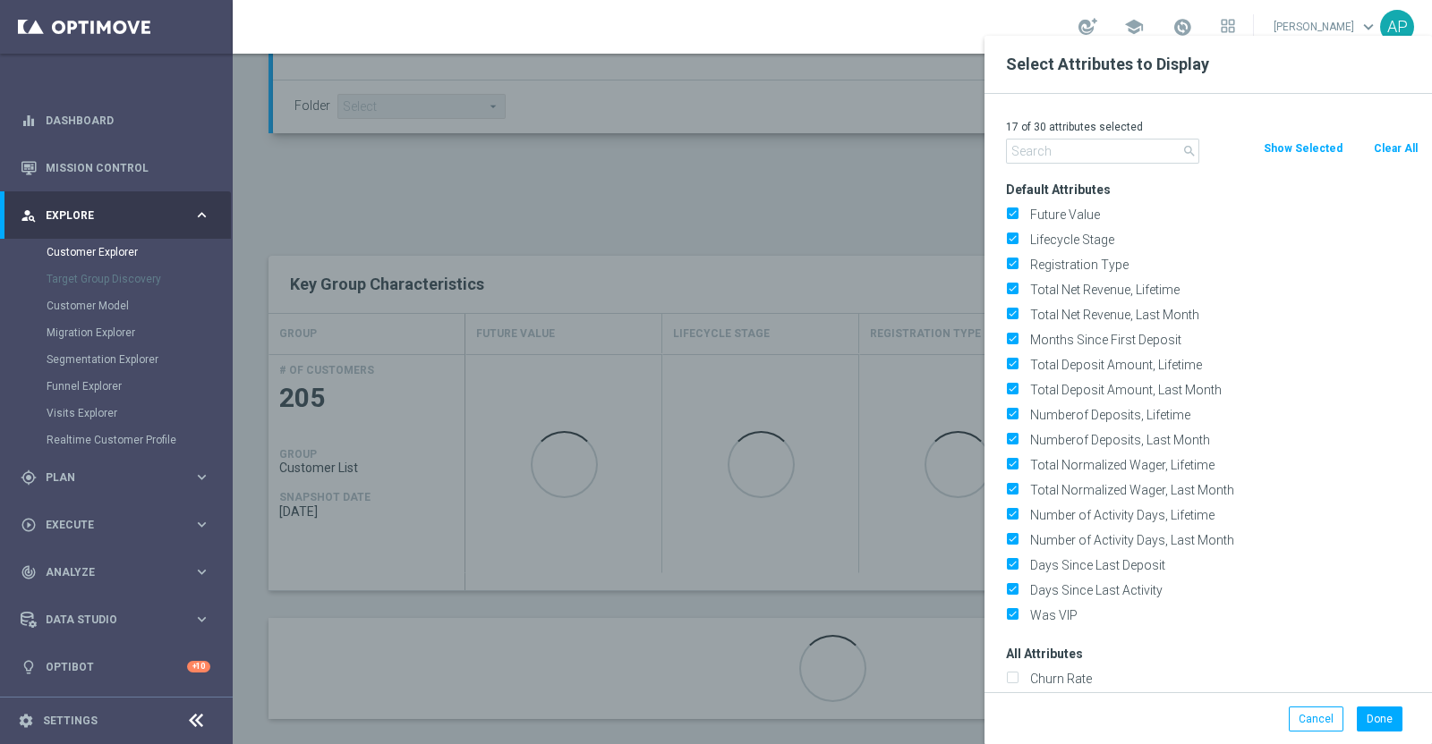
drag, startPoint x: 1406, startPoint y: 145, endPoint x: 1088, endPoint y: 145, distance: 318.5
click at [1405, 146] on button "Clear All" at bounding box center [1395, 149] width 47 height 20
checkbox input "false"
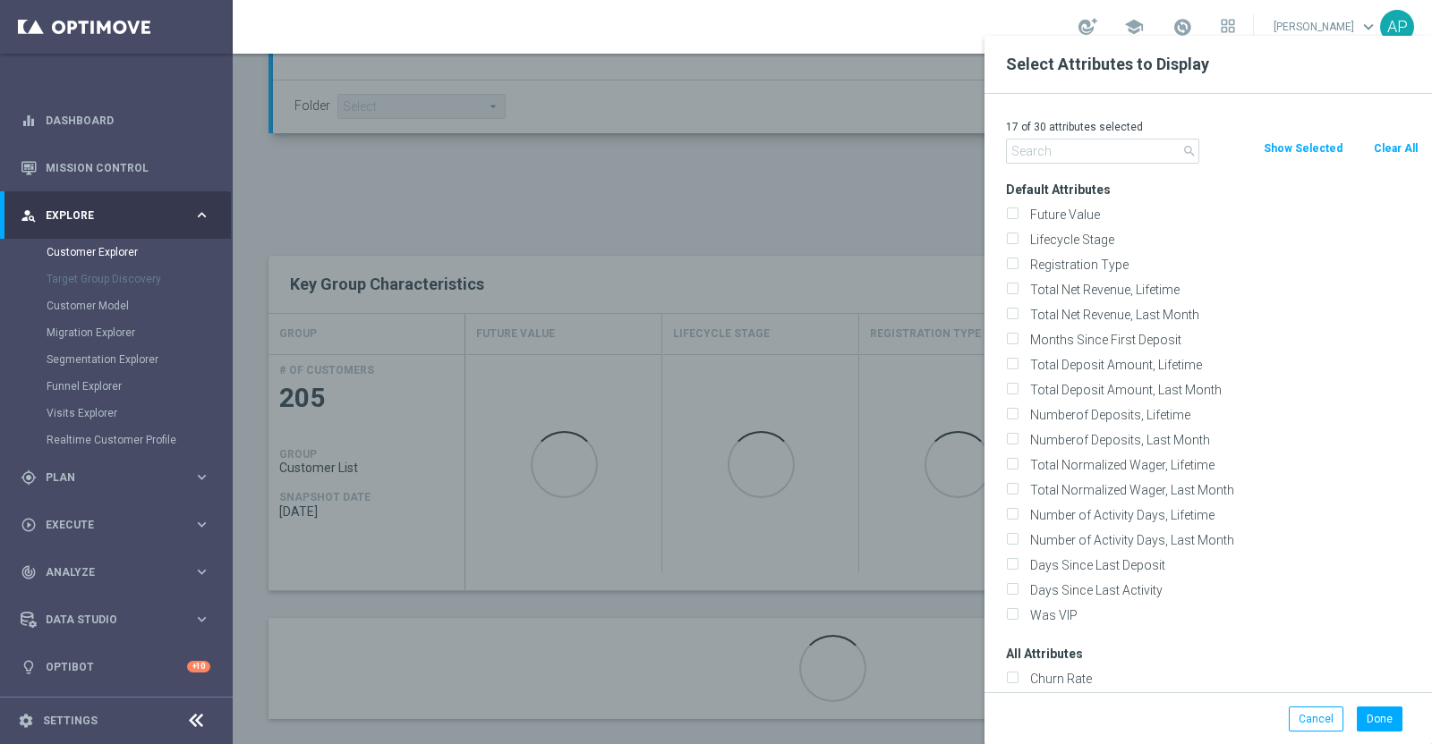
checkbox input "false"
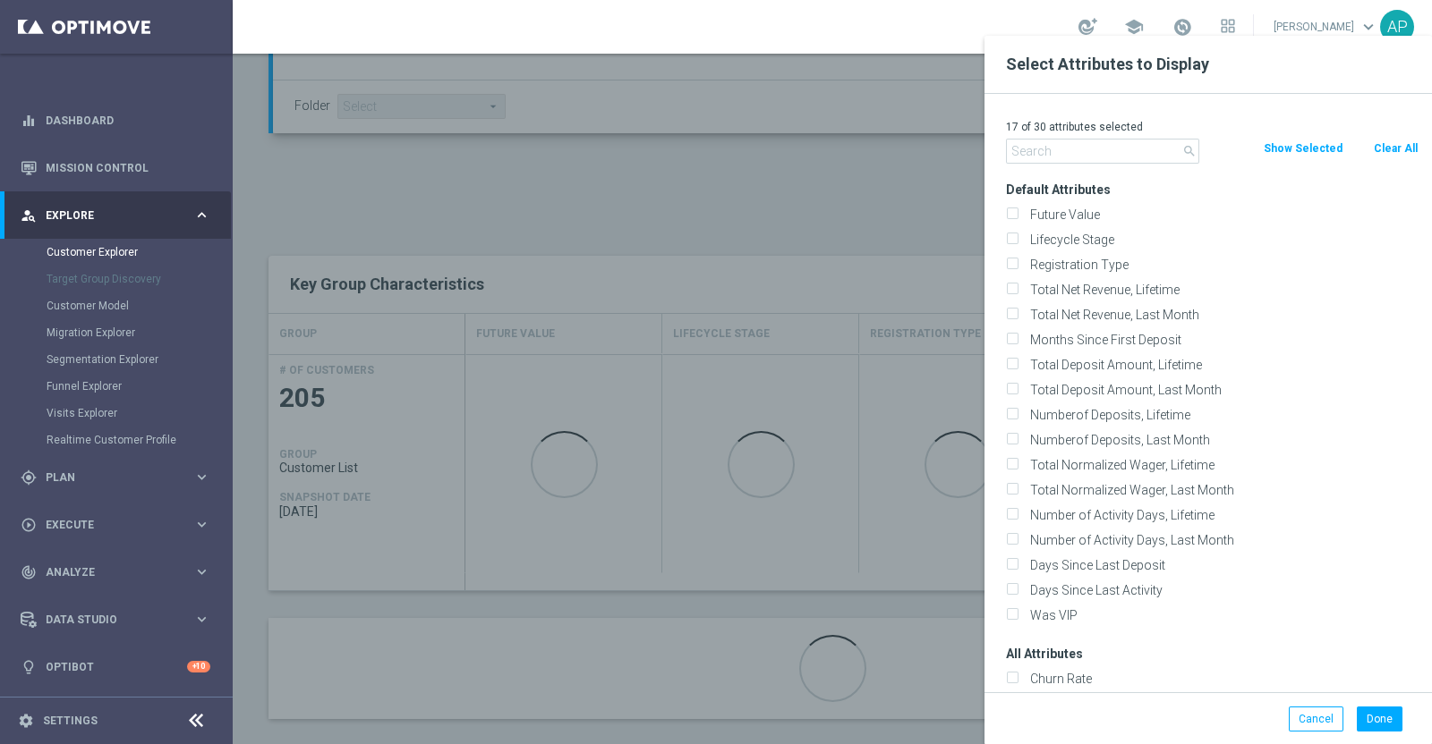
checkbox input "false"
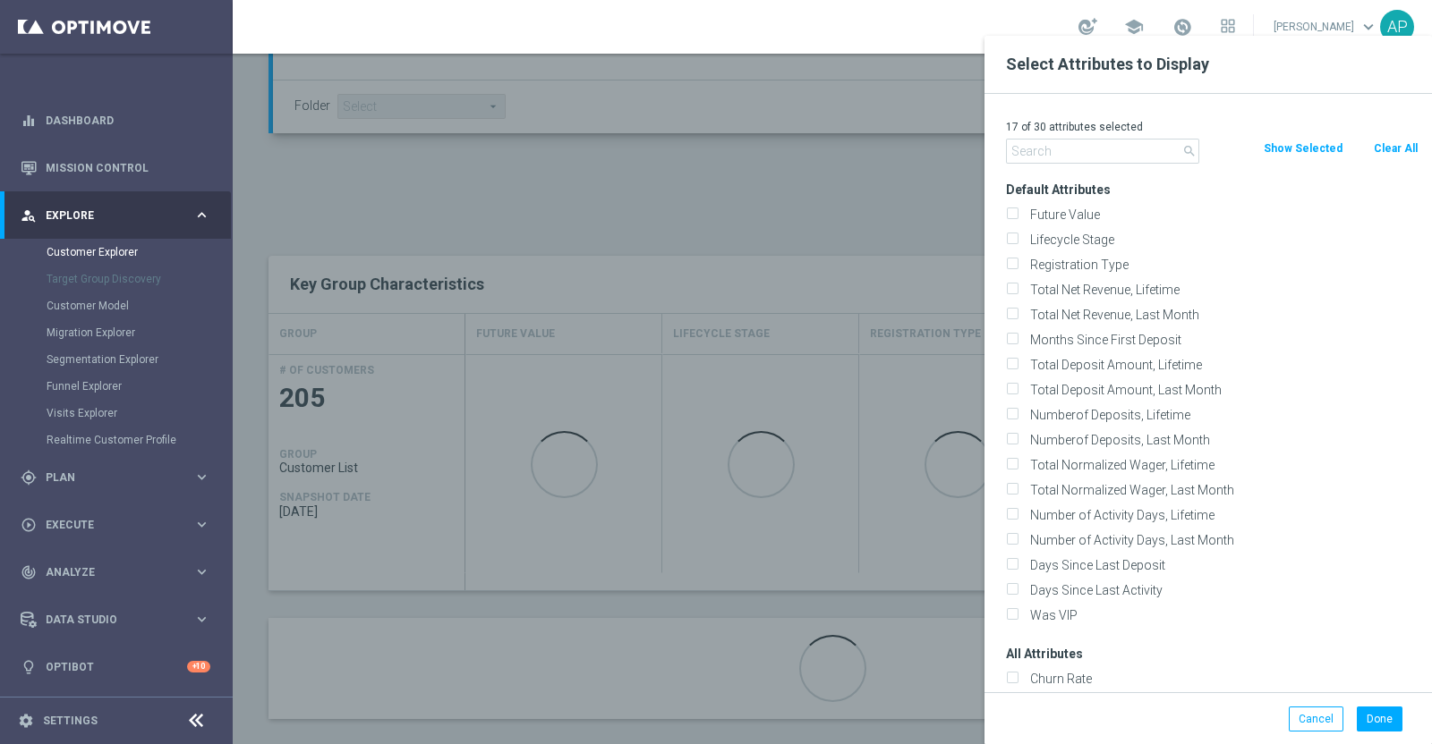
checkbox input "false"
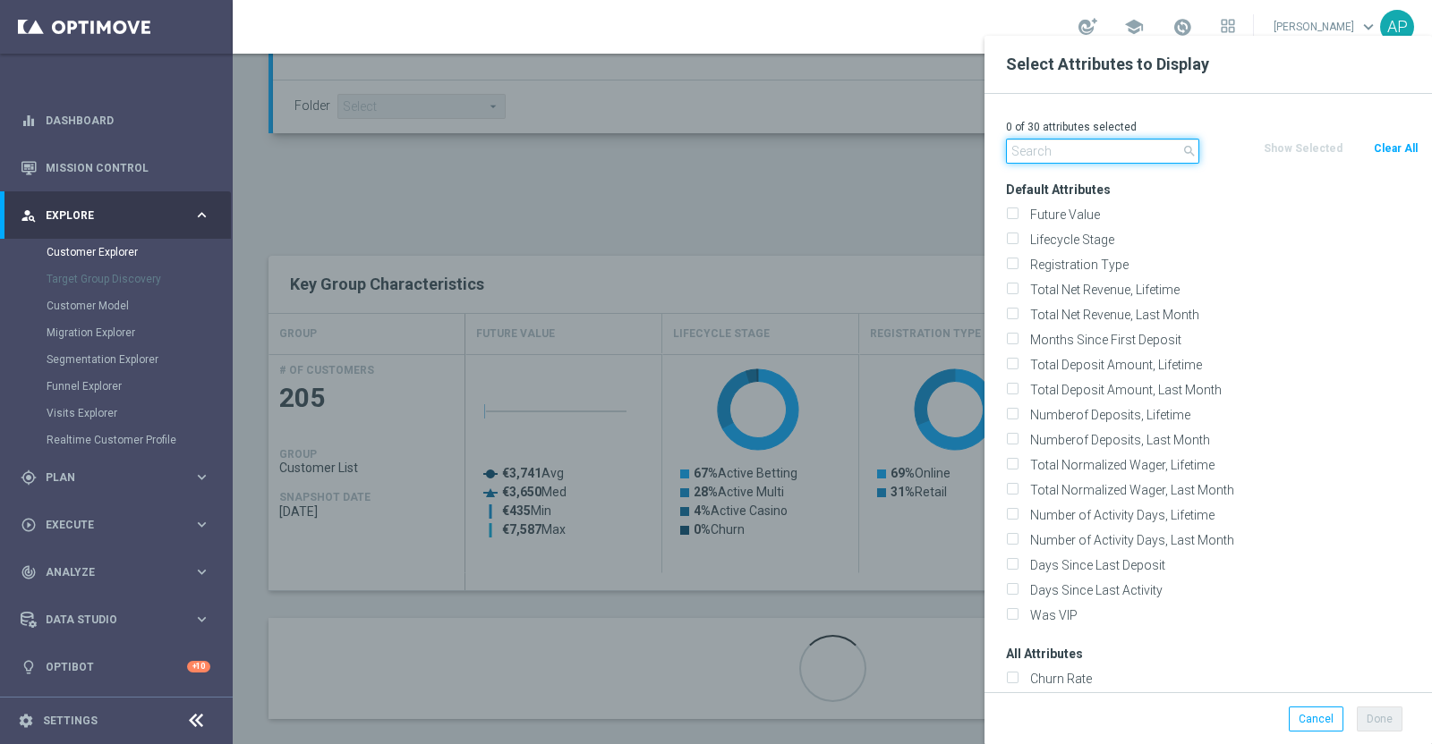
click at [1060, 143] on input "text" at bounding box center [1102, 151] width 193 height 25
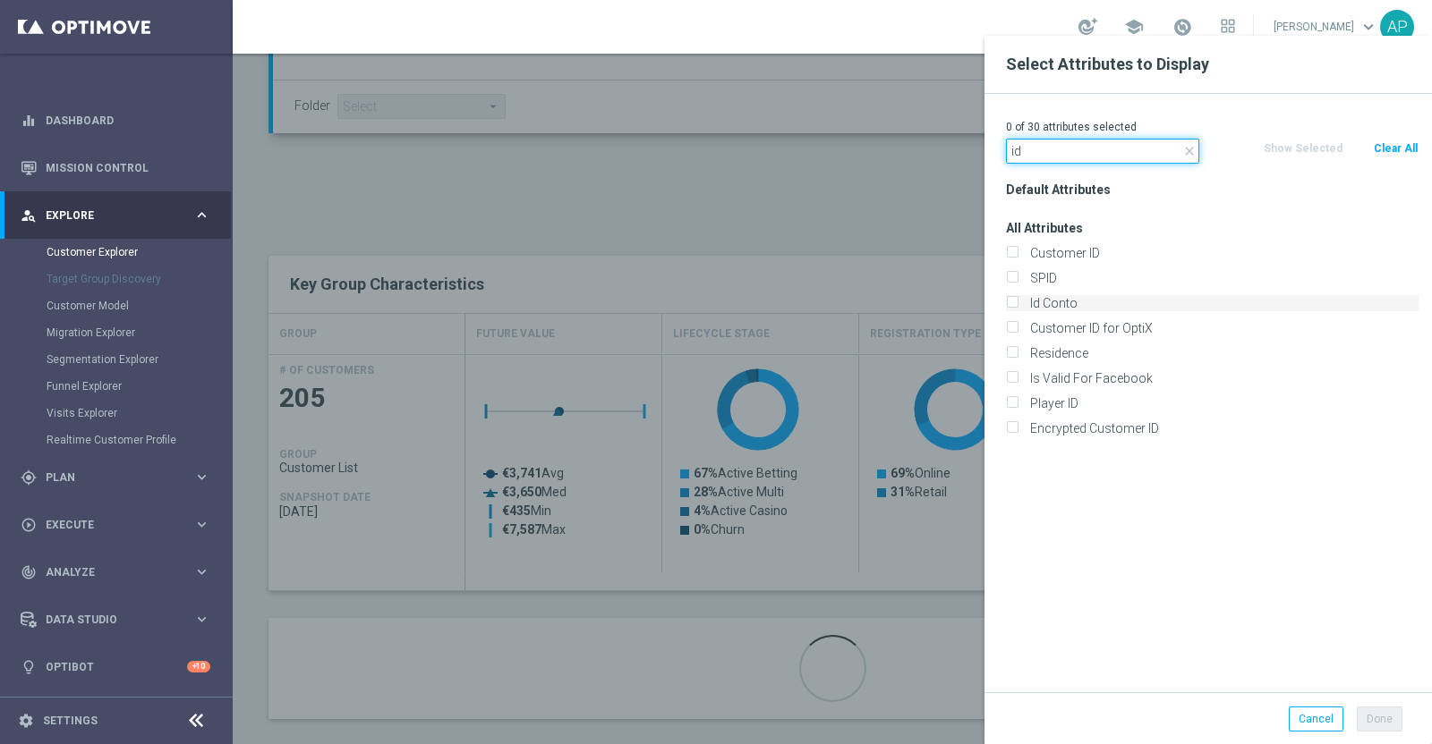
type input "id"
click at [1094, 297] on label "Id Conto" at bounding box center [1221, 303] width 395 height 16
click at [1017, 300] on input "Id Conto" at bounding box center [1012, 306] width 12 height 12
checkbox input "true"
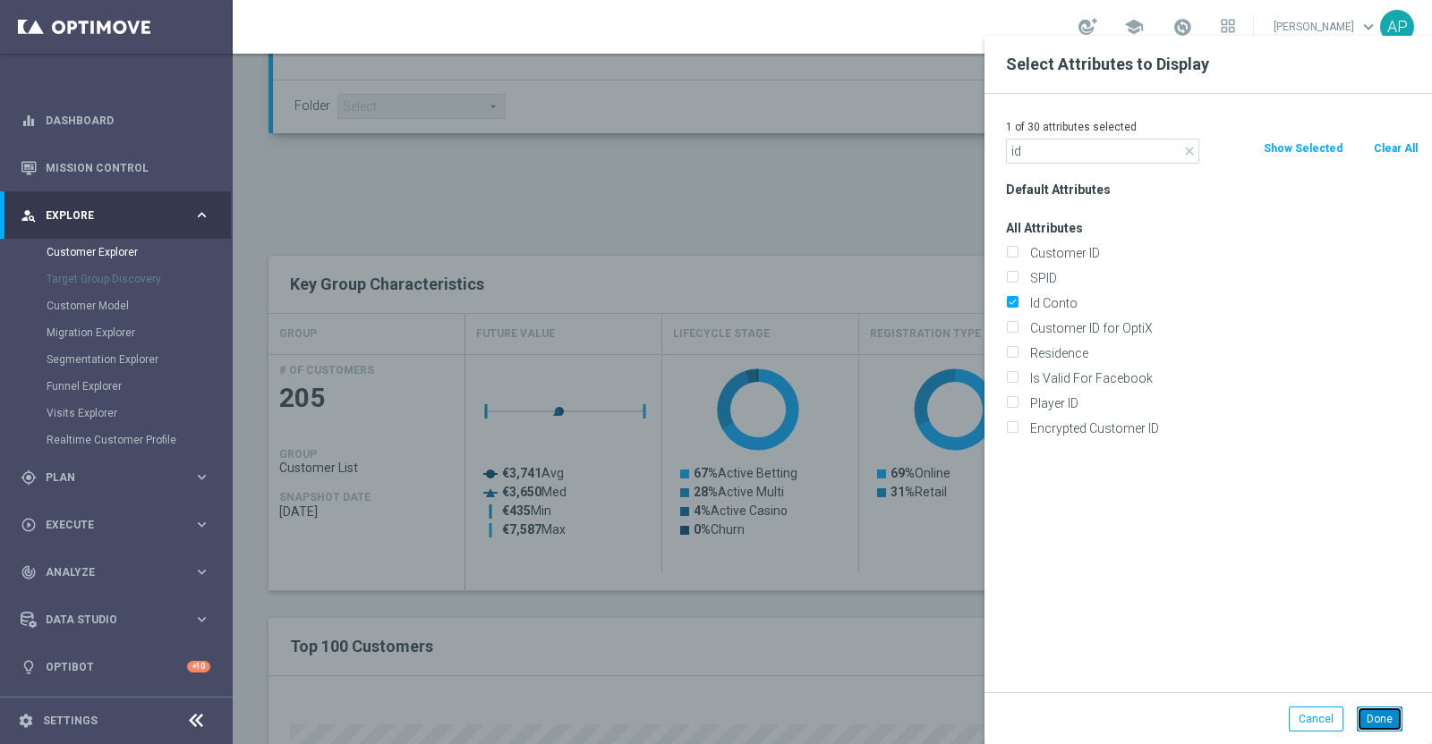
click at [1373, 722] on button "Done" at bounding box center [1379, 719] width 46 height 25
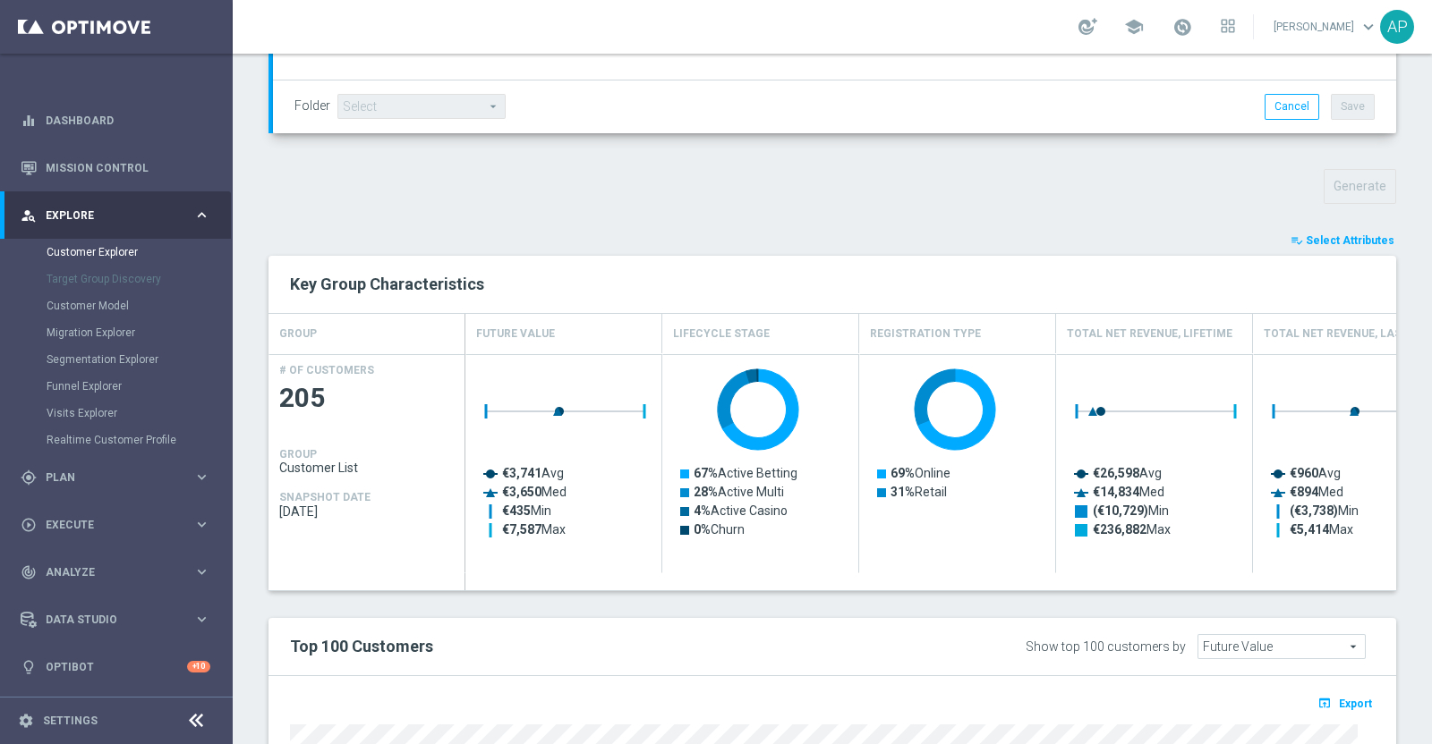
type input "Search"
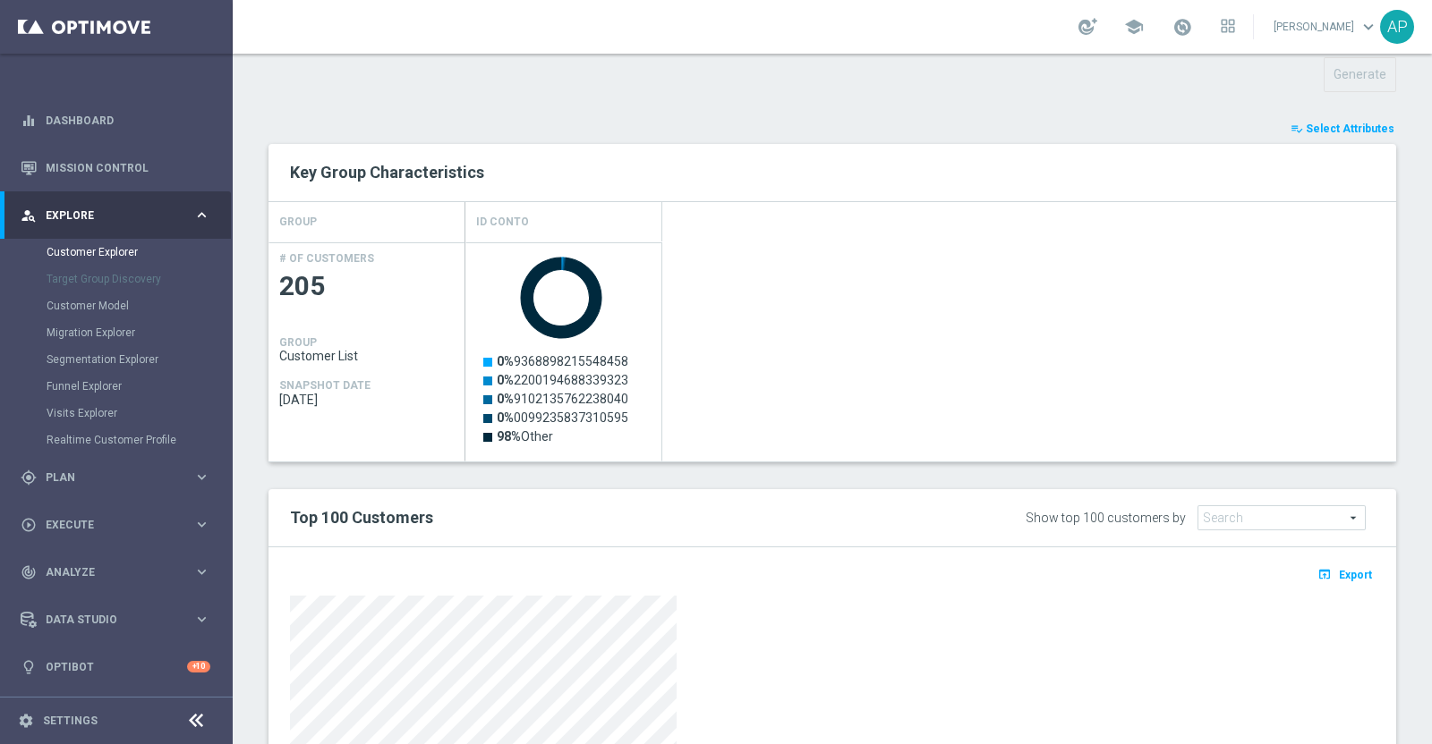
scroll to position [756, 0]
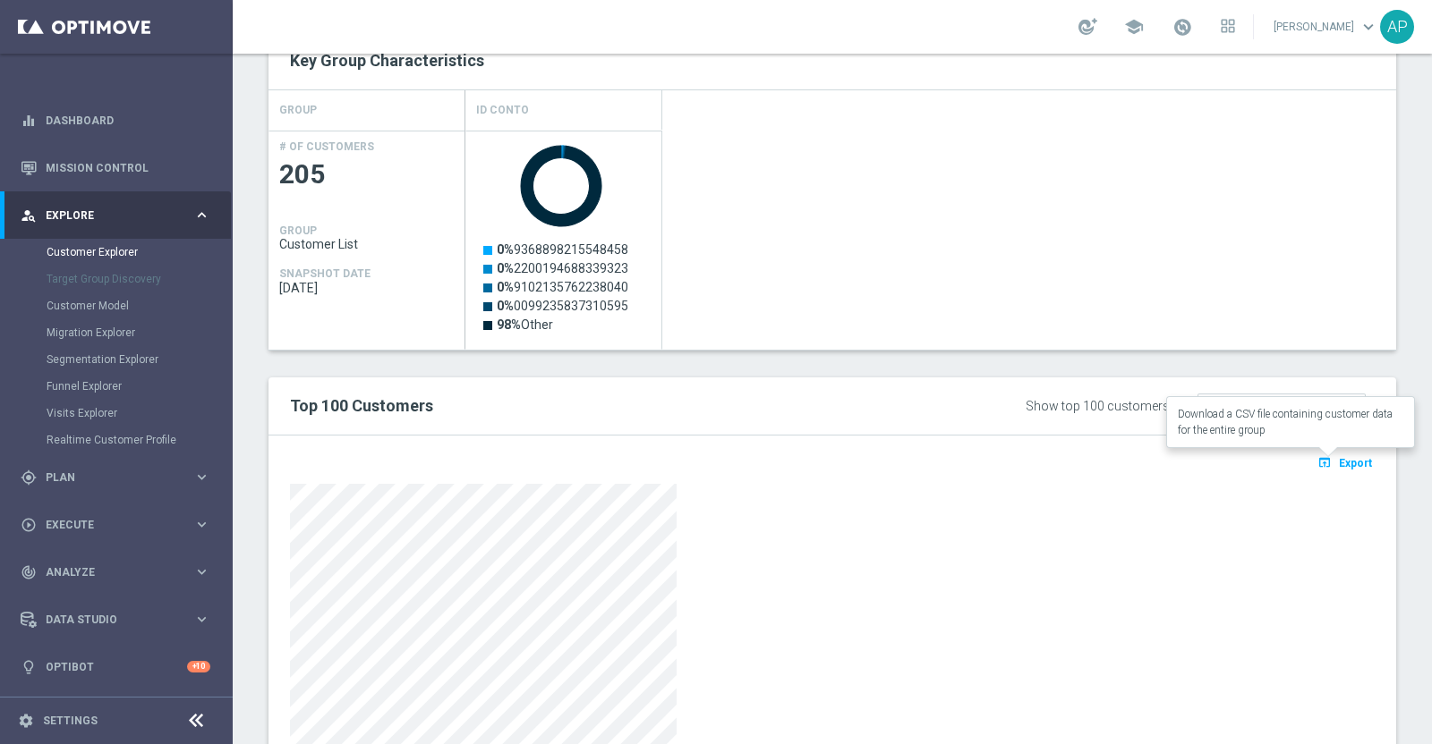
click at [1338, 458] on span "Export" at bounding box center [1354, 463] width 33 height 13
